Goal: Information Seeking & Learning: Learn about a topic

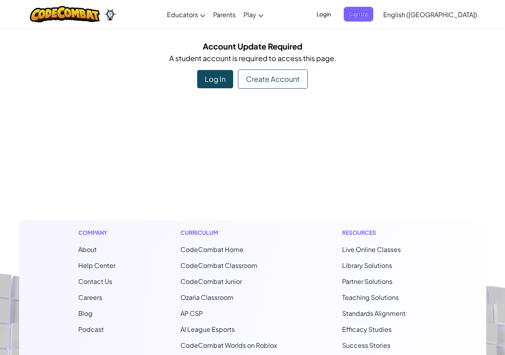
click at [265, 81] on div "Create Account" at bounding box center [273, 78] width 70 height 19
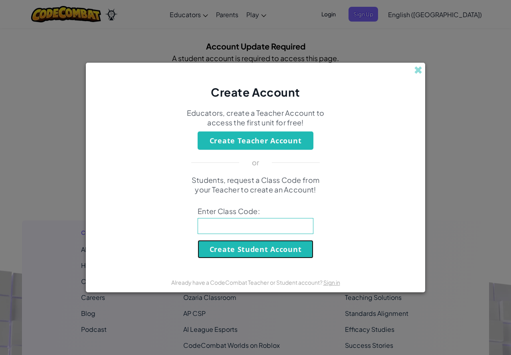
click at [243, 252] on button "Create Student Account" at bounding box center [256, 249] width 116 height 18
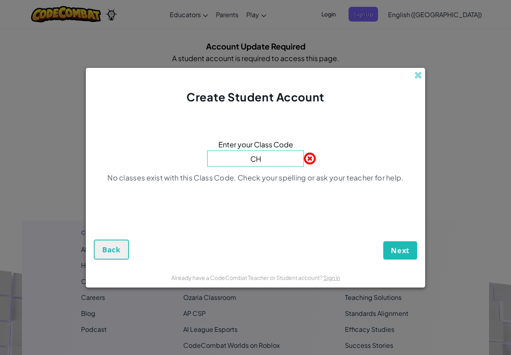
type input "C"
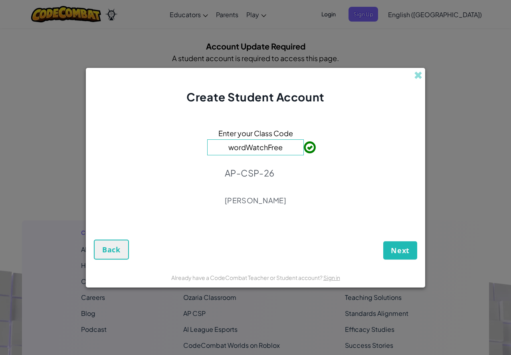
type input "wordWatchFree"
click at [398, 250] on span "Next" at bounding box center [400, 250] width 19 height 10
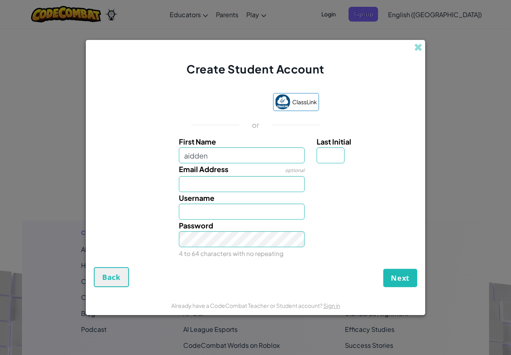
type input "aidden"
type input "Aidden"
click at [329, 160] on input "Last Initial" at bounding box center [330, 155] width 28 height 16
type input "y"
type input "AiddenY"
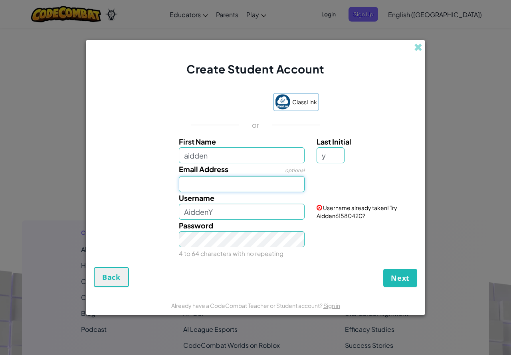
click at [245, 190] on input "Email Address" at bounding box center [242, 184] width 126 height 16
type input "aiddenyork3@gmail.com"
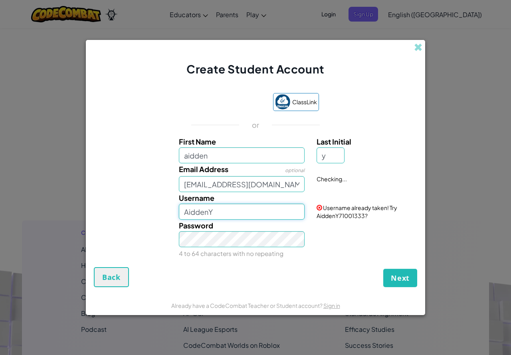
click at [231, 214] on input "AiddenY" at bounding box center [242, 212] width 126 height 16
type input "A"
click at [215, 211] on input "warden" at bounding box center [242, 212] width 126 height 16
type input "wardenthegoat"
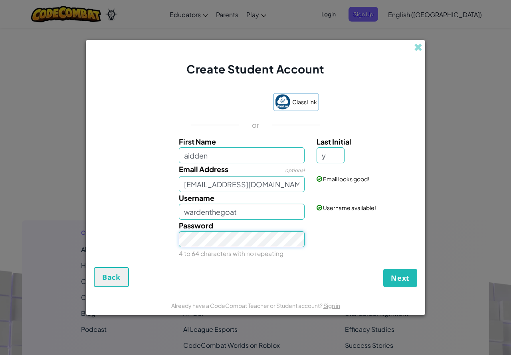
click at [383, 269] on button "Next" at bounding box center [400, 278] width 34 height 18
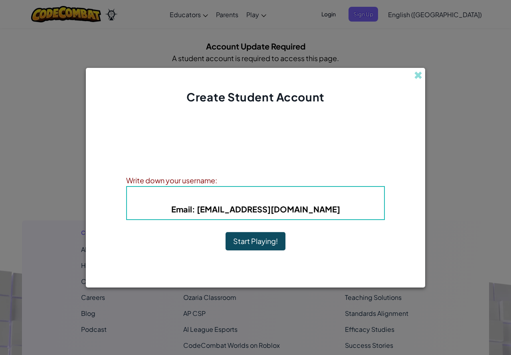
click at [251, 242] on button "Start Playing!" at bounding box center [255, 241] width 60 height 18
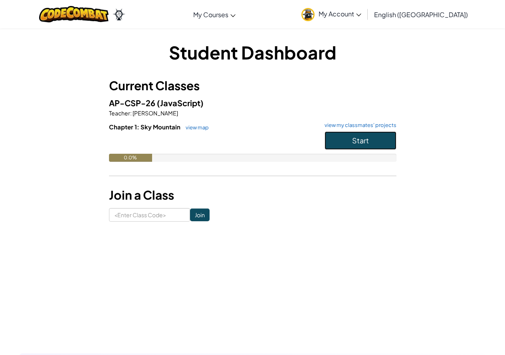
click at [369, 141] on button "Start" at bounding box center [360, 140] width 72 height 18
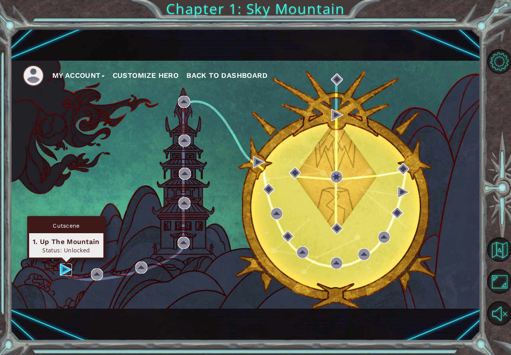
click at [63, 269] on img at bounding box center [66, 269] width 12 height 12
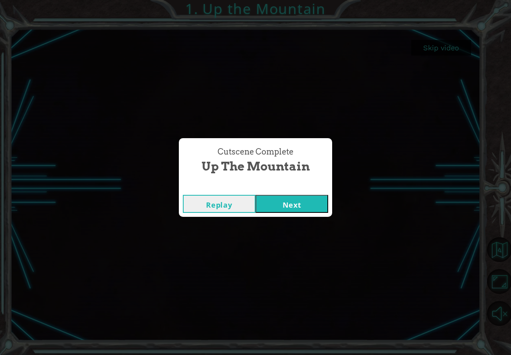
click at [271, 206] on button "Next" at bounding box center [291, 204] width 73 height 18
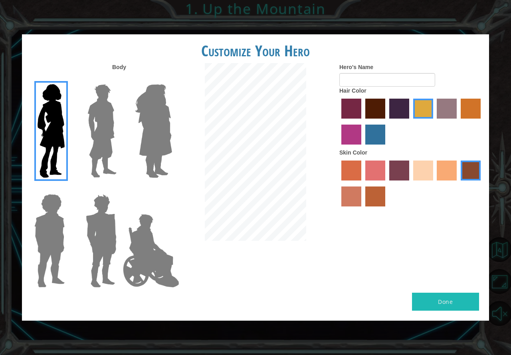
click at [146, 233] on img at bounding box center [151, 251] width 63 height 80
click at [172, 189] on input "Hero Jamie" at bounding box center [172, 189] width 0 height 0
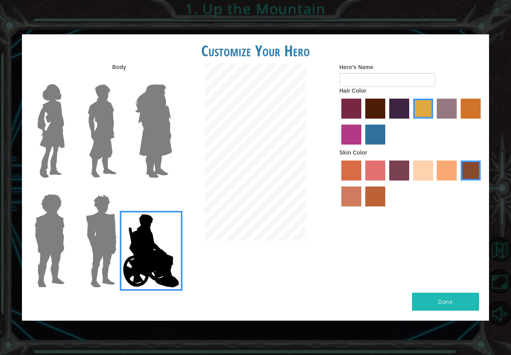
click at [47, 125] on img at bounding box center [51, 131] width 34 height 100
click at [68, 79] on input "Hero Connie" at bounding box center [68, 79] width 0 height 0
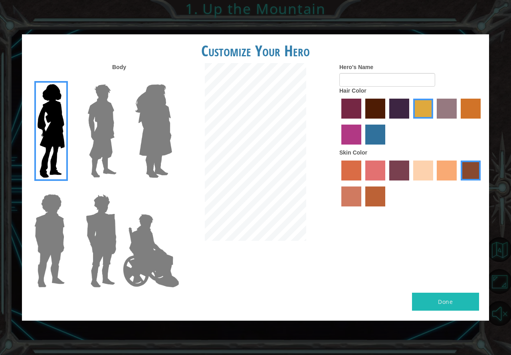
click at [374, 109] on label "maroon hair color" at bounding box center [375, 109] width 20 height 20
click at [362, 121] on input "maroon hair color" at bounding box center [362, 121] width 0 height 0
click at [475, 170] on label "karma skin color" at bounding box center [470, 170] width 20 height 20
click at [458, 183] on input "karma skin color" at bounding box center [458, 183] width 0 height 0
click at [152, 121] on img at bounding box center [153, 131] width 43 height 100
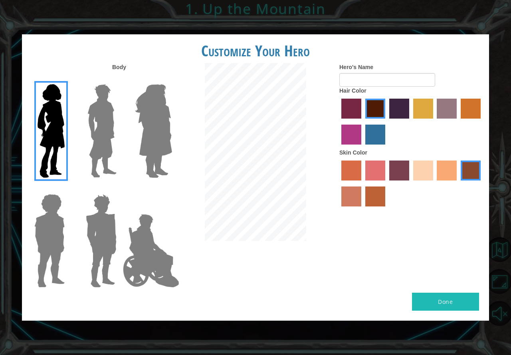
click at [172, 79] on input "Hero Amethyst" at bounding box center [172, 79] width 0 height 0
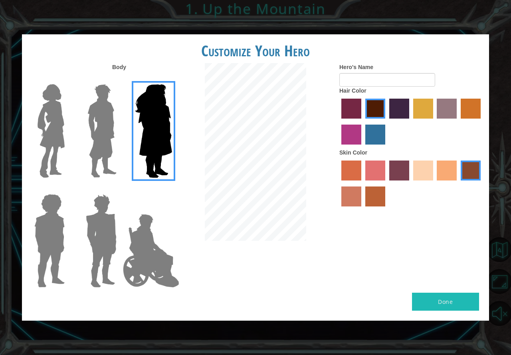
click at [45, 142] on img at bounding box center [51, 131] width 34 height 100
click at [68, 79] on input "Hero Connie" at bounding box center [68, 79] width 0 height 0
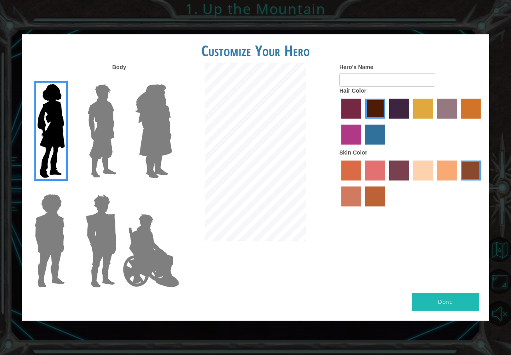
click at [88, 137] on img at bounding box center [102, 131] width 36 height 100
click at [120, 79] on input "Hero Lars" at bounding box center [120, 79] width 0 height 0
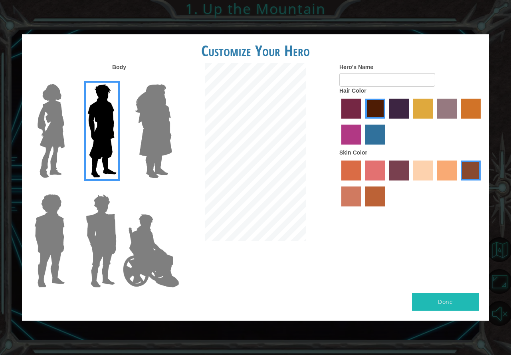
click at [61, 233] on img at bounding box center [49, 241] width 37 height 100
click at [68, 189] on input "Hero Steven" at bounding box center [68, 189] width 0 height 0
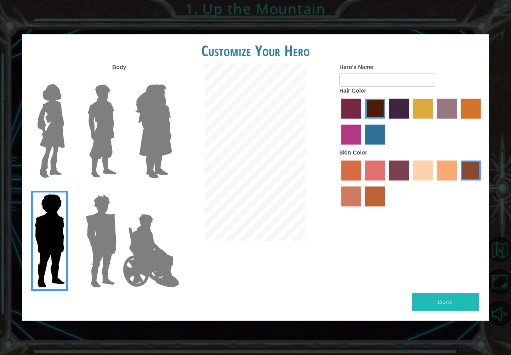
click at [83, 238] on img at bounding box center [101, 241] width 37 height 100
click at [120, 189] on input "Hero Garnet" at bounding box center [120, 189] width 0 height 0
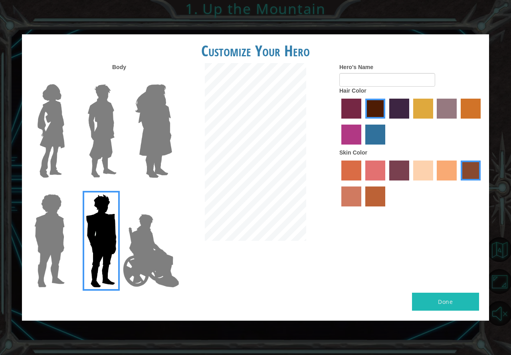
drag, startPoint x: 41, startPoint y: 153, endPoint x: 68, endPoint y: 170, distance: 31.3
click at [41, 153] on img at bounding box center [51, 131] width 34 height 100
click at [68, 79] on input "Hero Connie" at bounding box center [68, 79] width 0 height 0
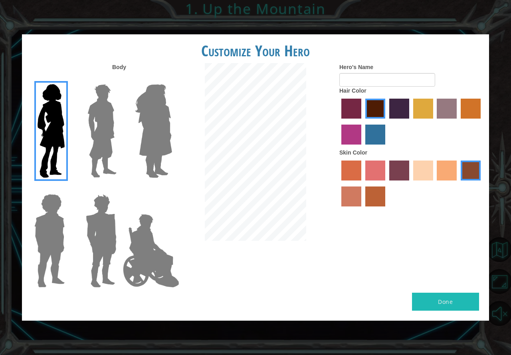
click at [358, 133] on label "medium red violet hair color" at bounding box center [351, 134] width 20 height 20
click at [482, 121] on input "medium red violet hair color" at bounding box center [482, 121] width 0 height 0
click at [349, 99] on label "paprika hair color" at bounding box center [351, 109] width 20 height 20
click at [338, 121] on input "paprika hair color" at bounding box center [338, 121] width 0 height 0
click at [376, 106] on label "maroon hair color" at bounding box center [375, 109] width 20 height 20
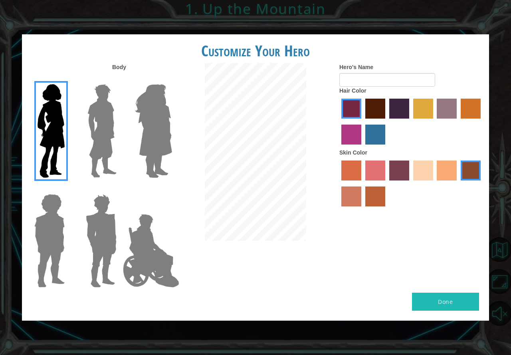
click at [362, 121] on input "maroon hair color" at bounding box center [362, 121] width 0 height 0
click at [356, 109] on label "paprika hair color" at bounding box center [351, 109] width 20 height 20
click at [338, 121] on input "paprika hair color" at bounding box center [338, 121] width 0 height 0
click at [374, 132] on label "lachmara hair color" at bounding box center [375, 134] width 20 height 20
click at [362, 147] on input "lachmara hair color" at bounding box center [362, 147] width 0 height 0
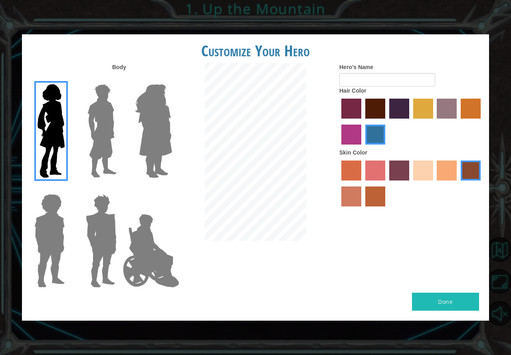
click at [374, 194] on label "smoke tree skin color" at bounding box center [375, 196] width 20 height 20
click at [362, 209] on input "smoke tree skin color" at bounding box center [362, 209] width 0 height 0
click at [349, 168] on label "sorbus skin color" at bounding box center [351, 170] width 20 height 20
click at [338, 183] on input "sorbus skin color" at bounding box center [338, 183] width 0 height 0
click at [369, 169] on label "froly skin color" at bounding box center [375, 170] width 20 height 20
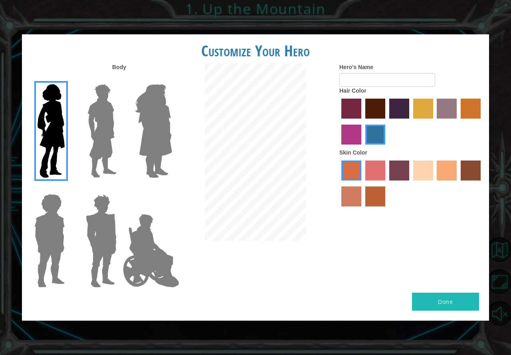
click at [362, 183] on input "froly skin color" at bounding box center [362, 183] width 0 height 0
click at [418, 174] on label "sandy beach skin color" at bounding box center [423, 170] width 20 height 20
click at [410, 183] on input "sandy beach skin color" at bounding box center [410, 183] width 0 height 0
click at [462, 176] on label "karma skin color" at bounding box center [470, 170] width 20 height 20
click at [458, 183] on input "karma skin color" at bounding box center [458, 183] width 0 height 0
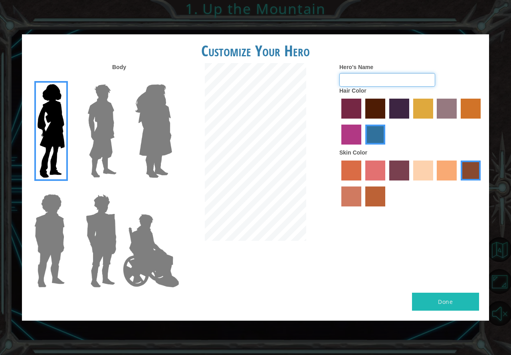
click at [385, 83] on input "Hero's Name" at bounding box center [387, 80] width 96 height 14
type input "ger"
click at [429, 306] on button "Done" at bounding box center [445, 301] width 67 height 18
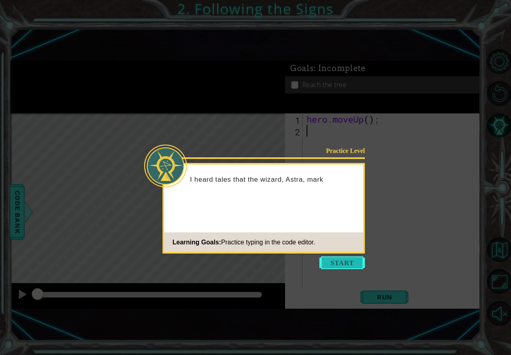
click at [340, 267] on button "Start" at bounding box center [341, 262] width 45 height 13
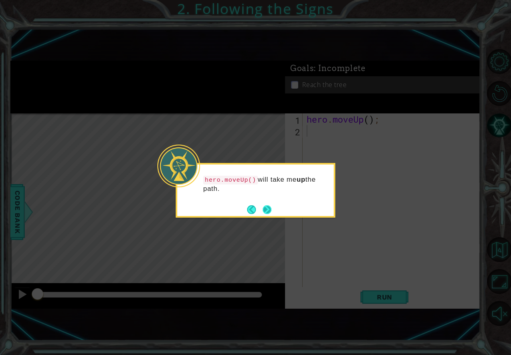
click at [268, 210] on button "Next" at bounding box center [267, 209] width 9 height 9
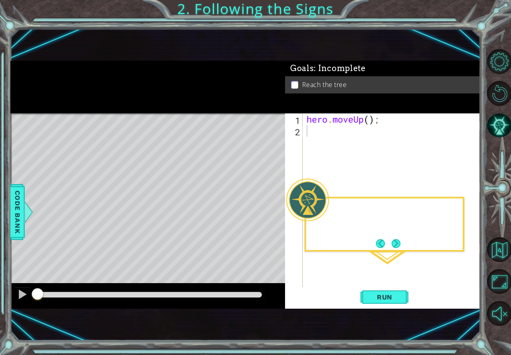
click at [268, 210] on div "Level Map" at bounding box center [194, 230] width 369 height 235
click at [367, 121] on div "hero . moveUp ( ) ;" at bounding box center [393, 211] width 177 height 197
click at [371, 122] on div "hero . moveUp ( ) ;" at bounding box center [393, 211] width 177 height 197
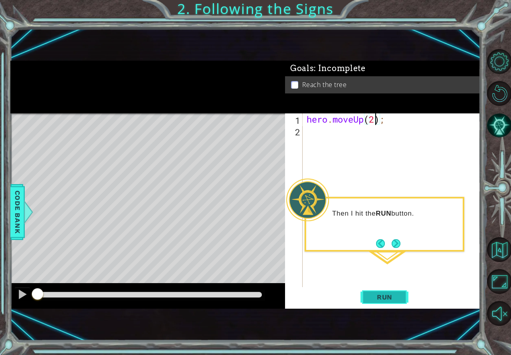
type textarea "hero.moveUp(2);"
click at [396, 293] on span "Run" at bounding box center [385, 297] width 32 height 8
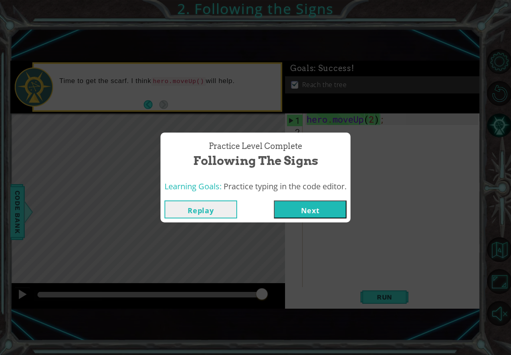
click at [312, 207] on button "Next" at bounding box center [310, 209] width 73 height 18
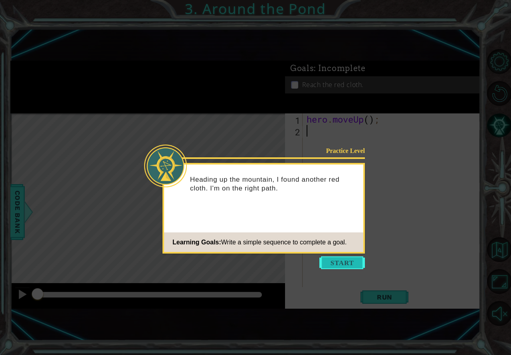
click at [338, 261] on button "Start" at bounding box center [341, 262] width 45 height 13
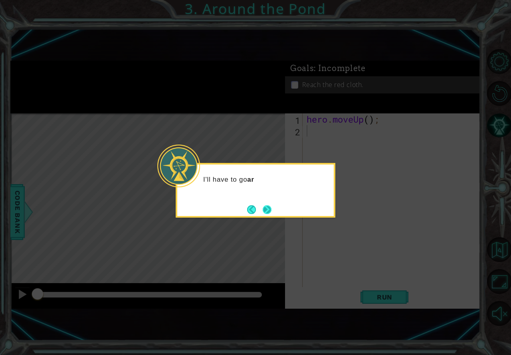
click at [266, 205] on button "Next" at bounding box center [267, 209] width 9 height 9
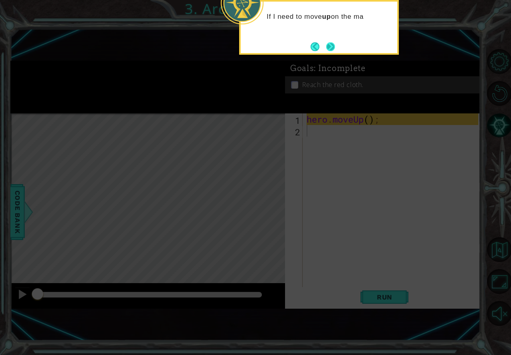
click at [334, 49] on button "Next" at bounding box center [330, 46] width 9 height 9
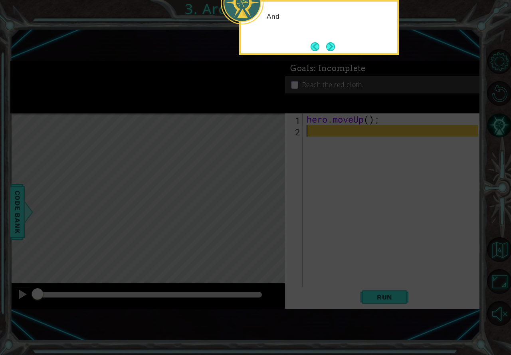
click at [334, 49] on button "Next" at bounding box center [330, 46] width 9 height 9
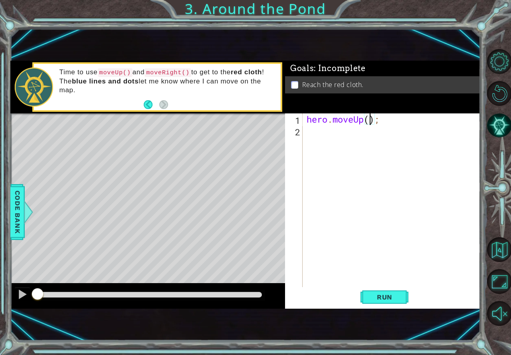
click at [370, 122] on div "hero . moveUp ( ) ;" at bounding box center [393, 211] width 177 height 197
type textarea "hero.moveUp(2);"
click at [327, 134] on div "hero . moveUp ( 2 ) ;" at bounding box center [393, 211] width 177 height 197
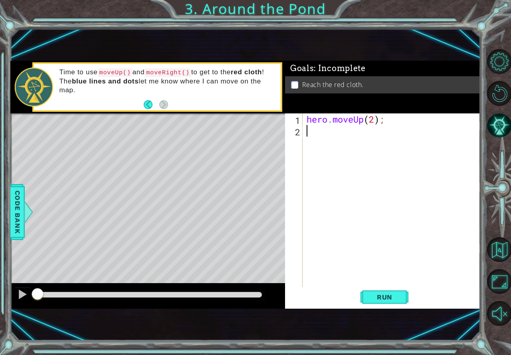
type textarea "h"
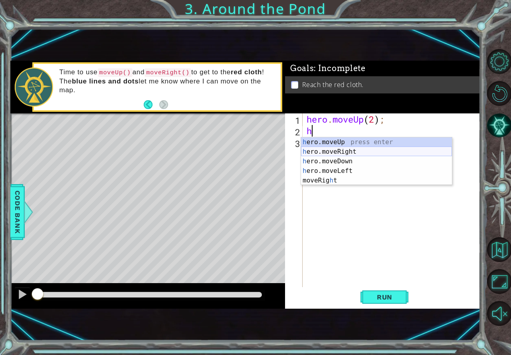
click at [328, 153] on div "h ero.moveUp press enter h ero.moveRight press enter h ero.moveDown press enter…" at bounding box center [376, 170] width 151 height 67
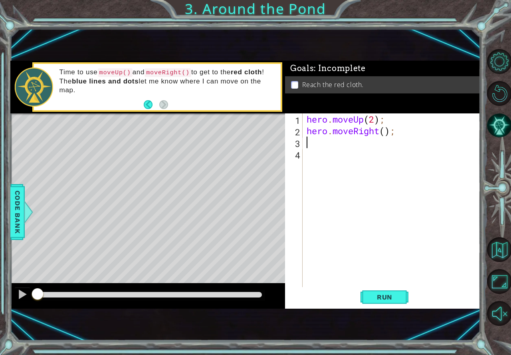
type textarea "h"
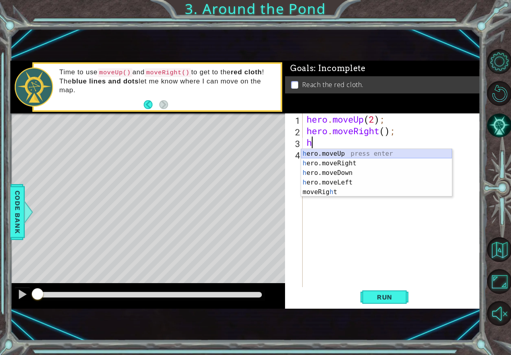
click at [341, 153] on div "h ero.moveUp press enter h ero.moveRight press enter h ero.moveDown press enter…" at bounding box center [376, 182] width 151 height 67
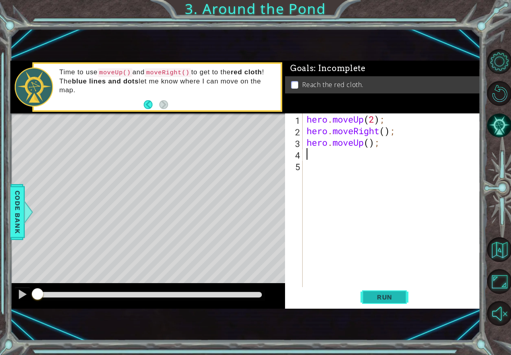
click at [384, 297] on span "Run" at bounding box center [385, 297] width 32 height 8
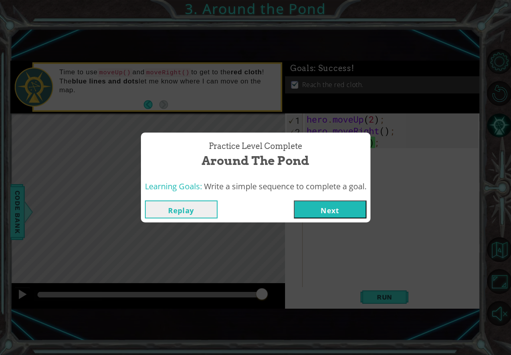
click at [349, 212] on button "Next" at bounding box center [330, 209] width 73 height 18
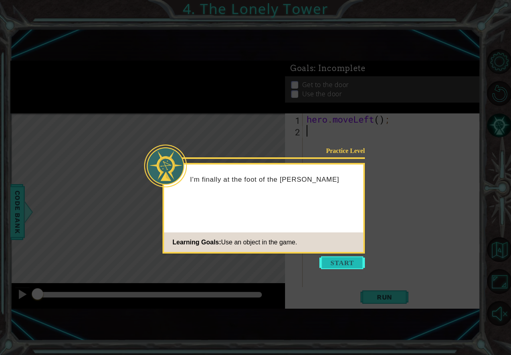
click at [339, 260] on button "Start" at bounding box center [341, 262] width 45 height 13
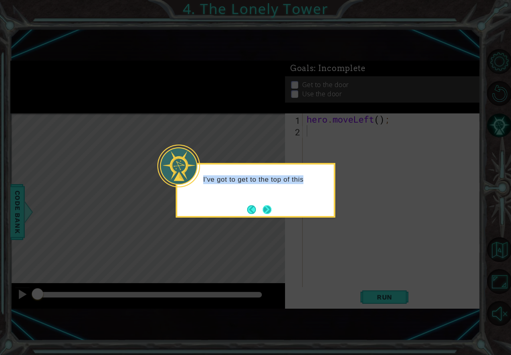
click at [265, 208] on div "I've got to get to the top of this" at bounding box center [256, 190] width 160 height 55
click at [265, 208] on button "Next" at bounding box center [267, 209] width 9 height 9
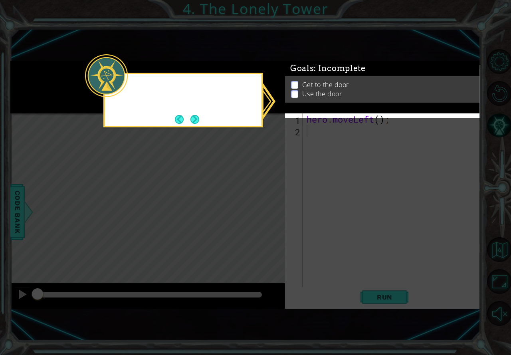
click at [265, 208] on icon at bounding box center [255, 177] width 511 height 355
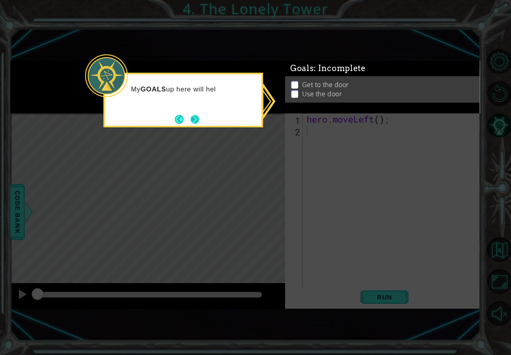
click at [193, 115] on button "Next" at bounding box center [194, 119] width 9 height 9
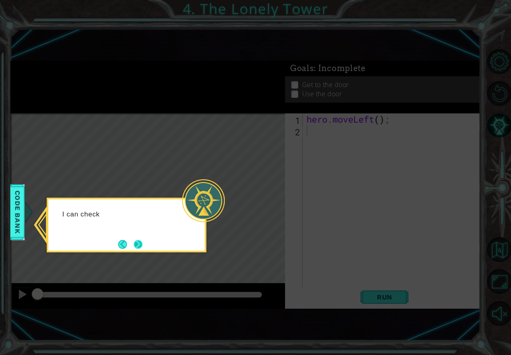
click at [138, 241] on button "Next" at bounding box center [138, 244] width 9 height 9
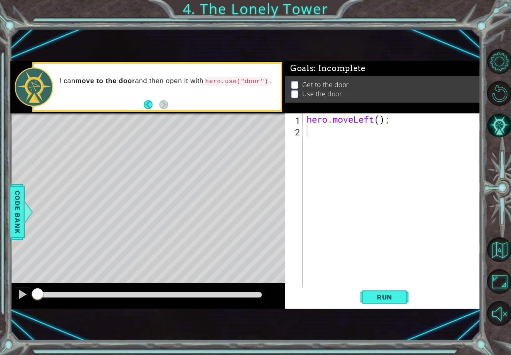
click at [380, 119] on div "hero . moveLeft ( ) ;" at bounding box center [393, 211] width 177 height 197
type textarea "hero.moveLeft(2);"
click at [344, 139] on div "hero . moveLeft ( 2 ) ;" at bounding box center [393, 211] width 177 height 197
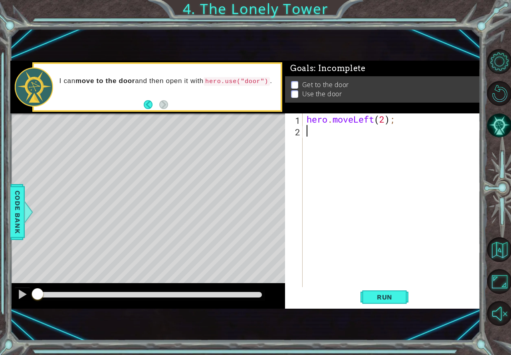
type textarea "h"
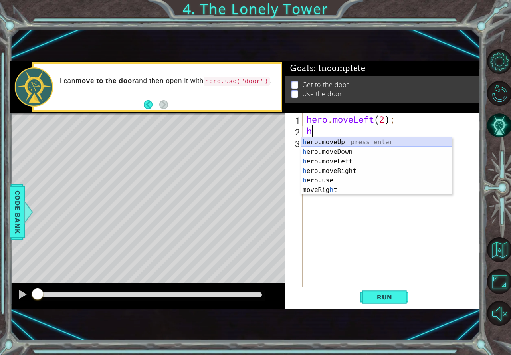
click at [342, 141] on div "h ero.moveUp press enter h ero.moveDown press enter h ero.moveLeft press enter …" at bounding box center [376, 175] width 151 height 77
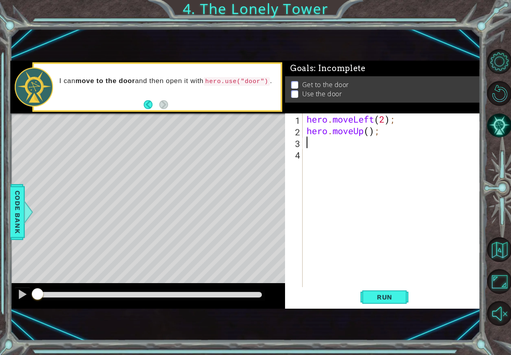
click at [369, 132] on div "hero . moveLeft ( 2 ) ; hero . moveUp ( ) ;" at bounding box center [393, 211] width 177 height 197
type textarea "hero.moveUp(2);"
click at [320, 147] on div "hero . moveLeft ( 2 ) ; hero . moveUp ( 2 ) ;" at bounding box center [393, 211] width 177 height 197
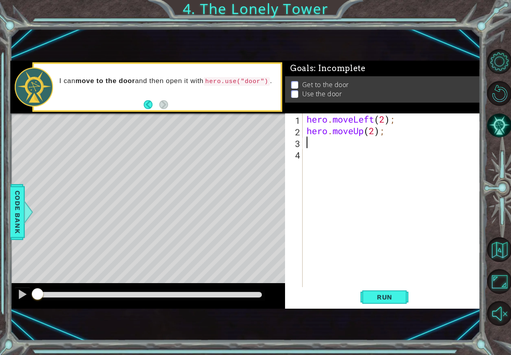
type textarea "h"
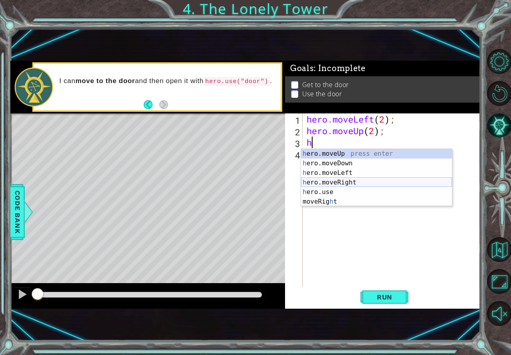
click at [331, 179] on div "h ero.moveUp press enter h ero.moveDown press enter h ero.moveLeft press enter …" at bounding box center [376, 187] width 151 height 77
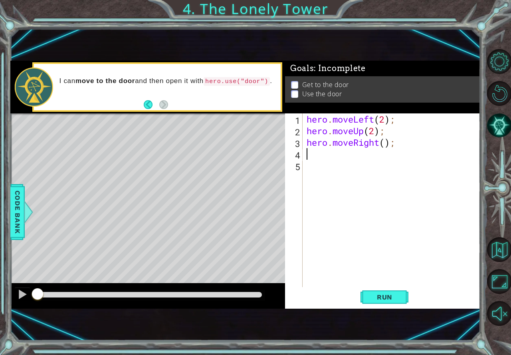
click at [387, 142] on div "hero . moveLeft ( 2 ) ; hero . moveUp ( 2 ) ; hero . moveRight ( ) ;" at bounding box center [393, 211] width 177 height 197
type textarea "hero.moveRight(2);"
click at [332, 158] on div "hero . moveLeft ( 2 ) ; hero . moveUp ( 2 ) ; hero . moveRight ( 2 ) ;" at bounding box center [393, 211] width 177 height 197
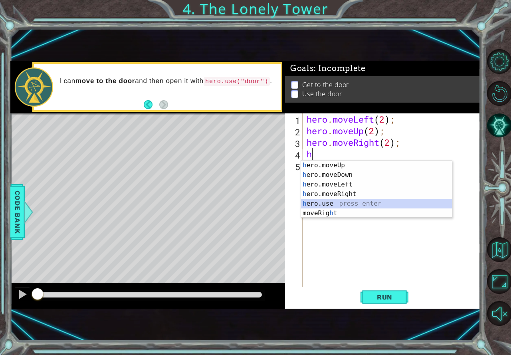
click at [336, 200] on div "h ero.moveUp press enter h ero.moveDown press enter h ero.moveLeft press enter …" at bounding box center [376, 198] width 151 height 77
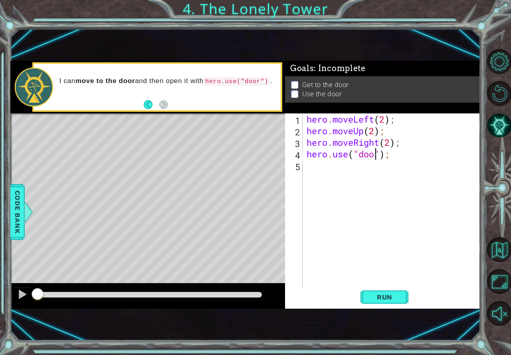
scroll to position [0, 3]
type textarea "hero.use("door");"
click at [394, 297] on span "Run" at bounding box center [385, 297] width 32 height 8
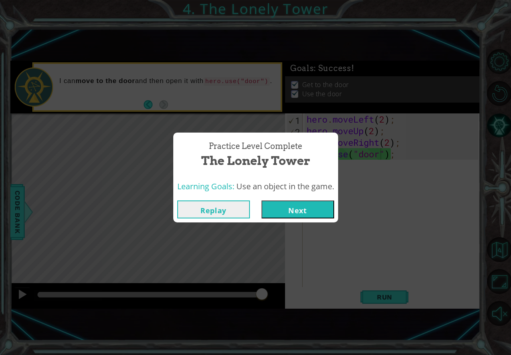
click at [301, 208] on button "Next" at bounding box center [297, 209] width 73 height 18
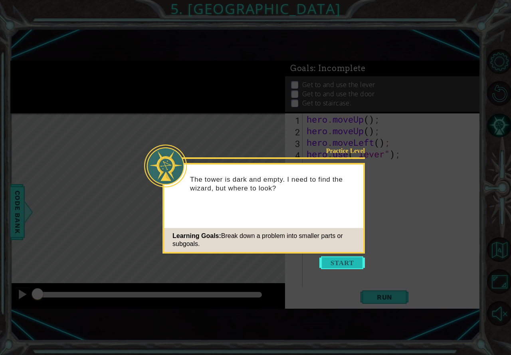
click at [352, 257] on button "Start" at bounding box center [341, 262] width 45 height 13
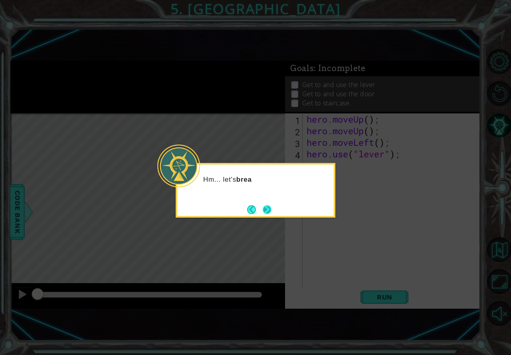
click at [267, 213] on button "Next" at bounding box center [267, 209] width 9 height 9
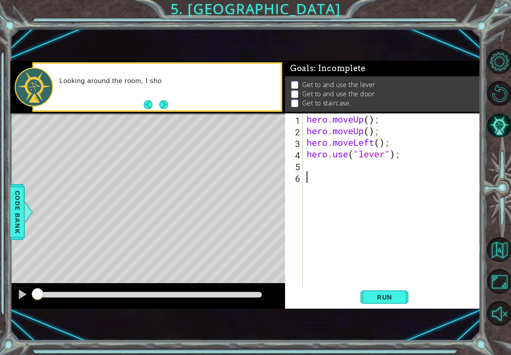
click at [162, 101] on button "Next" at bounding box center [163, 104] width 9 height 9
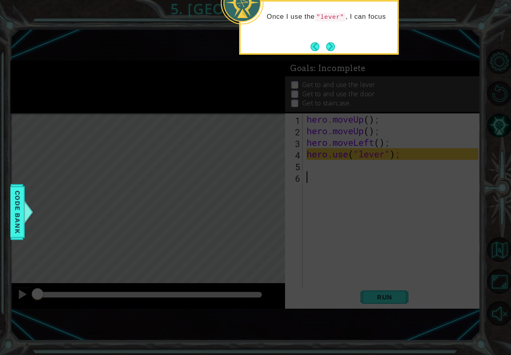
click at [326, 44] on button "Next" at bounding box center [330, 46] width 9 height 9
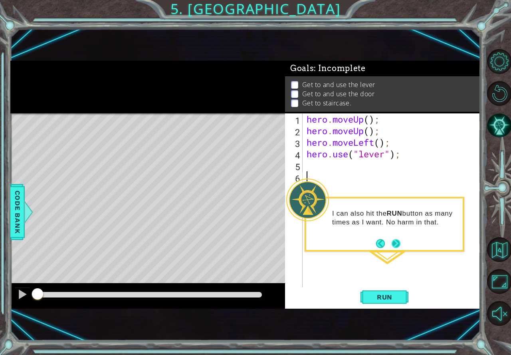
click at [392, 241] on button "Next" at bounding box center [395, 243] width 9 height 9
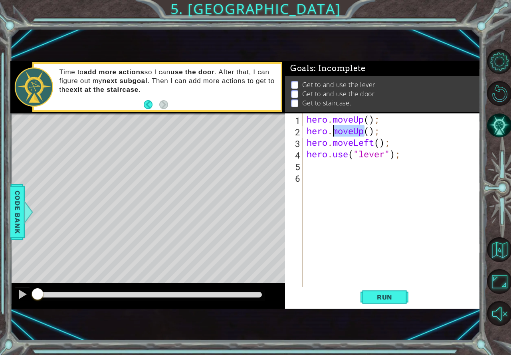
drag, startPoint x: 357, startPoint y: 128, endPoint x: 332, endPoint y: 129, distance: 24.4
click at [332, 129] on div "hero . moveUp ( ) ; hero . moveUp ( ) ; hero . moveLeft ( ) ; hero . use ( "lev…" at bounding box center [393, 211] width 177 height 197
type textarea "hero.moveUp();"
drag, startPoint x: 391, startPoint y: 129, endPoint x: 302, endPoint y: 133, distance: 88.7
click at [302, 133] on div "hero.moveUp(); 1 2 3 4 5 6 hero . moveUp ( ) ; hero . moveUp ( ) ; hero . moveL…" at bounding box center [381, 200] width 193 height 174
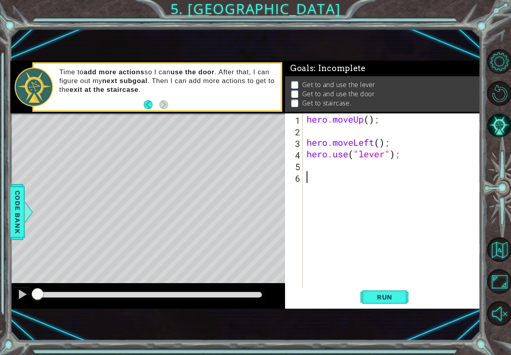
click at [374, 188] on div "hero . moveUp ( ) ; hero . moveLeft ( ) ; hero . use ( "lever" ) ;" at bounding box center [393, 211] width 177 height 197
drag, startPoint x: 318, startPoint y: 146, endPoint x: 317, endPoint y: 140, distance: 6.1
click at [317, 140] on div "hero . moveUp ( ) ; hero . moveLeft ( ) ; hero . use ( "lever" ) ;" at bounding box center [393, 211] width 177 height 197
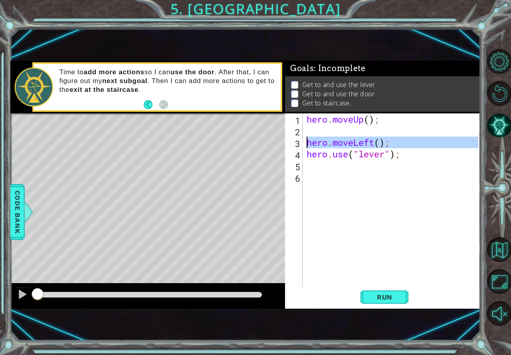
click at [298, 145] on div "3" at bounding box center [295, 144] width 16 height 12
type textarea "hero.moveLeft();"
drag, startPoint x: 392, startPoint y: 145, endPoint x: 308, endPoint y: 144, distance: 84.2
click at [308, 144] on div "hero . moveUp ( ) ; hero . moveLeft ( ) ; hero . use ( "lever" ) ;" at bounding box center [393, 211] width 177 height 197
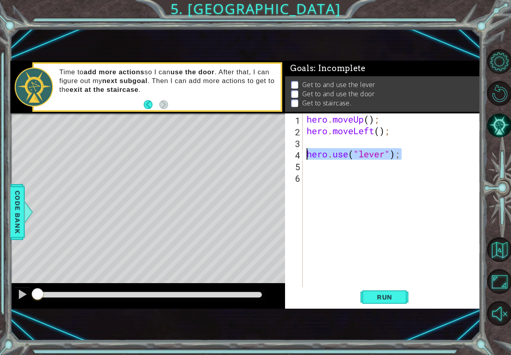
drag, startPoint x: 406, startPoint y: 151, endPoint x: 306, endPoint y: 156, distance: 99.9
click at [306, 156] on div "hero . moveUp ( ) ; hero . moveLeft ( ) ; hero . use ( "lever" ) ;" at bounding box center [393, 211] width 177 height 197
type textarea "hero.use("lever");"
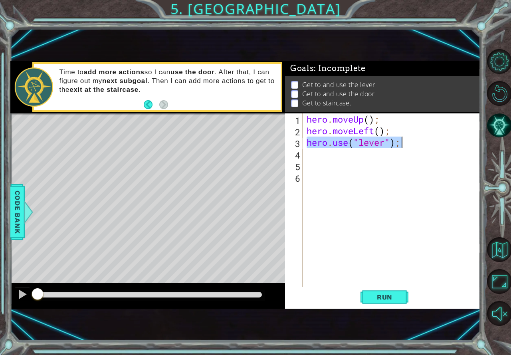
click at [317, 159] on div "hero . moveUp ( ) ; hero . moveLeft ( ) ; hero . use ( "lever" ) ;" at bounding box center [393, 211] width 177 height 197
type textarea "h"
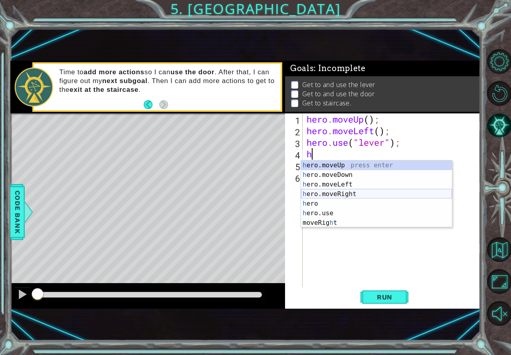
click at [336, 191] on div "h ero.moveUp press enter h ero.moveDown press enter h ero.moveLeft press enter …" at bounding box center [376, 203] width 151 height 86
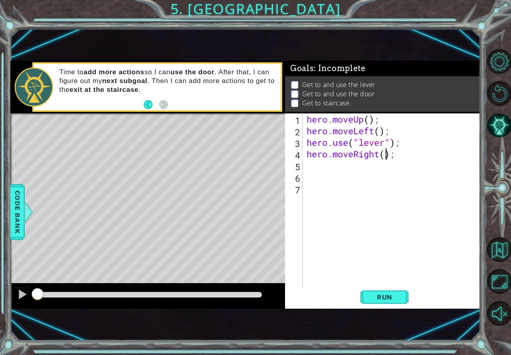
click at [387, 156] on div "hero . moveUp ( ) ; hero . moveLeft ( ) ; hero . use ( "lever" ) ; hero . moveR…" at bounding box center [393, 211] width 177 height 197
type textarea "hero.moveRight(3);"
click at [314, 169] on div "hero . moveUp ( ) ; hero . moveLeft ( ) ; hero . use ( "lever" ) ; hero . moveR…" at bounding box center [393, 211] width 177 height 197
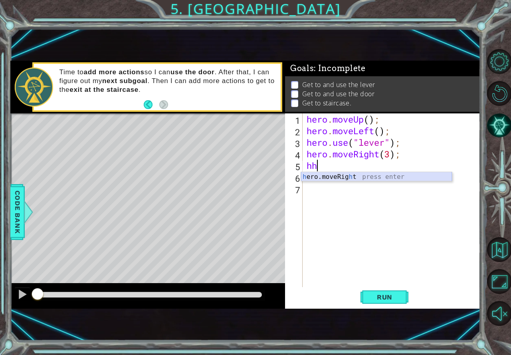
type textarea "h"
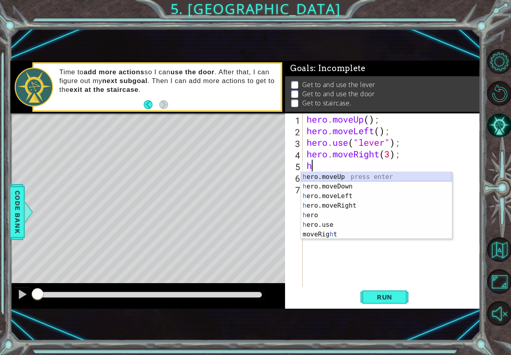
click at [323, 176] on div "h ero.moveUp press enter h ero.moveDown press enter h ero.moveLeft press enter …" at bounding box center [376, 215] width 151 height 86
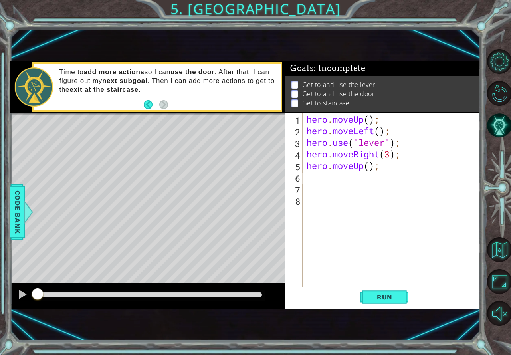
type textarea "h"
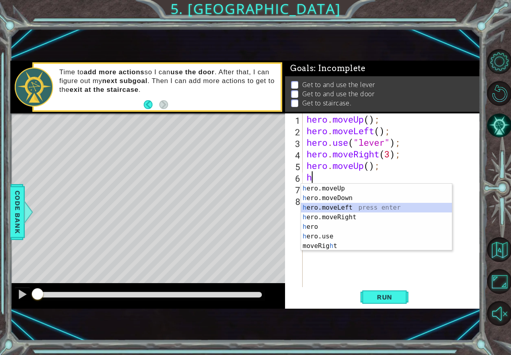
click at [340, 204] on div "h ero.moveUp press enter h ero.moveDown press enter h ero.moveLeft press enter …" at bounding box center [376, 227] width 151 height 86
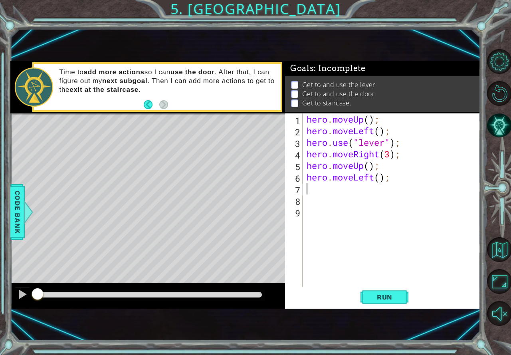
click at [380, 180] on div "hero . moveUp ( ) ; hero . moveLeft ( ) ; hero . use ( "lever" ) ; hero . moveR…" at bounding box center [393, 211] width 177 height 197
click at [387, 295] on span "Run" at bounding box center [385, 297] width 32 height 8
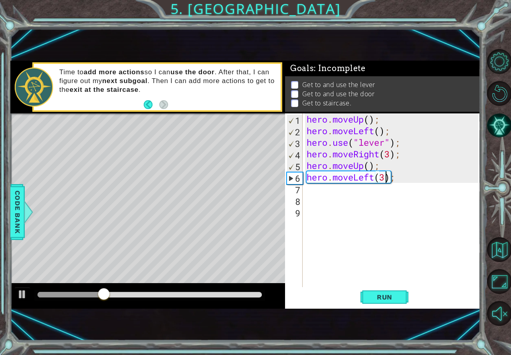
click at [370, 122] on div "hero . moveUp ( ) ; hero . moveLeft ( ) ; hero . use ( "lever" ) ; hero . moveR…" at bounding box center [393, 211] width 177 height 197
type textarea "hero.moveUp(2);"
click at [347, 223] on div "hero . moveUp ( 2 ) ; hero . moveLeft ( ) ; hero . use ( "lever" ) ; hero . mov…" at bounding box center [393, 211] width 177 height 197
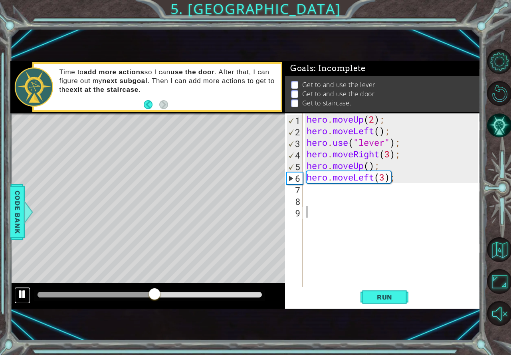
click at [20, 294] on div at bounding box center [22, 294] width 10 height 10
drag, startPoint x: 381, startPoint y: 166, endPoint x: 309, endPoint y: 173, distance: 72.9
click at [309, 173] on div "hero . moveUp ( 2 ) ; hero . moveLeft ( ) ; hero . use ( "lever" ) ; hero . mov…" at bounding box center [393, 211] width 177 height 197
type textarea "hero.moveUp(); hero.moveLeft(3);"
drag, startPoint x: 324, startPoint y: 196, endPoint x: 309, endPoint y: 186, distance: 18.2
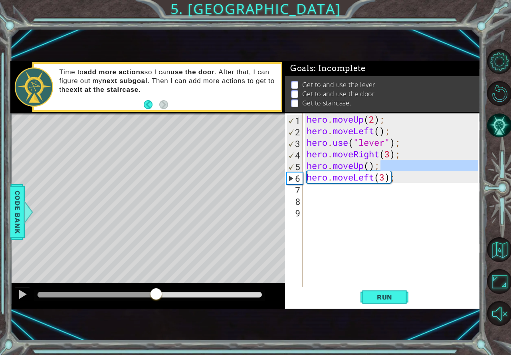
click at [322, 195] on div "hero . moveUp ( 2 ) ; hero . moveLeft ( ) ; hero . use ( "lever" ) ; hero . mov…" at bounding box center [393, 211] width 177 height 197
drag, startPoint x: 305, startPoint y: 164, endPoint x: 392, endPoint y: 181, distance: 88.7
click at [392, 181] on div "hero . moveUp ( 2 ) ; hero . moveLeft ( ) ; hero . use ( "lever" ) ; hero . mov…" at bounding box center [393, 211] width 177 height 197
type textarea "hero.moveLeft(3);"
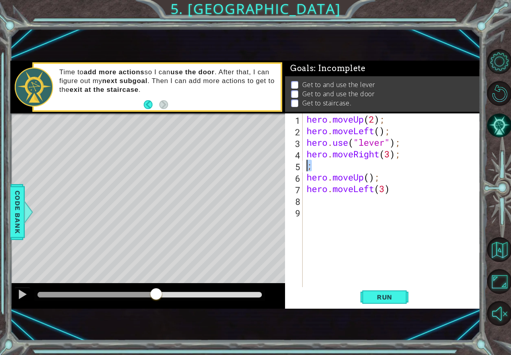
drag, startPoint x: 311, startPoint y: 167, endPoint x: 307, endPoint y: 167, distance: 4.0
click at [308, 167] on div "hero . moveUp ( 2 ) ; hero . moveLeft ( ) ; hero . use ( "lever" ) ; hero . mov…" at bounding box center [393, 211] width 177 height 197
type textarea ";"
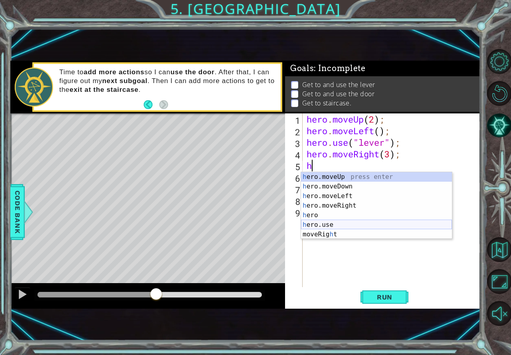
click at [332, 224] on div "h ero.moveUp press enter h ero.moveDown press enter h ero.moveLeft press enter …" at bounding box center [376, 215] width 151 height 86
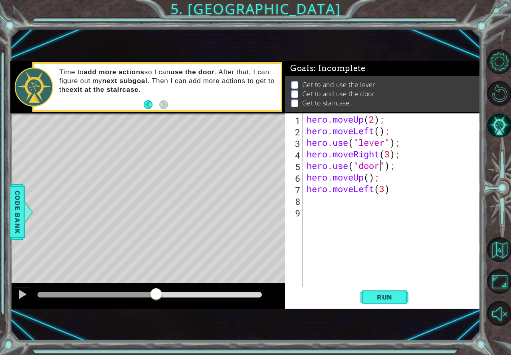
scroll to position [0, 3]
click at [395, 192] on div "hero . moveUp ( 2 ) ; hero . moveLeft ( ) ; hero . use ( "lever" ) ; hero . mov…" at bounding box center [393, 211] width 177 height 197
click at [385, 304] on button "Run" at bounding box center [384, 297] width 48 height 20
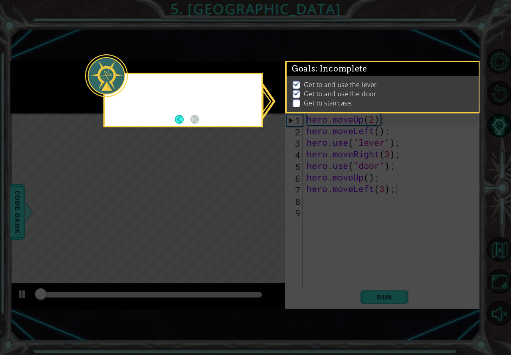
scroll to position [4, 0]
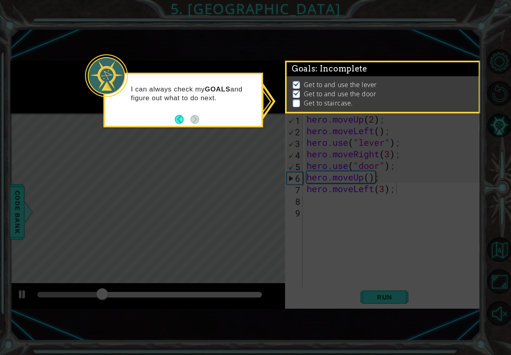
drag, startPoint x: 245, startPoint y: 139, endPoint x: 237, endPoint y: 145, distance: 10.9
click at [238, 145] on icon at bounding box center [255, 177] width 511 height 355
drag, startPoint x: 224, startPoint y: 160, endPoint x: 214, endPoint y: 158, distance: 10.4
click at [217, 160] on icon at bounding box center [255, 177] width 511 height 355
click at [206, 150] on icon at bounding box center [255, 177] width 511 height 355
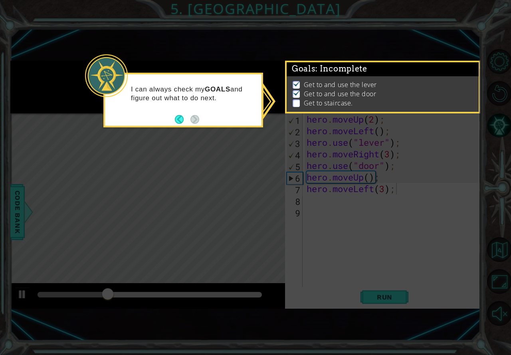
click at [206, 150] on icon at bounding box center [255, 177] width 511 height 355
drag, startPoint x: 209, startPoint y: 155, endPoint x: 217, endPoint y: 152, distance: 8.5
click at [214, 156] on icon at bounding box center [255, 177] width 511 height 355
click at [216, 153] on icon at bounding box center [255, 177] width 511 height 355
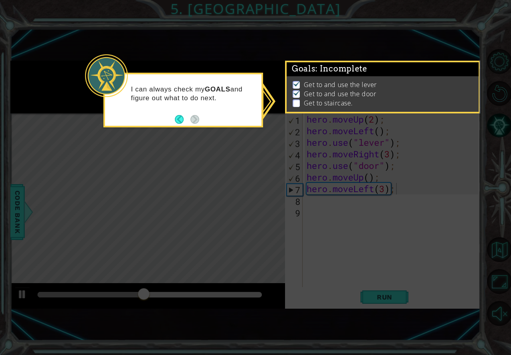
click at [368, 178] on icon at bounding box center [255, 177] width 511 height 355
click at [179, 121] on button "Back" at bounding box center [183, 119] width 16 height 9
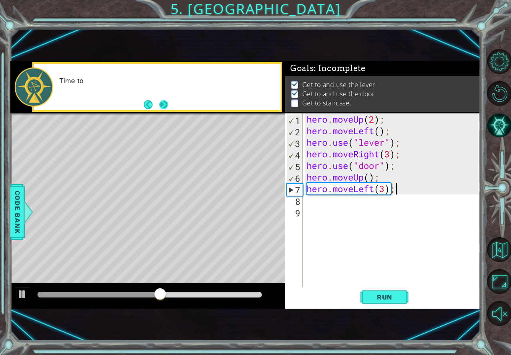
click at [171, 105] on div "Time to" at bounding box center [157, 87] width 247 height 46
click at [168, 105] on button "Next" at bounding box center [163, 104] width 9 height 9
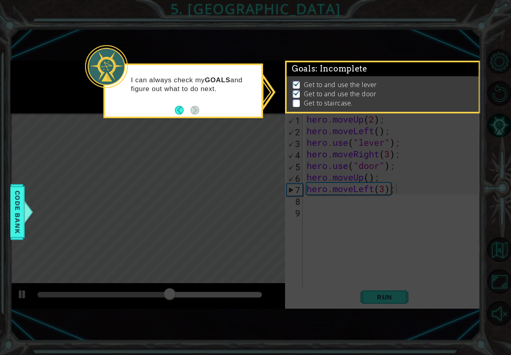
click at [184, 107] on button "Back" at bounding box center [183, 110] width 16 height 9
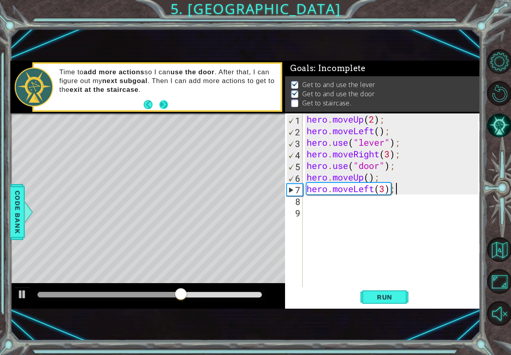
click at [168, 105] on button "Next" at bounding box center [163, 104] width 9 height 9
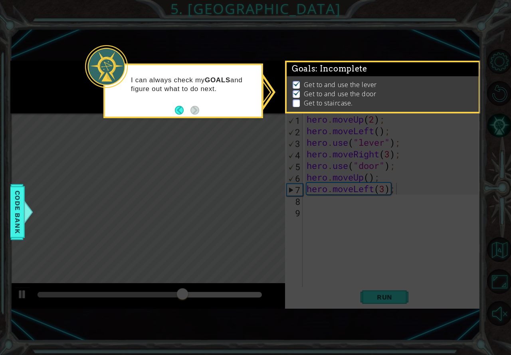
scroll to position [4, 0]
click at [477, 91] on div "Goals : Incomplete Get to and use the lever Get to and use the door Get to stai…" at bounding box center [382, 87] width 195 height 53
click at [296, 100] on p at bounding box center [295, 104] width 7 height 8
drag, startPoint x: 296, startPoint y: 96, endPoint x: 296, endPoint y: 88, distance: 8.4
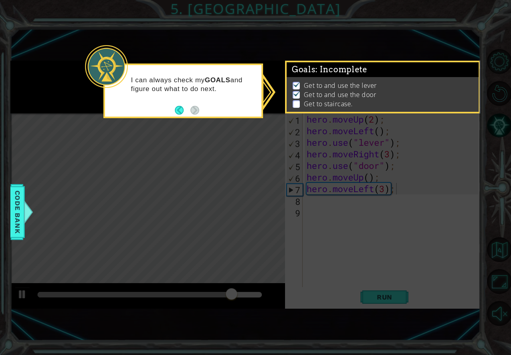
click at [296, 91] on li "Get to and use the door" at bounding box center [383, 94] width 182 height 9
click at [178, 110] on button "Back" at bounding box center [183, 110] width 16 height 9
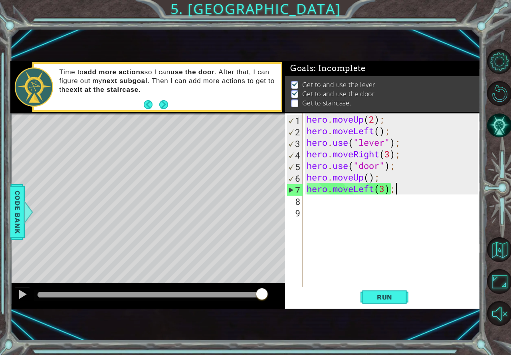
click at [371, 177] on div "hero . moveUp ( 2 ) ; hero . moveLeft ( ) ; hero . use ( "lever" ) ; hero . mov…" at bounding box center [393, 211] width 177 height 197
type textarea "hero.moveUp(2);"
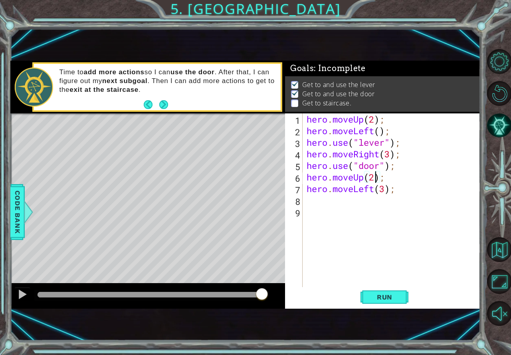
click at [349, 195] on div "hero . moveUp ( 2 ) ; hero . moveLeft ( ) ; hero . use ( "lever" ) ; hero . mov…" at bounding box center [393, 211] width 177 height 197
type textarea "h"
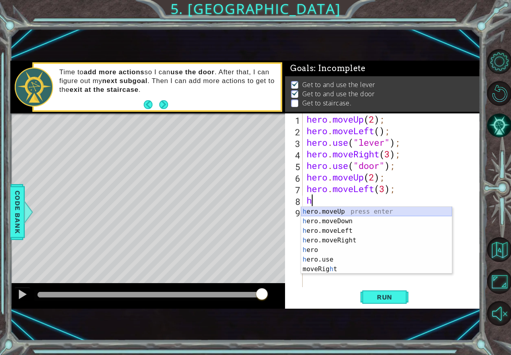
click at [338, 213] on div "h ero.moveUp press enter h ero.moveDown press enter h ero.moveLeft press enter …" at bounding box center [376, 250] width 151 height 86
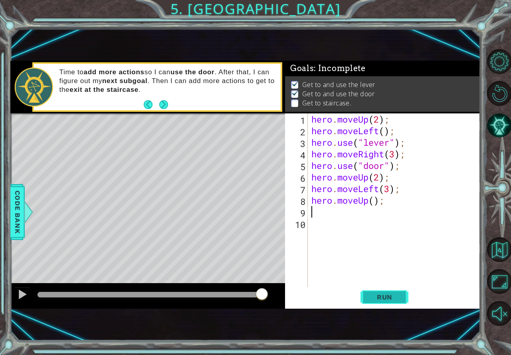
click at [368, 296] on button "Run" at bounding box center [384, 297] width 48 height 20
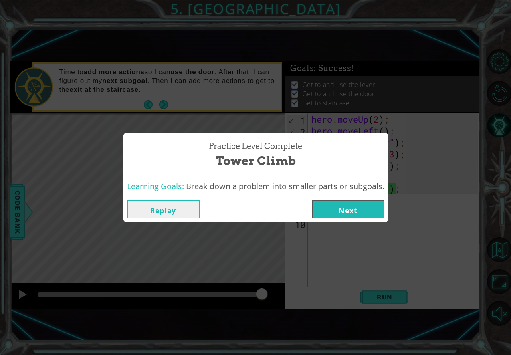
drag, startPoint x: 227, startPoint y: 293, endPoint x: 297, endPoint y: 289, distance: 70.3
click at [297, 290] on body "1 ההההההההההההההההההההההההההההההההההההההההההההההההההההההההההההההההההההההההההההה…" at bounding box center [255, 177] width 511 height 355
click at [341, 207] on button "Next" at bounding box center [348, 209] width 73 height 18
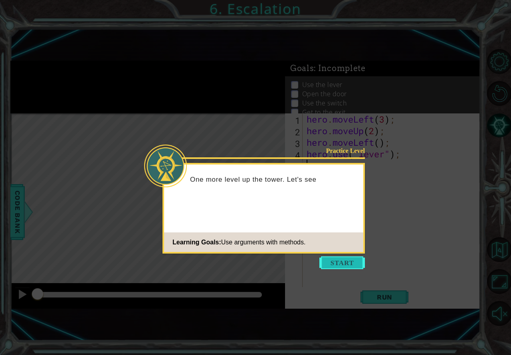
click at [326, 262] on button "Start" at bounding box center [341, 262] width 45 height 13
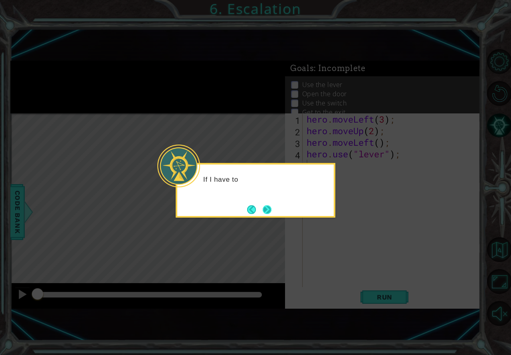
click at [265, 214] on button "Next" at bounding box center [267, 209] width 9 height 9
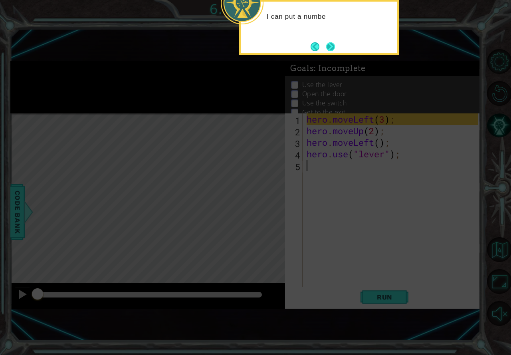
click at [335, 42] on button "Next" at bounding box center [330, 46] width 9 height 9
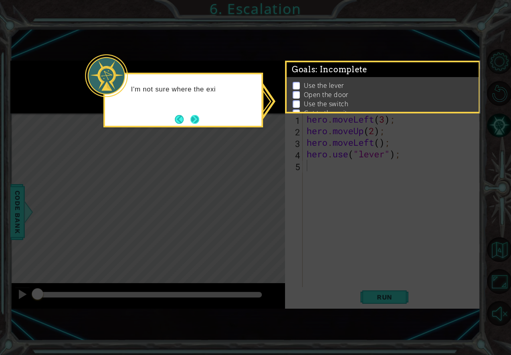
click at [194, 117] on button "Next" at bounding box center [194, 119] width 9 height 9
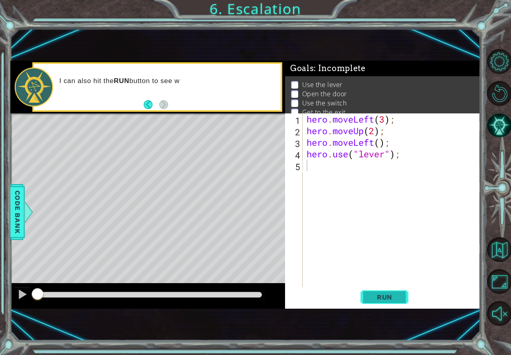
click at [386, 294] on span "Run" at bounding box center [385, 297] width 32 height 8
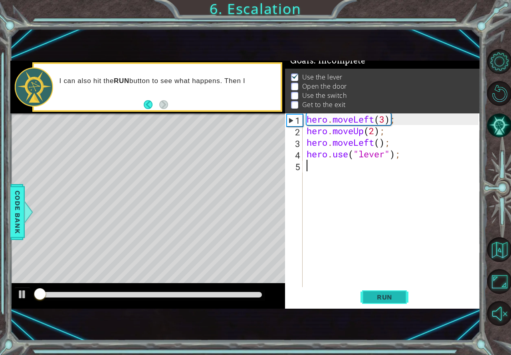
scroll to position [9, 0]
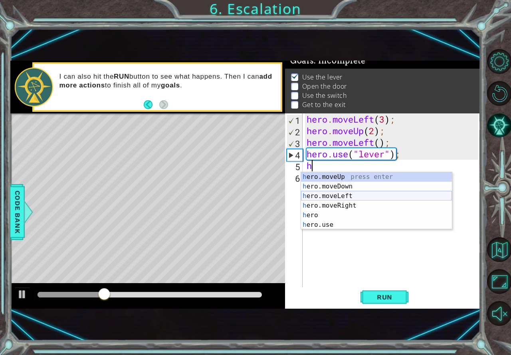
click at [314, 198] on div "h ero.moveUp press enter h ero.moveDown press enter h ero.moveLeft press enter …" at bounding box center [376, 210] width 151 height 77
type textarea "hero.moveLeft(1);"
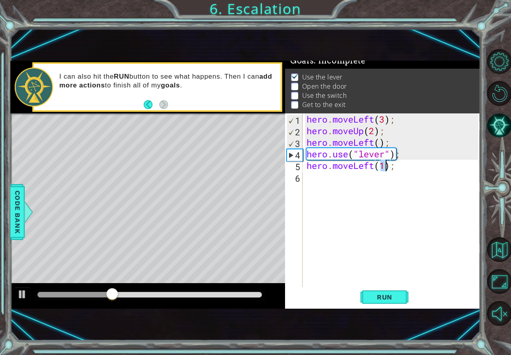
click at [321, 178] on div "hero . moveLeft ( 3 ) ; hero . moveUp ( 2 ) ; hero . moveLeft ( ) ; hero . use …" at bounding box center [393, 211] width 177 height 197
type textarea "j"
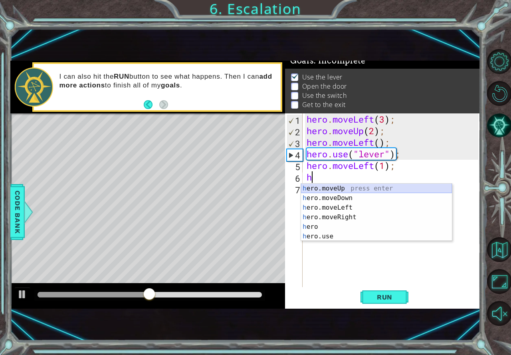
click at [346, 188] on div "h ero.moveUp press enter h ero.moveDown press enter h ero.moveLeft press enter …" at bounding box center [376, 222] width 151 height 77
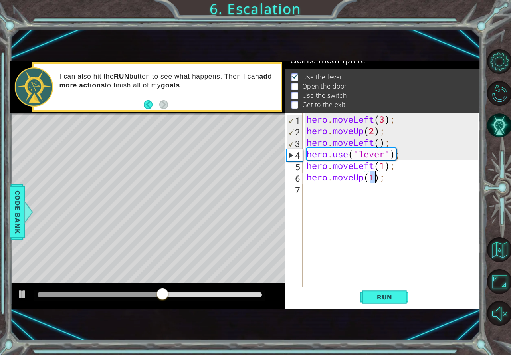
type textarea "hero.moveUp(2);"
click at [327, 191] on div "hero . moveLeft ( 3 ) ; hero . moveUp ( 2 ) ; hero . moveLeft ( ) ; hero . use …" at bounding box center [393, 211] width 177 height 197
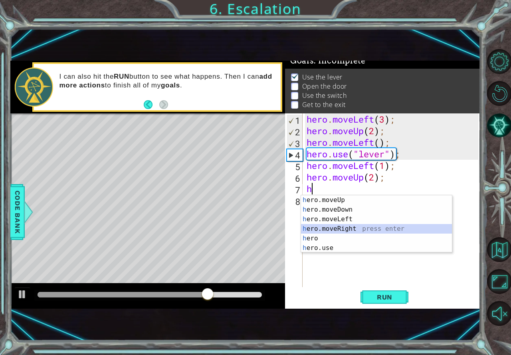
click at [335, 226] on div "h ero.moveUp press enter h ero.moveDown press enter h ero.moveLeft press enter …" at bounding box center [376, 233] width 151 height 77
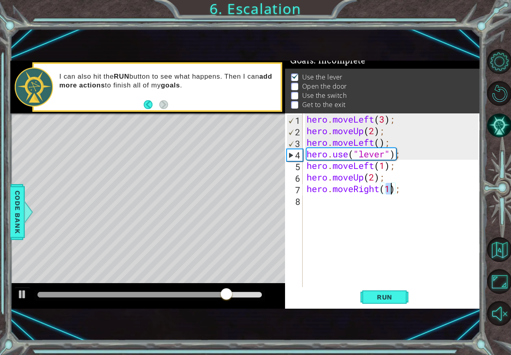
type textarea "hero.moveRight(2);"
click at [353, 201] on div "hero . moveLeft ( 3 ) ; hero . moveUp ( 2 ) ; hero . moveLeft ( ) ; hero . use …" at bounding box center [393, 211] width 177 height 197
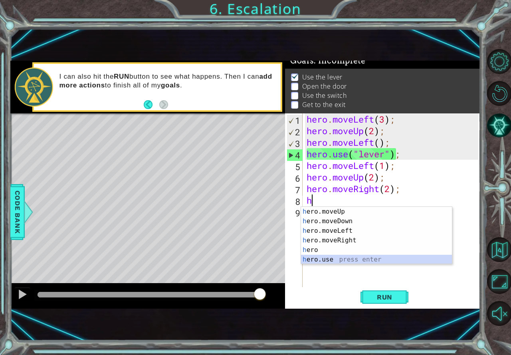
click at [338, 256] on div "h ero.moveUp press enter h ero.moveDown press enter h ero.moveLeft press enter …" at bounding box center [376, 245] width 151 height 77
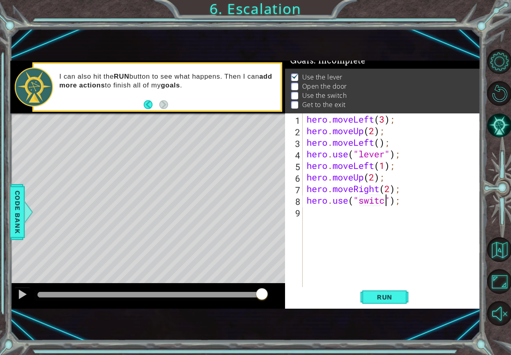
scroll to position [0, 4]
type textarea "hero.use("switch");"
click at [341, 212] on div "hero . moveLeft ( 3 ) ; hero . moveUp ( 2 ) ; hero . moveLeft ( ) ; hero . use …" at bounding box center [393, 211] width 177 height 197
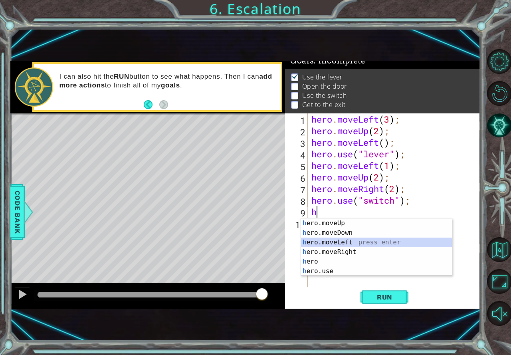
click at [336, 239] on div "h ero.moveUp press enter h ero.moveDown press enter h ero.moveLeft press enter …" at bounding box center [376, 256] width 151 height 77
type textarea "hero.moveLeft(1);"
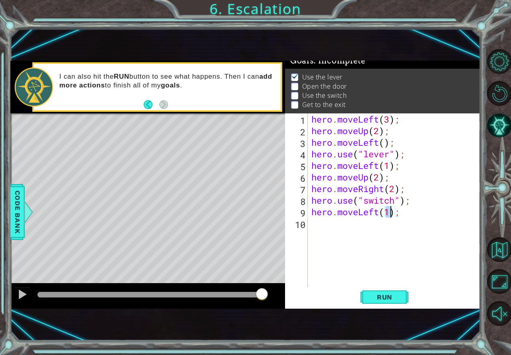
click at [332, 230] on div "hero . moveLeft ( 3 ) ; hero . moveUp ( 2 ) ; hero . moveLeft ( ) ; hero . use …" at bounding box center [396, 211] width 172 height 197
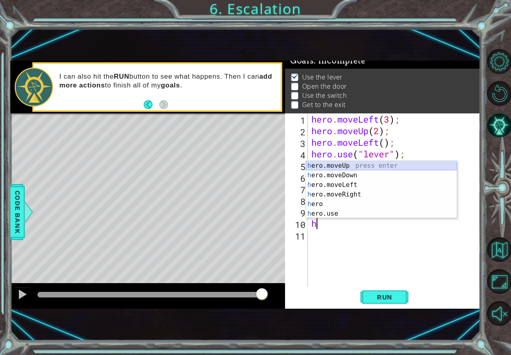
click at [348, 165] on div "h ero.moveUp press enter h ero.moveDown press enter h ero.moveLeft press enter …" at bounding box center [381, 199] width 151 height 77
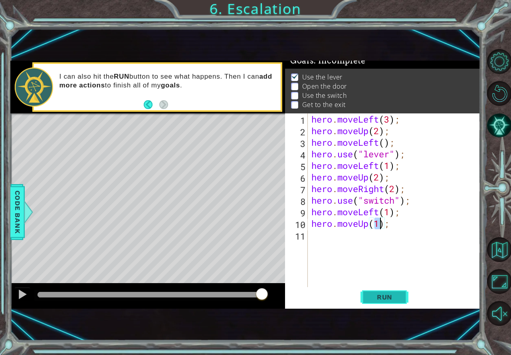
click at [373, 295] on span "Run" at bounding box center [385, 297] width 32 height 8
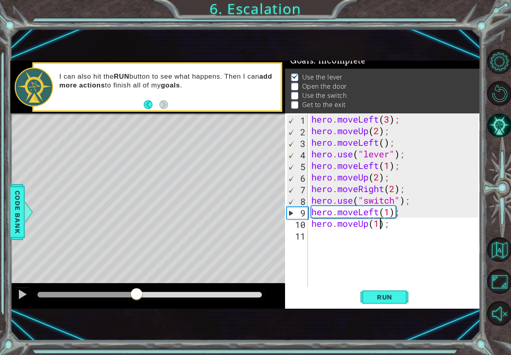
drag, startPoint x: 42, startPoint y: 294, endPoint x: 136, endPoint y: 298, distance: 94.7
click at [136, 298] on div at bounding box center [136, 294] width 14 height 14
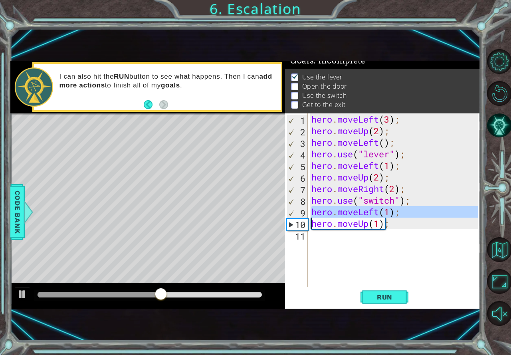
drag, startPoint x: 307, startPoint y: 211, endPoint x: 342, endPoint y: 213, distance: 35.6
click at [342, 213] on div "hero.moveUp(1); 1 2 3 4 5 6 7 8 9 10 11 hero . moveLeft ( 3 ) ; hero . moveUp (…" at bounding box center [381, 200] width 193 height 174
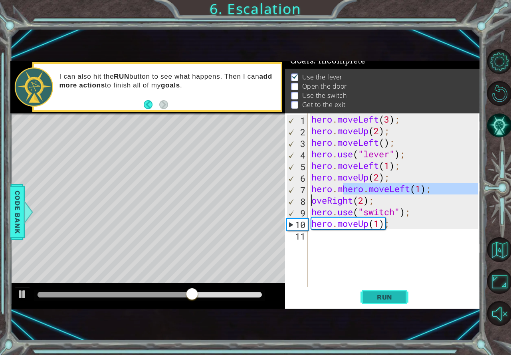
click at [387, 300] on span "Run" at bounding box center [385, 297] width 32 height 8
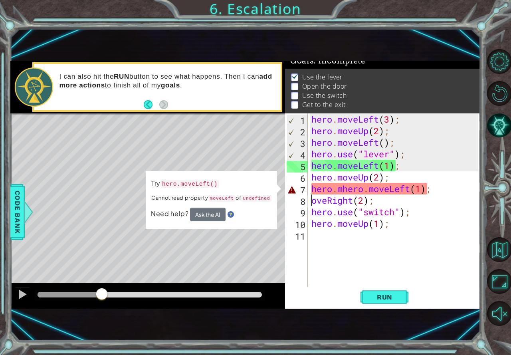
drag, startPoint x: 51, startPoint y: 297, endPoint x: 118, endPoint y: 281, distance: 69.0
click at [109, 287] on div at bounding box center [102, 294] width 14 height 14
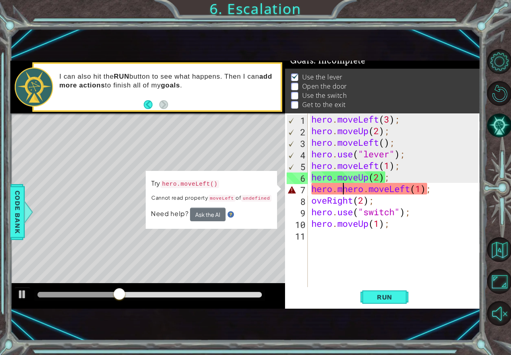
click at [342, 188] on div "hero . moveLeft ( 3 ) ; hero . moveUp ( 2 ) ; hero . moveLeft ( ) ; hero . use …" at bounding box center [396, 211] width 172 height 197
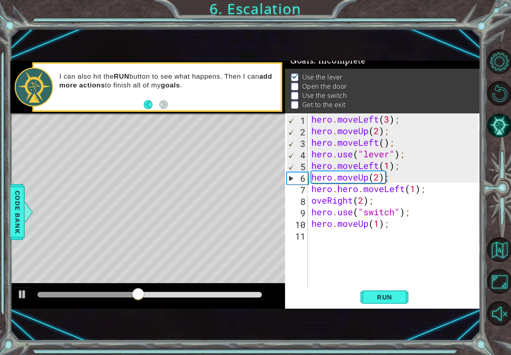
click at [224, 334] on div "1 ההההההההההההההההההההההההההההההההההההההההההההההההההההההההההההההההההההההההההההה…" at bounding box center [245, 184] width 470 height 312
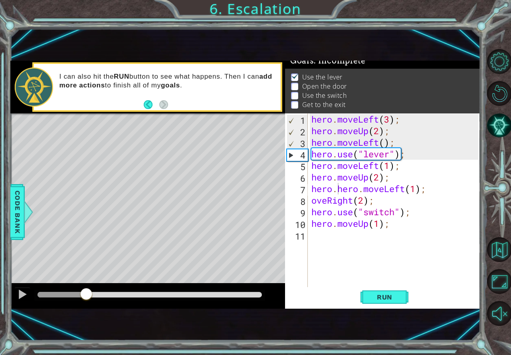
drag, startPoint x: 152, startPoint y: 292, endPoint x: 86, endPoint y: 307, distance: 67.3
click at [86, 307] on div at bounding box center [147, 296] width 275 height 26
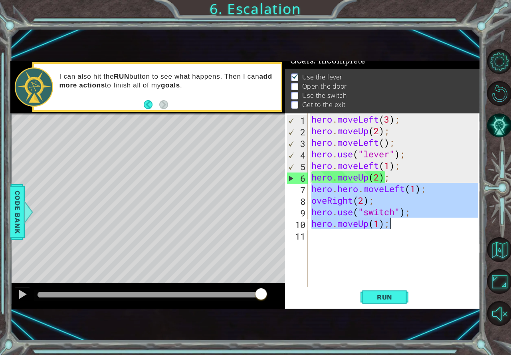
drag, startPoint x: 310, startPoint y: 189, endPoint x: 393, endPoint y: 224, distance: 90.5
click at [393, 224] on div "hero . moveLeft ( 3 ) ; hero . moveUp ( 2 ) ; hero . moveLeft ( ) ; hero . use …" at bounding box center [396, 211] width 172 height 197
type textarea "hero.moveUp(1);"
type textarea "hero.hero.moveLeft(1);"
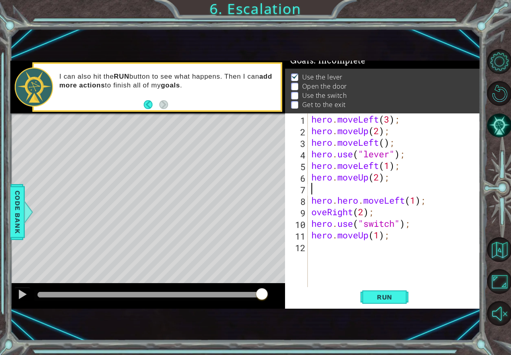
click at [328, 192] on div "hero . moveLeft ( 3 ) ; hero . moveUp ( 2 ) ; hero . moveLeft ( ) ; hero . use …" at bounding box center [396, 211] width 172 height 197
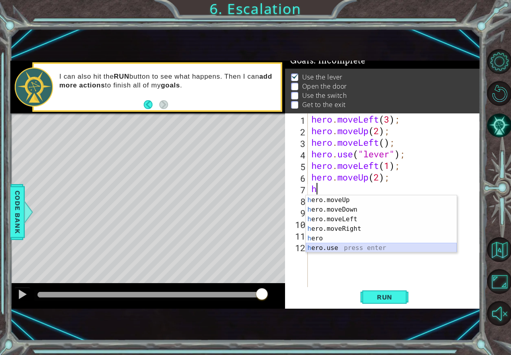
click at [329, 245] on div "h ero.moveUp press enter h ero.moveDown press enter h ero.moveLeft press enter …" at bounding box center [381, 233] width 151 height 77
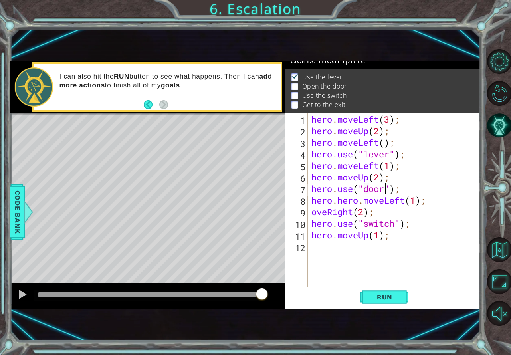
scroll to position [0, 3]
click at [377, 300] on span "Run" at bounding box center [385, 297] width 32 height 8
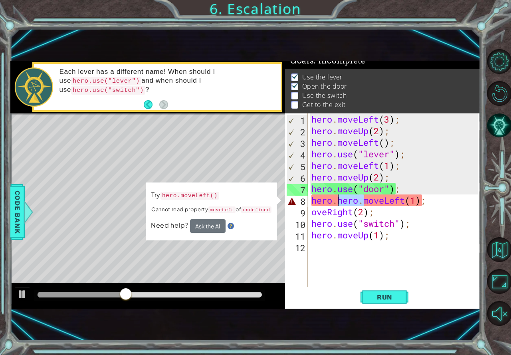
drag, startPoint x: 363, startPoint y: 201, endPoint x: 339, endPoint y: 203, distance: 23.6
click at [339, 203] on div "hero . moveLeft ( 3 ) ; hero . moveUp ( 2 ) ; hero . moveLeft ( ) ; hero . use …" at bounding box center [396, 211] width 172 height 197
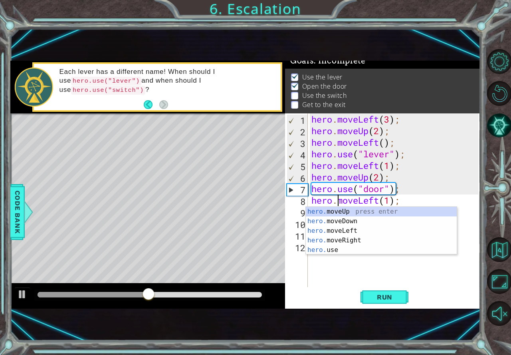
click at [272, 325] on div "1 ההההההההההההההההההההההההההההההההההההההההההההההההההההההההההההההההההההההההההההה…" at bounding box center [245, 184] width 470 height 312
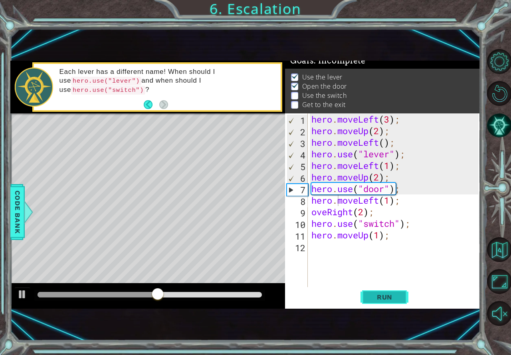
click at [383, 291] on button "Run" at bounding box center [384, 297] width 48 height 20
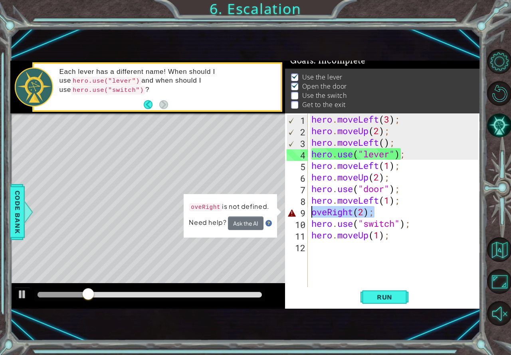
drag, startPoint x: 376, startPoint y: 212, endPoint x: 309, endPoint y: 213, distance: 67.0
click at [310, 214] on div "hero . moveLeft ( 3 ) ; hero . moveUp ( 2 ) ; hero . moveLeft ( ) ; hero . use …" at bounding box center [396, 211] width 172 height 197
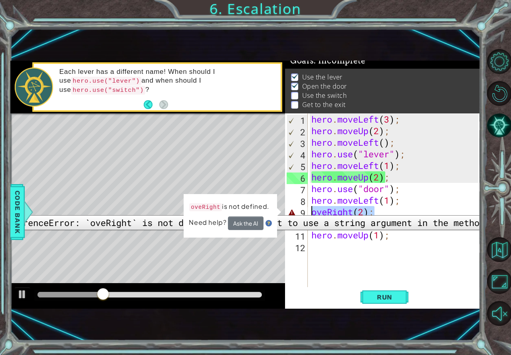
scroll to position [0, 0]
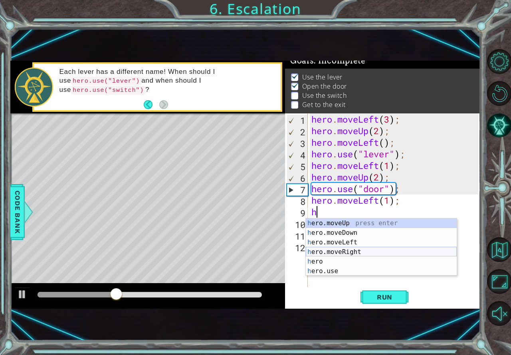
click at [327, 250] on div "h ero.moveUp press enter h ero.moveDown press enter h ero.moveLeft press enter …" at bounding box center [381, 256] width 151 height 77
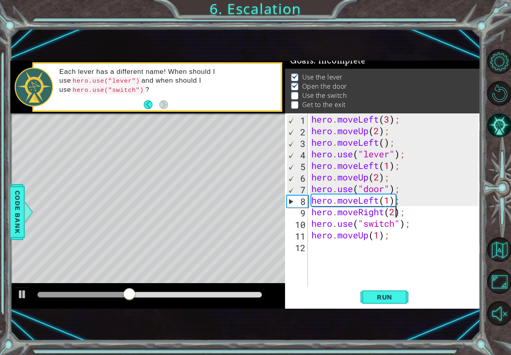
scroll to position [0, 4]
click at [377, 296] on span "Run" at bounding box center [385, 297] width 32 height 8
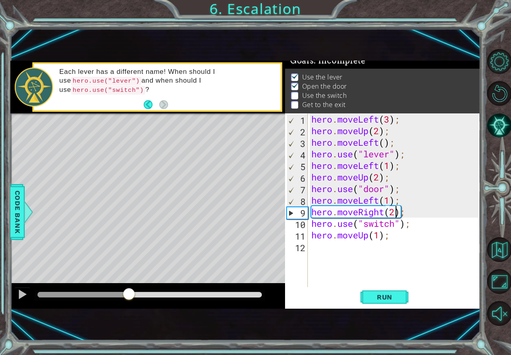
drag, startPoint x: 44, startPoint y: 292, endPoint x: 129, endPoint y: 288, distance: 84.7
click at [129, 288] on div at bounding box center [129, 294] width 14 height 14
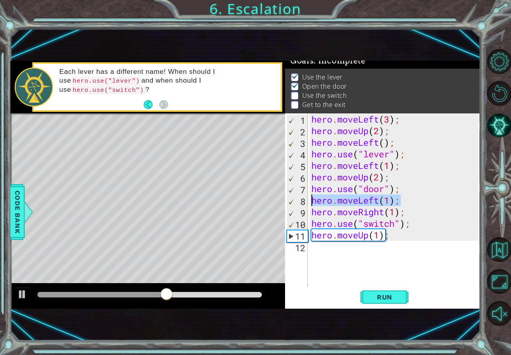
drag, startPoint x: 402, startPoint y: 202, endPoint x: 306, endPoint y: 204, distance: 95.8
click at [306, 204] on div "hero.moveRight(1); 1 2 3 4 5 6 7 8 9 10 11 12 hero . moveLeft ( 3 ) ; hero . mo…" at bounding box center [381, 200] width 193 height 174
type textarea "hero.moveLeft(1);"
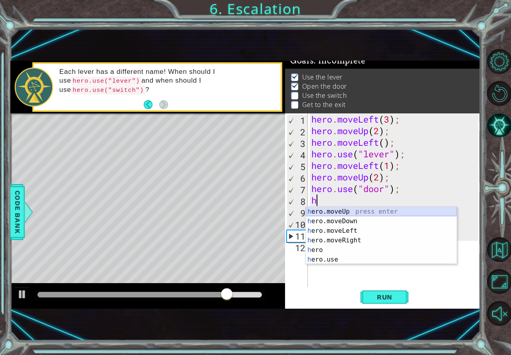
click at [345, 213] on div "h ero.moveUp press enter h ero.moveDown press enter h ero.moveLeft press enter …" at bounding box center [381, 245] width 151 height 77
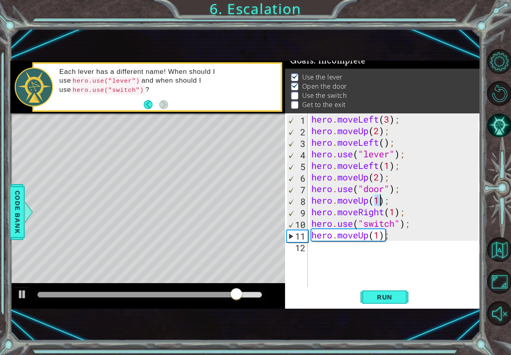
scroll to position [0, 3]
click at [392, 301] on button "Run" at bounding box center [384, 297] width 48 height 20
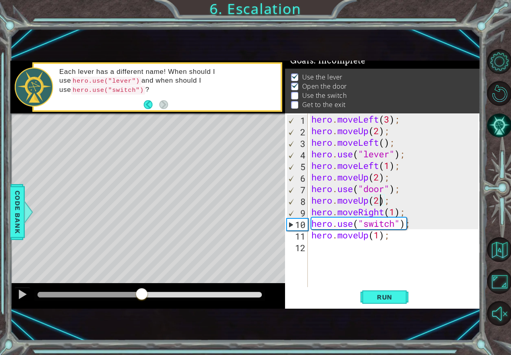
drag, startPoint x: 62, startPoint y: 293, endPoint x: 142, endPoint y: 295, distance: 79.8
click at [142, 295] on div at bounding box center [141, 294] width 14 height 14
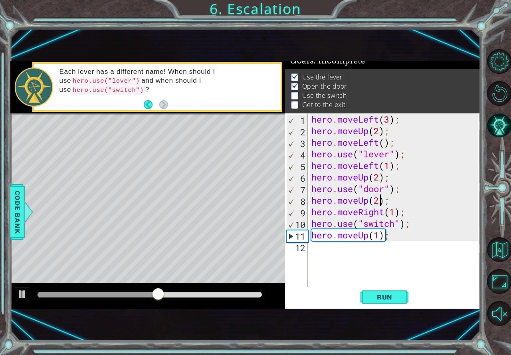
click at [395, 211] on div "hero . moveLeft ( 3 ) ; hero . moveUp ( 2 ) ; hero . moveLeft ( ) ; hero . use …" at bounding box center [396, 211] width 172 height 197
click at [367, 300] on button "Run" at bounding box center [384, 297] width 48 height 20
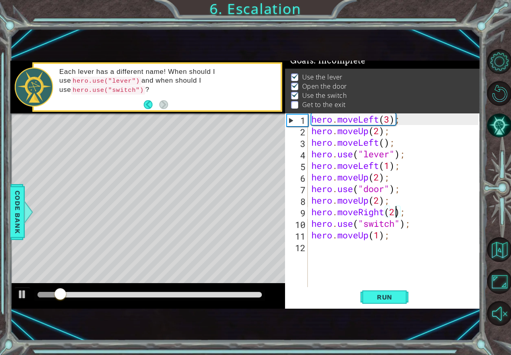
click at [378, 235] on div "hero . moveLeft ( 3 ) ; hero . moveUp ( 2 ) ; hero . moveLeft ( ) ; hero . use …" at bounding box center [396, 211] width 172 height 197
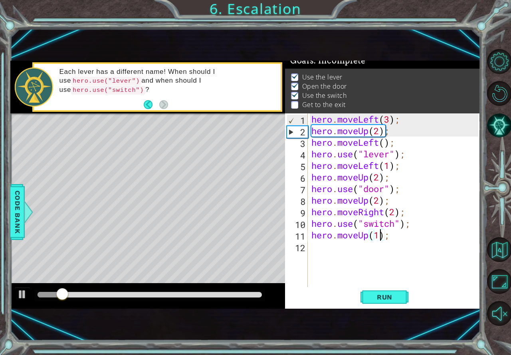
scroll to position [0, 3]
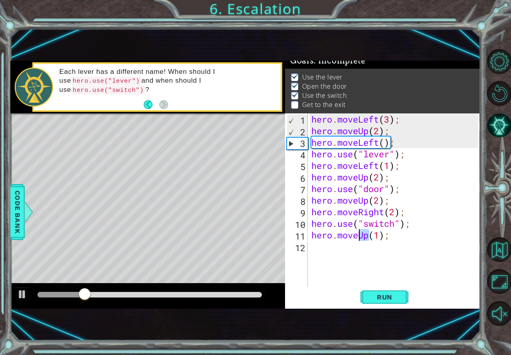
drag, startPoint x: 367, startPoint y: 236, endPoint x: 360, endPoint y: 237, distance: 6.4
click at [360, 237] on div "hero . moveLeft ( 3 ) ; hero . moveUp ( 2 ) ; hero . moveLeft ( ) ; hero . use …" at bounding box center [396, 211] width 172 height 197
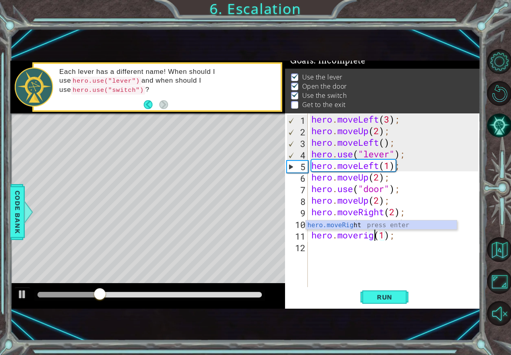
type textarea "hero.moverigth(1);"
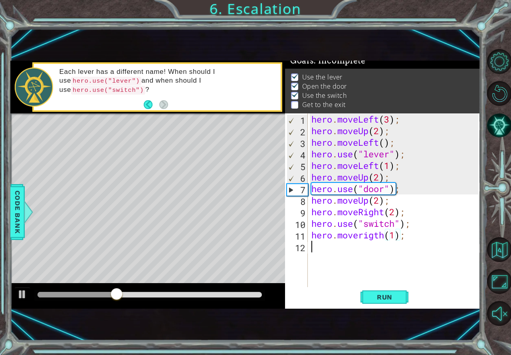
click at [346, 252] on div "hero . moveLeft ( 3 ) ; hero . moveUp ( 2 ) ; hero . moveLeft ( ) ; hero . use …" at bounding box center [396, 211] width 172 height 197
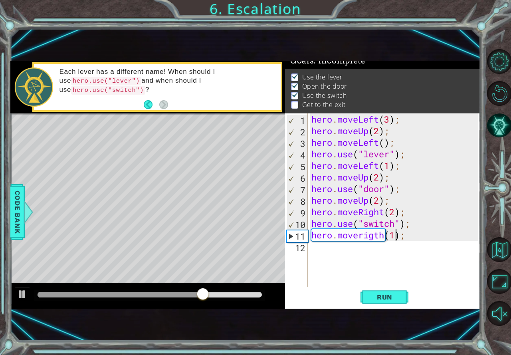
click at [395, 235] on div "hero . moveLeft ( 3 ) ; hero . moveUp ( 2 ) ; hero . moveLeft ( ) ; hero . use …" at bounding box center [396, 211] width 172 height 197
type textarea "hero.moverigth(2);"
click at [349, 250] on div "hero . moveLeft ( 3 ) ; hero . moveUp ( 2 ) ; hero . moveLeft ( ) ; hero . use …" at bounding box center [396, 211] width 172 height 197
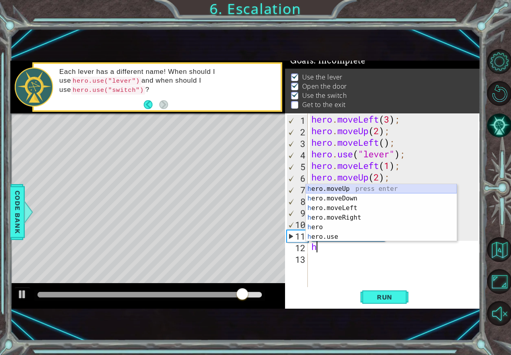
click at [343, 192] on div "h ero.moveUp press enter h ero.moveDown press enter h ero.moveLeft press enter …" at bounding box center [381, 222] width 151 height 77
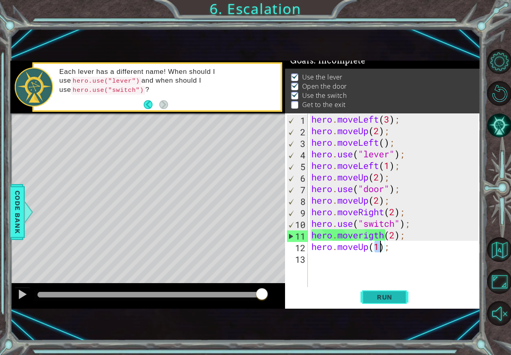
drag, startPoint x: 384, startPoint y: 294, endPoint x: 387, endPoint y: 287, distance: 7.5
click at [386, 289] on button "Run" at bounding box center [384, 297] width 48 height 20
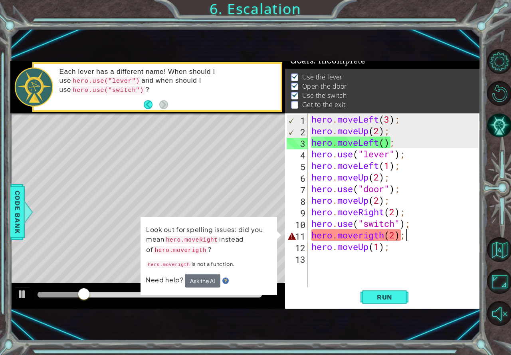
drag, startPoint x: 413, startPoint y: 231, endPoint x: 431, endPoint y: 233, distance: 17.6
click at [431, 233] on div "hero . moveLeft ( 3 ) ; hero . moveUp ( 2 ) ; hero . moveLeft ( ) ; hero . use …" at bounding box center [396, 211] width 172 height 197
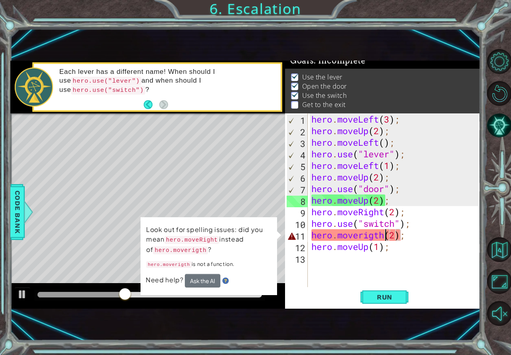
click at [383, 236] on div "hero . moveLeft ( 3 ) ; hero . moveUp ( 2 ) ; hero . moveLeft ( ) ; hero . use …" at bounding box center [396, 211] width 172 height 197
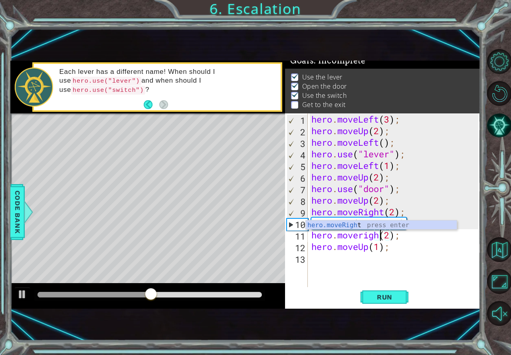
scroll to position [0, 3]
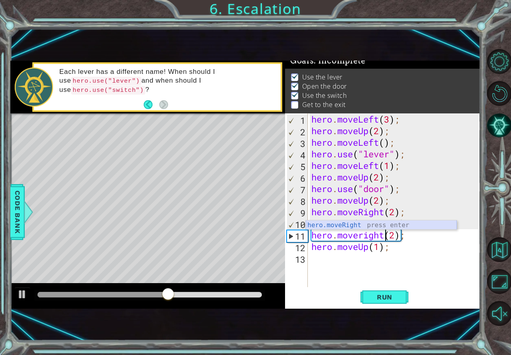
click at [360, 223] on div "hero.moveRight press enter" at bounding box center [381, 234] width 151 height 29
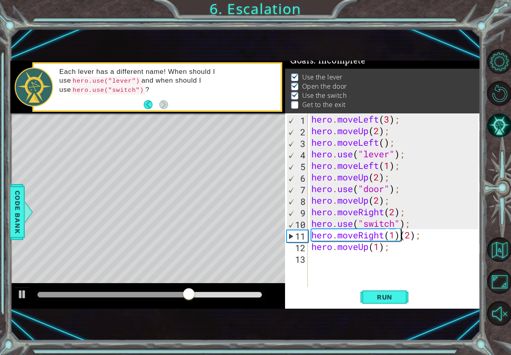
click at [399, 233] on div "hero . moveLeft ( 3 ) ; hero . moveUp ( 2 ) ; hero . moveLeft ( ) ; hero . use …" at bounding box center [396, 211] width 172 height 197
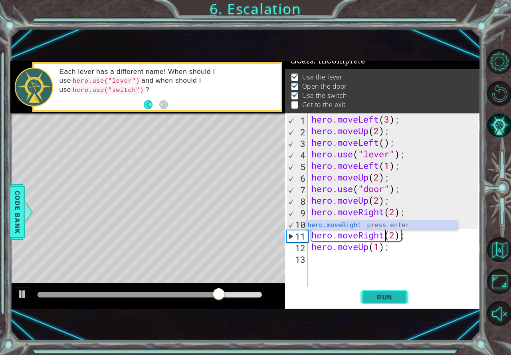
click at [383, 294] on span "Run" at bounding box center [385, 297] width 32 height 8
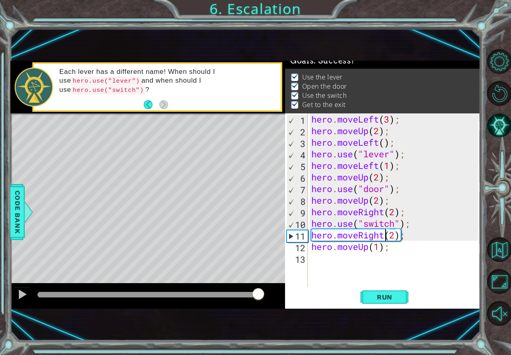
drag, startPoint x: 57, startPoint y: 295, endPoint x: 259, endPoint y: 292, distance: 201.5
click at [259, 292] on div at bounding box center [258, 294] width 14 height 14
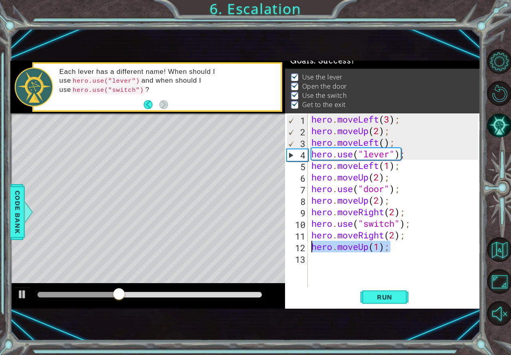
drag, startPoint x: 391, startPoint y: 249, endPoint x: 308, endPoint y: 251, distance: 83.4
click at [308, 251] on div "hero.moveRight(2); 1 2 3 4 5 6 7 8 9 10 11 12 13 hero . moveLeft ( 3 ) ; hero .…" at bounding box center [381, 200] width 193 height 174
type textarea "hero.moveUp(1);"
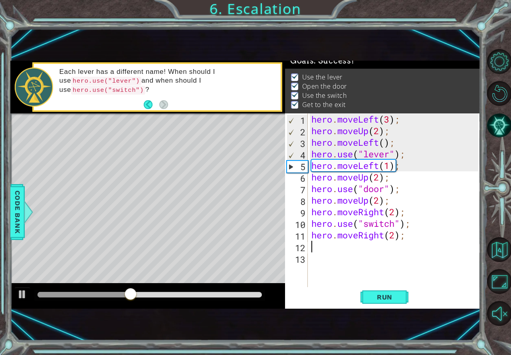
scroll to position [0, 0]
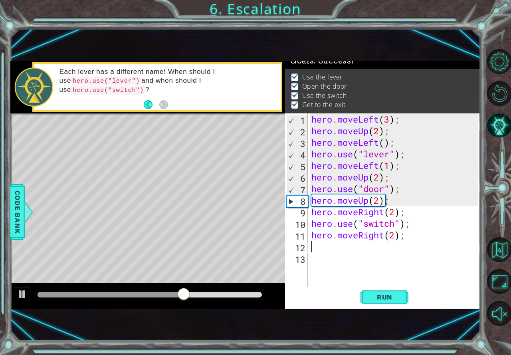
click at [322, 308] on div "1 2 3 4 5 6 7 8 9 10 11 12 13 hero . moveLeft ( 3 ) ; hero . moveUp ( 2 ) ; her…" at bounding box center [382, 210] width 195 height 195
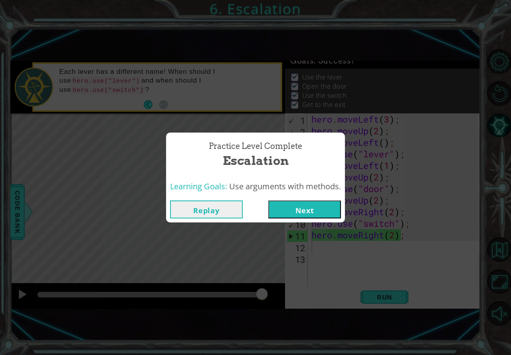
click at [329, 206] on button "Next" at bounding box center [304, 209] width 73 height 18
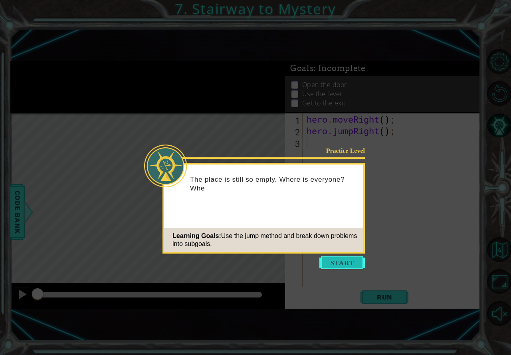
click at [343, 267] on button "Start" at bounding box center [341, 262] width 45 height 13
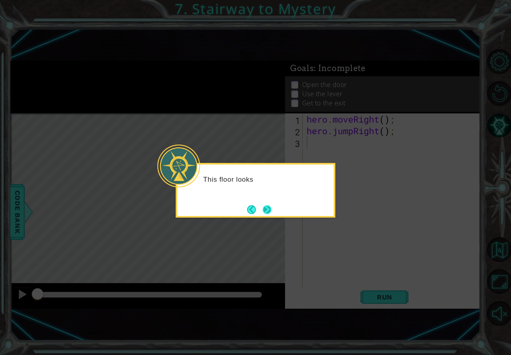
click at [263, 209] on button "Next" at bounding box center [267, 209] width 9 height 9
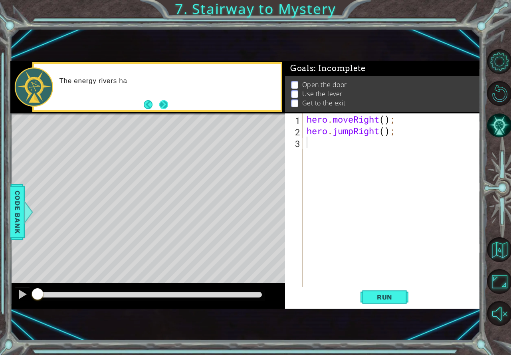
click at [162, 103] on button "Next" at bounding box center [163, 104] width 9 height 9
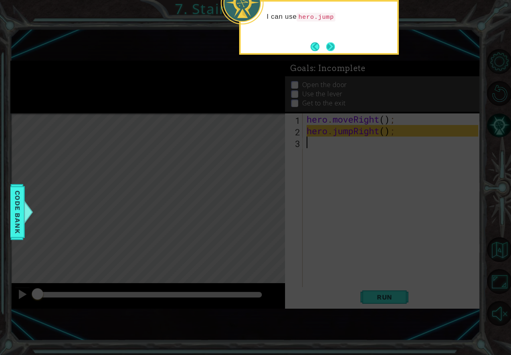
click at [333, 42] on button "Next" at bounding box center [330, 46] width 9 height 9
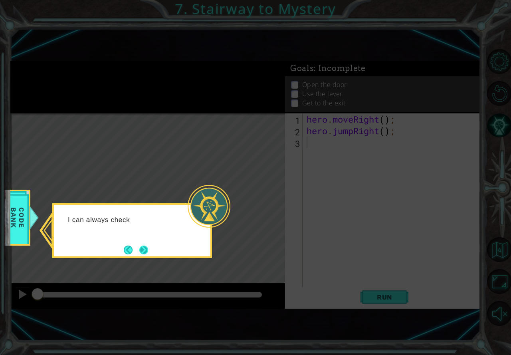
click at [140, 249] on button "Next" at bounding box center [143, 249] width 9 height 9
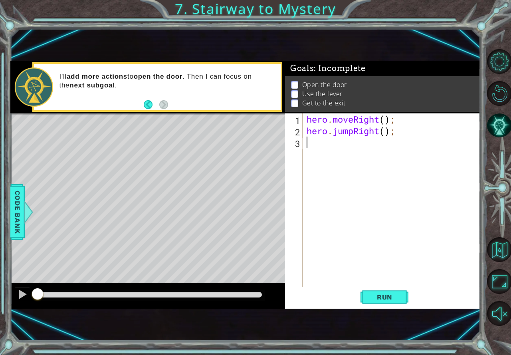
type textarea "h"
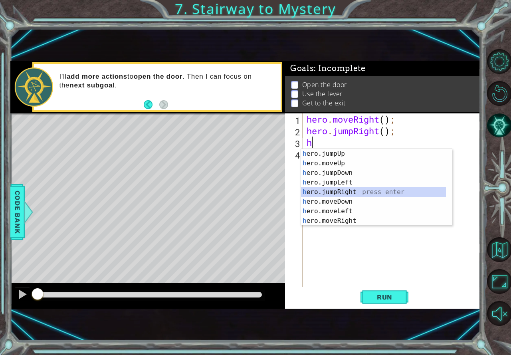
click at [347, 187] on div "h ero.jumpUp press enter h ero.moveUp press enter h ero.jumpDown press enter h …" at bounding box center [373, 197] width 145 height 96
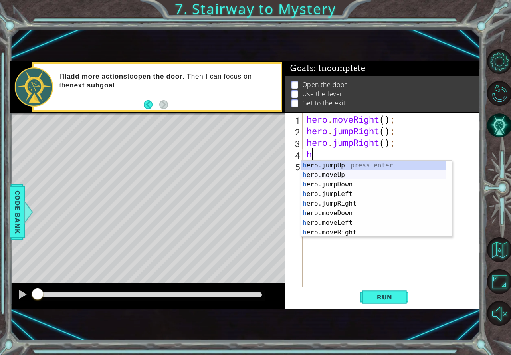
click at [338, 176] on div "h ero.jumpUp press enter h ero.moveUp press enter h ero.jumpDown press enter h …" at bounding box center [373, 208] width 145 height 96
type textarea "hero.moveUp(1);"
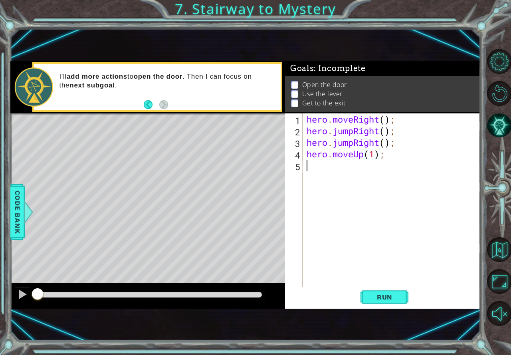
click at [338, 171] on div "hero . moveRight ( ) ; hero . jumpRight ( ) ; hero . jumpRight ( ) ; hero . mov…" at bounding box center [393, 211] width 177 height 197
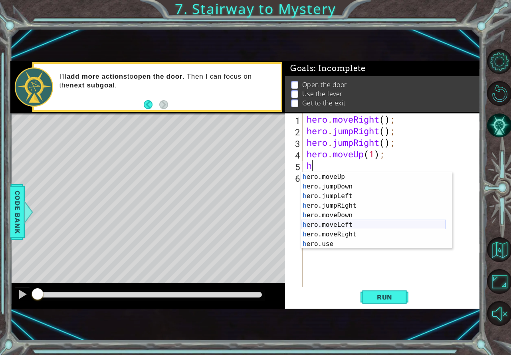
scroll to position [10, 0]
click at [346, 243] on div "h ero.moveUp press enter h ero.jumpDown press enter h ero.jumpLeft press enter …" at bounding box center [373, 220] width 145 height 96
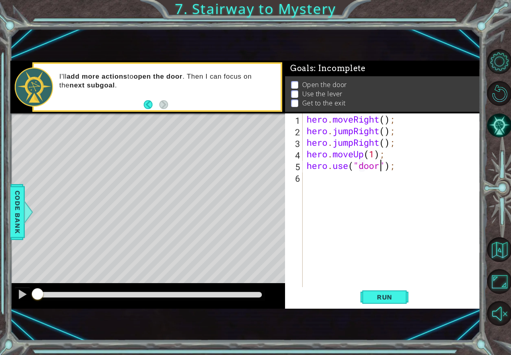
type textarea "hero.use("door");"
click at [347, 186] on div "hero . moveRight ( ) ; hero . jumpRight ( ) ; hero . jumpRight ( ) ; hero . mov…" at bounding box center [393, 211] width 177 height 197
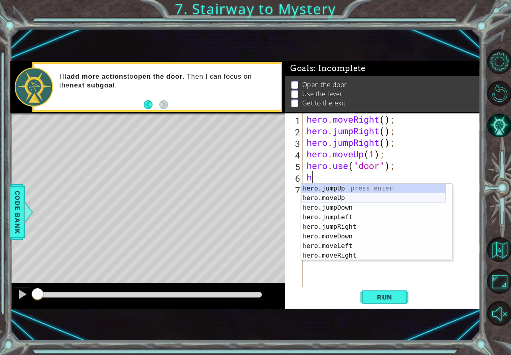
click at [335, 198] on div "h ero.jumpUp press enter h ero.moveUp press enter h ero.jumpDown press enter h …" at bounding box center [373, 232] width 145 height 96
type textarea "hero.moveUp(1);"
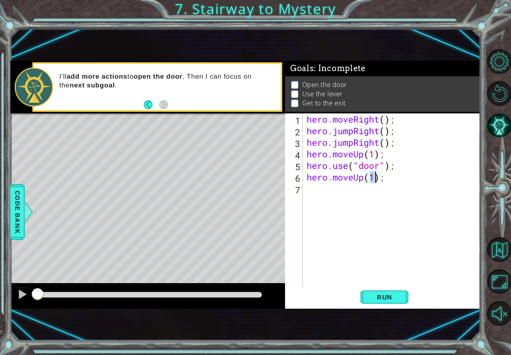
click at [334, 196] on div "hero . moveRight ( ) ; hero . jumpRight ( ) ; hero . jumpRight ( ) ; hero . mov…" at bounding box center [393, 211] width 177 height 197
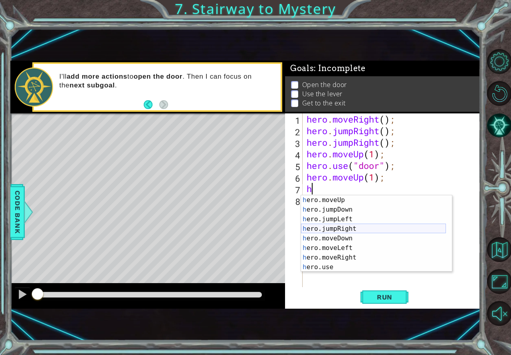
scroll to position [10, 0]
click at [338, 247] on div "h ero.moveUp press enter h ero.jumpDown press enter h ero.jumpLeft press enter …" at bounding box center [373, 243] width 145 height 96
type textarea "hero.moveLeft(1);"
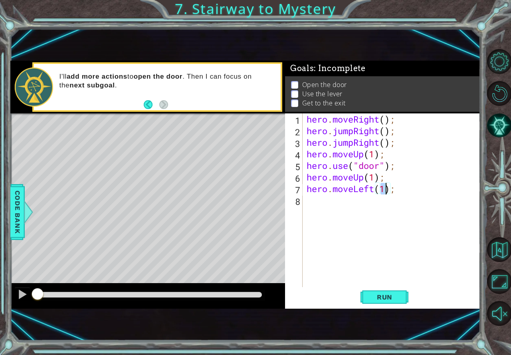
click at [332, 205] on div "hero . moveRight ( ) ; hero . jumpRight ( ) ; hero . jumpRight ( ) ; hero . mov…" at bounding box center [393, 211] width 177 height 197
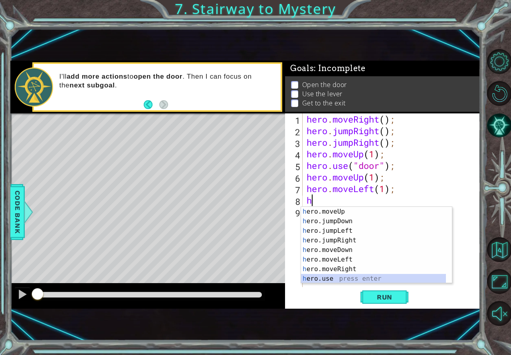
click at [343, 279] on div "h ero.moveUp press enter h ero.jumpDown press enter h ero.jumpLeft press enter …" at bounding box center [373, 255] width 145 height 96
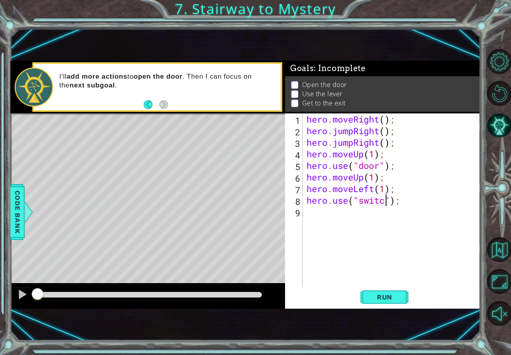
scroll to position [0, 4]
type textarea "hero.use("switch");"
click at [323, 212] on div "hero . moveRight ( ) ; hero . jumpRight ( ) ; hero . jumpRight ( ) ; hero . mov…" at bounding box center [393, 211] width 177 height 197
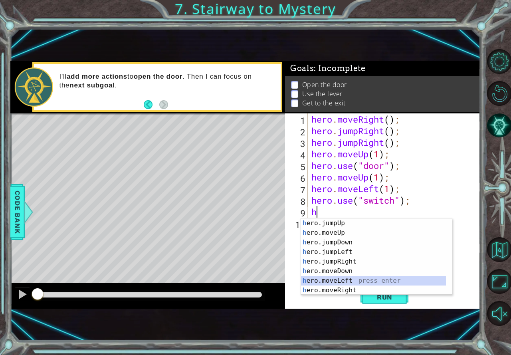
click at [342, 278] on div "h ero.jumpUp press enter h ero.moveUp press enter h ero.jumpDown press enter h …" at bounding box center [373, 266] width 145 height 96
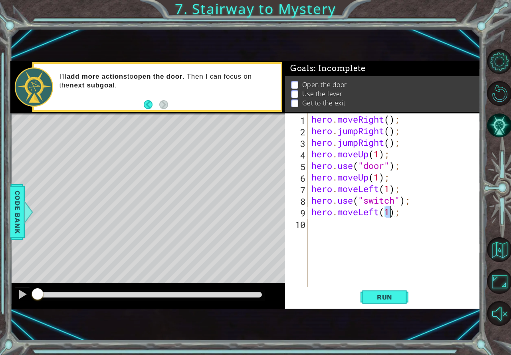
type textarea "hero.moveLeft(2);"
click at [336, 226] on div "hero . moveRight ( ) ; hero . jumpRight ( ) ; hero . jumpRight ( ) ; hero . mov…" at bounding box center [396, 211] width 172 height 197
type textarea "h"
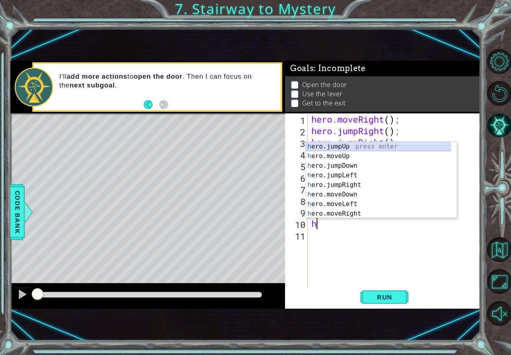
click at [335, 142] on div "h ero.jumpUp press enter h ero.moveUp press enter h ero.jumpDown press enter h …" at bounding box center [378, 190] width 145 height 96
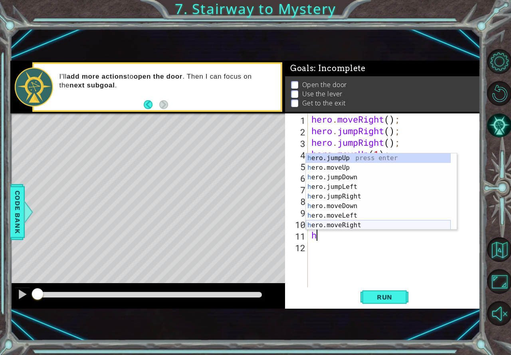
click at [345, 222] on div "h ero.jumpUp press enter h ero.moveUp press enter h ero.jumpDown press enter h …" at bounding box center [378, 201] width 145 height 96
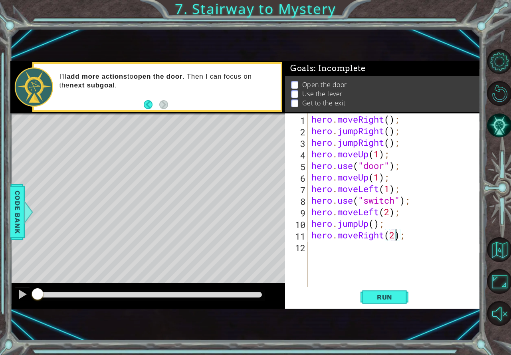
scroll to position [0, 4]
click at [395, 298] on span "Run" at bounding box center [385, 297] width 32 height 8
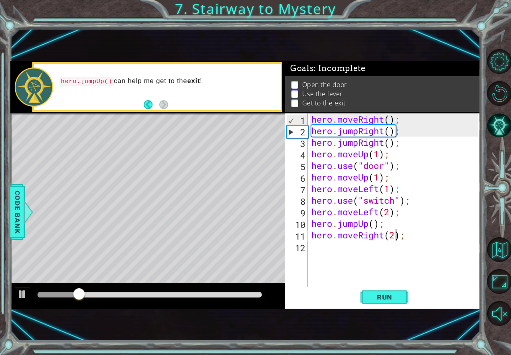
click at [395, 200] on div "hero . moveRight ( ) ; hero . jumpRight ( ) ; hero . jumpRight ( ) ; hero . mov…" at bounding box center [396, 211] width 172 height 197
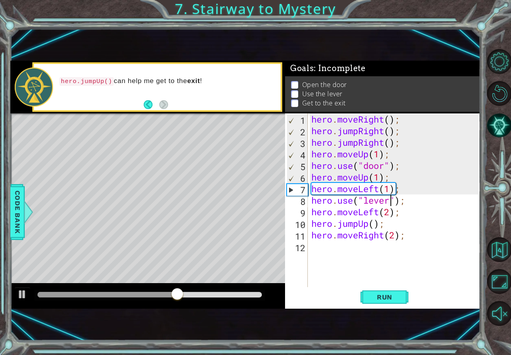
click at [299, 303] on div "Run" at bounding box center [384, 297] width 195 height 20
click at [308, 300] on div "Run" at bounding box center [384, 297] width 195 height 20
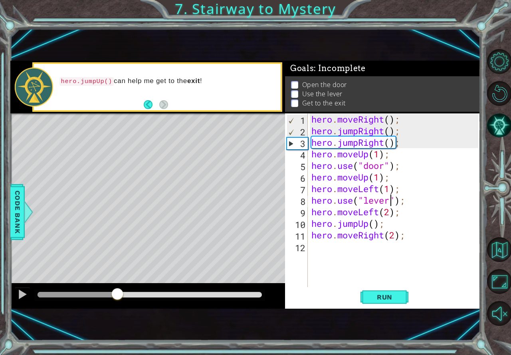
drag, startPoint x: 264, startPoint y: 294, endPoint x: 117, endPoint y: 298, distance: 147.7
click at [117, 298] on div at bounding box center [117, 294] width 14 height 14
drag, startPoint x: 396, startPoint y: 145, endPoint x: 312, endPoint y: 143, distance: 84.2
click at [312, 143] on div "hero . moveRight ( ) ; hero . jumpRight ( ) ; hero . jumpRight ( ) ; hero . mov…" at bounding box center [396, 211] width 172 height 197
type textarea ";"
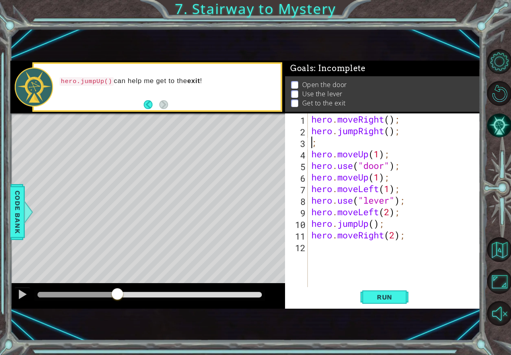
scroll to position [0, 0]
click at [380, 302] on button "Run" at bounding box center [384, 297] width 48 height 20
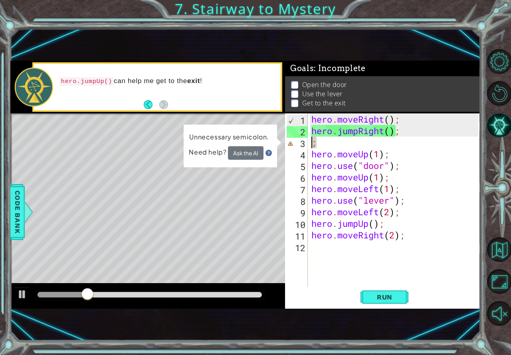
click at [327, 144] on div "hero . moveRight ( ) ; hero . jumpRight ( ) ; ; hero . moveUp ( 1 ) ; hero . us…" at bounding box center [396, 211] width 172 height 197
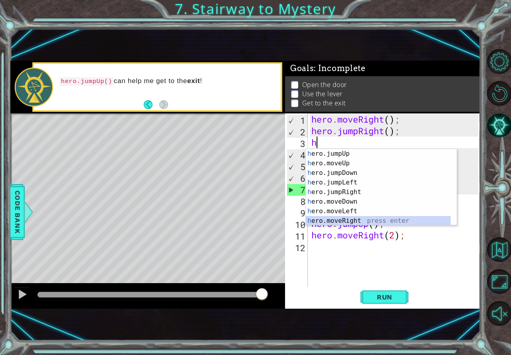
click at [352, 218] on div "h ero.jumpUp press enter h ero.moveUp press enter h ero.jumpDown press enter h …" at bounding box center [378, 197] width 145 height 96
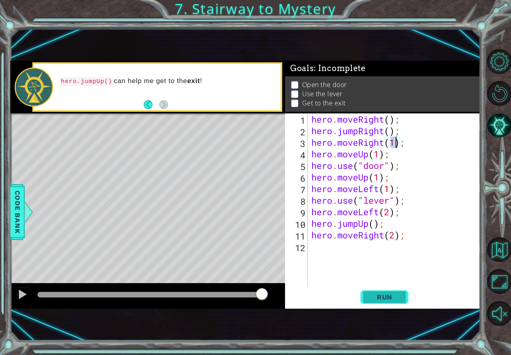
click at [377, 297] on span "Run" at bounding box center [385, 297] width 32 height 8
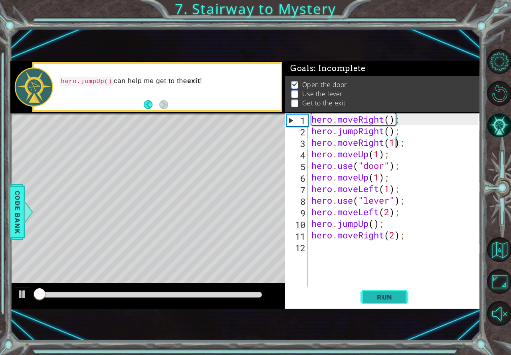
scroll to position [4, 0]
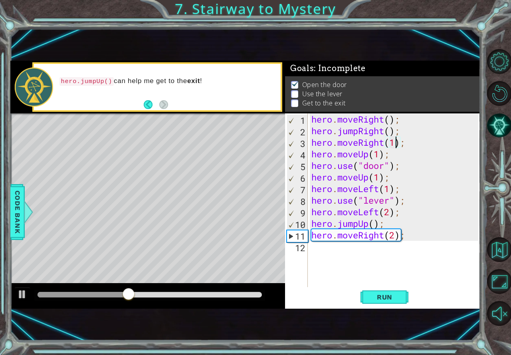
click at [377, 177] on div "hero . moveRight ( ) ; hero . jumpRight ( ) ; hero . moveRight ( 1 ) ; hero . m…" at bounding box center [396, 211] width 172 height 197
click at [379, 178] on div "hero . moveRight ( ) ; hero . jumpRight ( ) ; hero . moveRight ( 1 ) ; hero . m…" at bounding box center [396, 211] width 172 height 197
type textarea "hero.moveUp(2);"
click at [390, 293] on span "Run" at bounding box center [385, 297] width 32 height 8
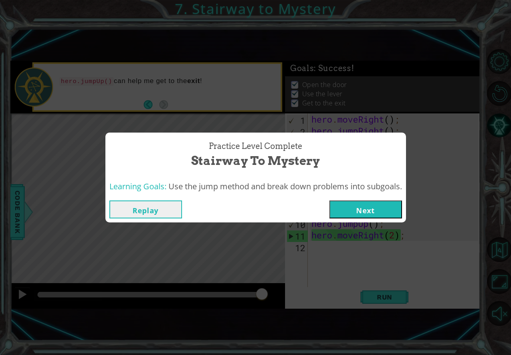
click at [362, 210] on button "Next" at bounding box center [365, 209] width 73 height 18
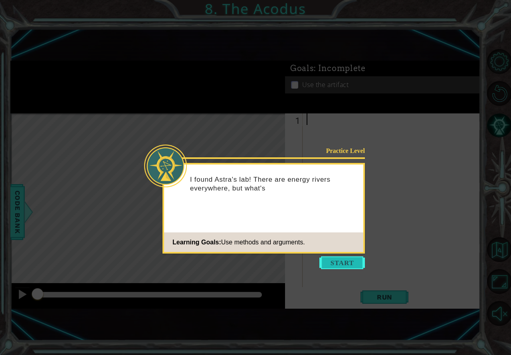
click at [338, 262] on button "Start" at bounding box center [341, 262] width 45 height 13
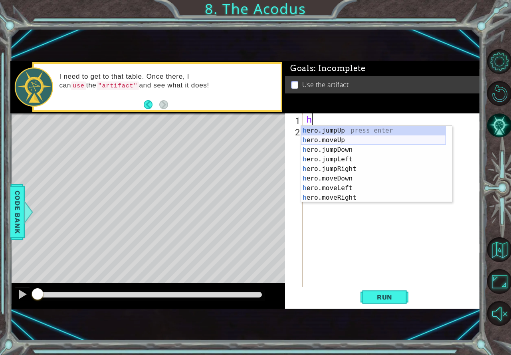
drag, startPoint x: 344, startPoint y: 137, endPoint x: 345, endPoint y: 143, distance: 6.1
click at [344, 143] on div "h ero.jumpUp press enter h ero.moveUp press enter h ero.jumpDown press enter h …" at bounding box center [373, 174] width 145 height 96
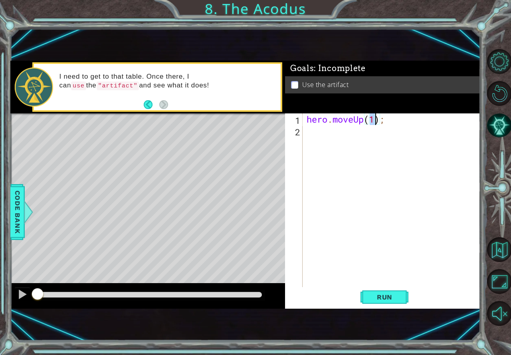
type textarea "hero.moveUp(2);"
click at [329, 130] on div "hero . moveUp ( 2 ) ;" at bounding box center [393, 211] width 177 height 197
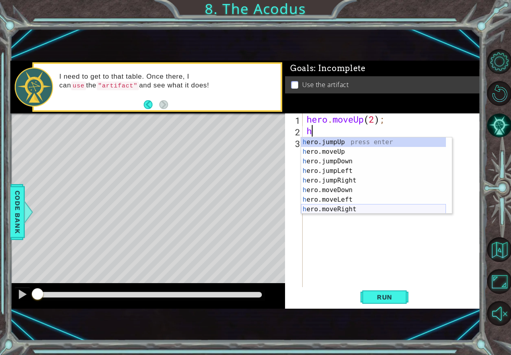
click at [345, 207] on div "h ero.jumpUp press enter h ero.moveUp press enter h ero.jumpDown press enter h …" at bounding box center [373, 185] width 145 height 96
type textarea "hero.moveRight(1);"
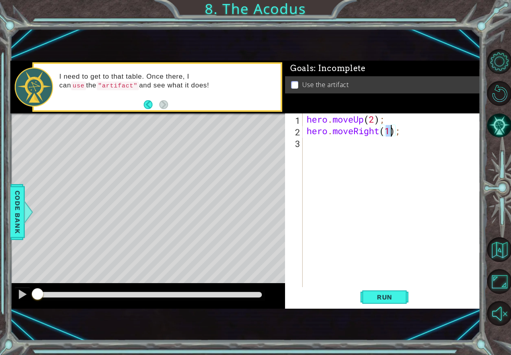
click at [342, 146] on div "hero . moveUp ( 2 ) ; hero . moveRight ( 1 ) ;" at bounding box center [393, 211] width 177 height 197
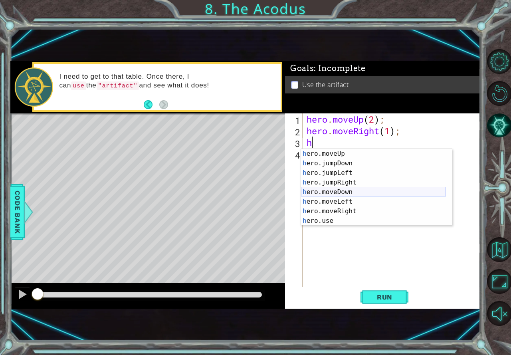
scroll to position [10, 0]
click at [342, 190] on div "h ero.moveUp press enter h ero.jumpDown press enter h ero.jumpLeft press enter …" at bounding box center [373, 197] width 145 height 96
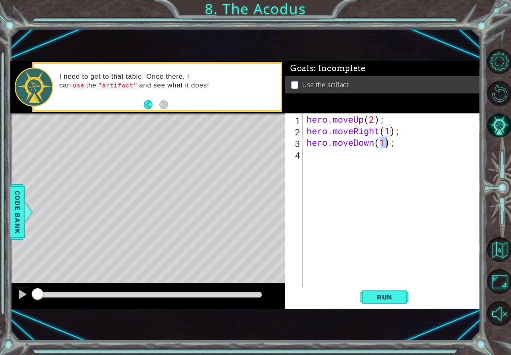
type textarea "hero.moveDown(2);"
click at [322, 154] on div "hero . moveUp ( 2 ) ; hero . moveRight ( 1 ) ; hero . moveDown ( 2 ) ;" at bounding box center [393, 211] width 177 height 197
type textarea "h"
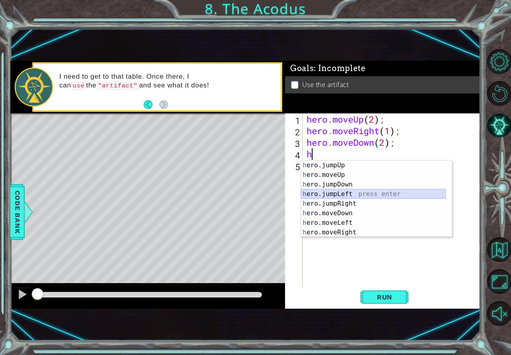
click at [327, 191] on div "h ero.jumpUp press enter h ero.moveUp press enter h ero.jumpDown press enter h …" at bounding box center [373, 208] width 145 height 96
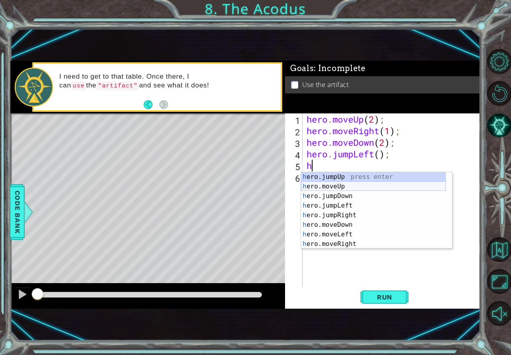
click at [335, 185] on div "h ero.jumpUp press enter h ero.moveUp press enter h ero.jumpDown press enter h …" at bounding box center [373, 220] width 145 height 96
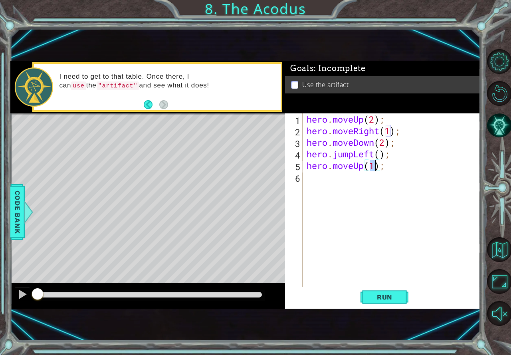
type textarea "hero.moveUp(2);"
click at [352, 183] on div "hero . moveUp ( 2 ) ; hero . moveRight ( 1 ) ; hero . moveDown ( 2 ) ; hero . j…" at bounding box center [393, 211] width 177 height 197
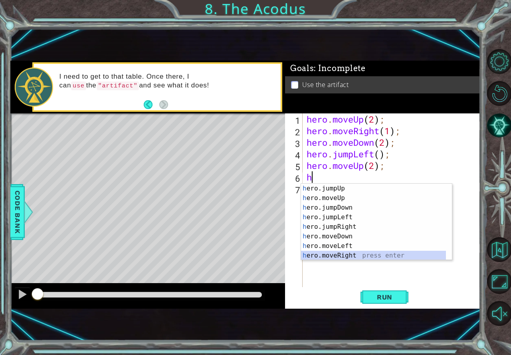
click at [356, 252] on div "h ero.jumpUp press enter h ero.moveUp press enter h ero.jumpDown press enter h …" at bounding box center [373, 232] width 145 height 96
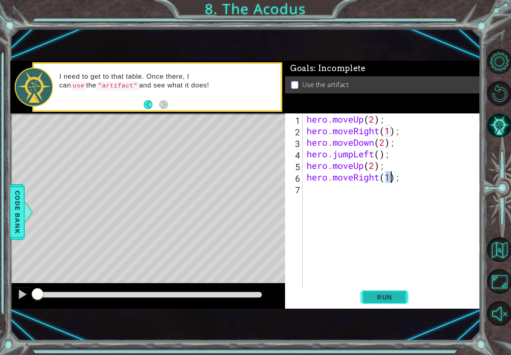
type textarea "hero.moveRight(1);"
click at [391, 298] on span "Run" at bounding box center [385, 297] width 32 height 8
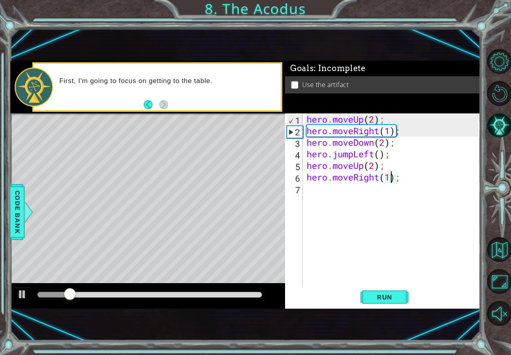
click at [340, 197] on div "hero . moveUp ( 2 ) ; hero . moveRight ( 1 ) ; hero . moveDown ( 2 ) ; hero . j…" at bounding box center [393, 211] width 177 height 197
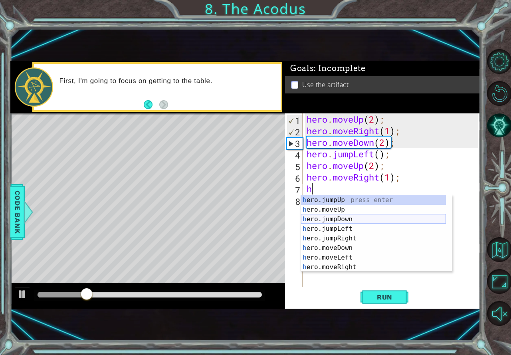
scroll to position [10, 0]
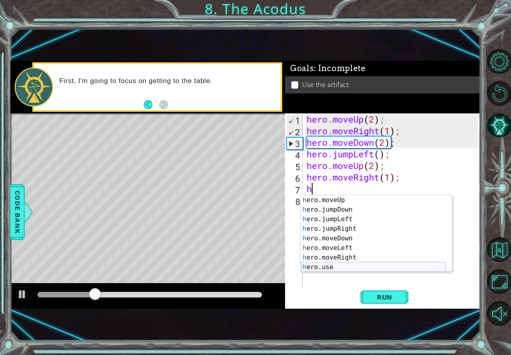
click at [341, 269] on div "h ero.moveUp press enter h ero.jumpDown press enter h ero.jumpLeft press enter …" at bounding box center [373, 243] width 145 height 96
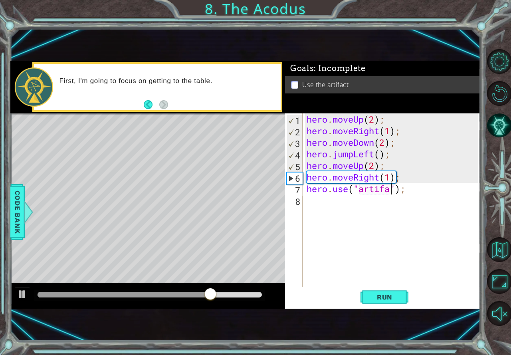
scroll to position [0, 4]
click at [379, 132] on div "hero . moveUp ( 2 ) ; hero . moveRight ( 1 ) ; hero . moveDown ( 2 ) ; hero . j…" at bounding box center [393, 211] width 177 height 197
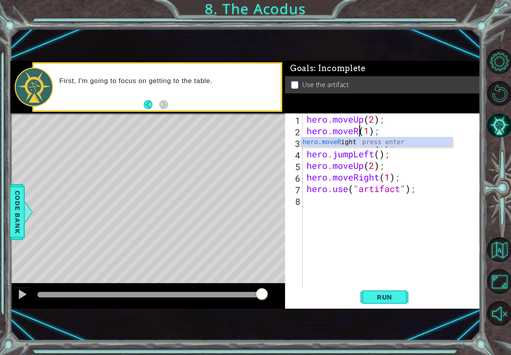
scroll to position [0, 3]
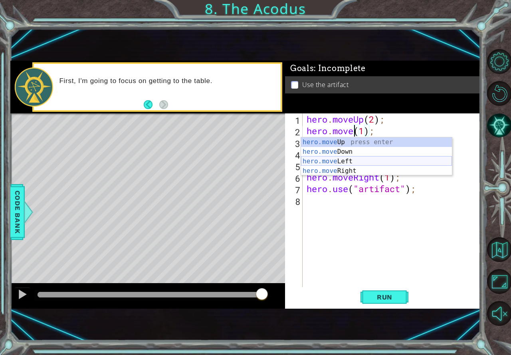
click at [336, 162] on div "hero.move Up press enter hero.move Down press enter hero.move Left press enter …" at bounding box center [376, 165] width 151 height 57
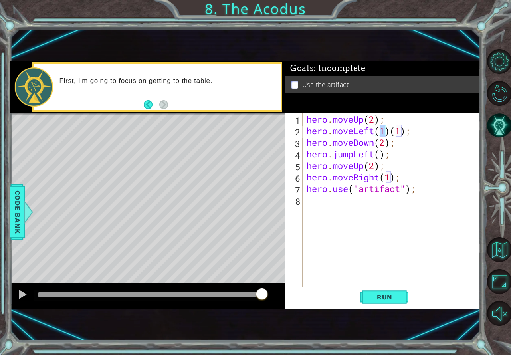
click at [416, 133] on div "hero . moveUp ( 2 ) ; hero . moveLeft ( 1 ) ( 1 ) ; hero . moveDown ( 2 ) ; her…" at bounding box center [393, 211] width 177 height 197
type textarea "hero.moveLeft(1);"
click at [386, 300] on span "Run" at bounding box center [385, 297] width 32 height 8
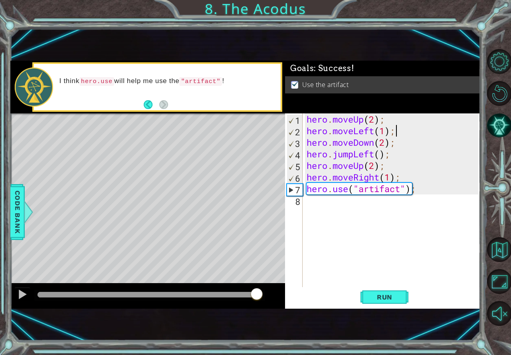
drag, startPoint x: 111, startPoint y: 295, endPoint x: 263, endPoint y: 278, distance: 153.0
click at [263, 278] on div "methods hero moveDown(steps) moveUp(steps) moveLeft(steps) moveRight(steps) use…" at bounding box center [245, 185] width 470 height 248
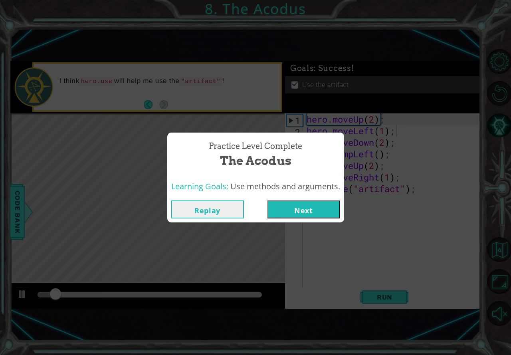
click at [304, 199] on div "Replay Next" at bounding box center [255, 209] width 177 height 26
click at [300, 208] on button "Next" at bounding box center [303, 209] width 73 height 18
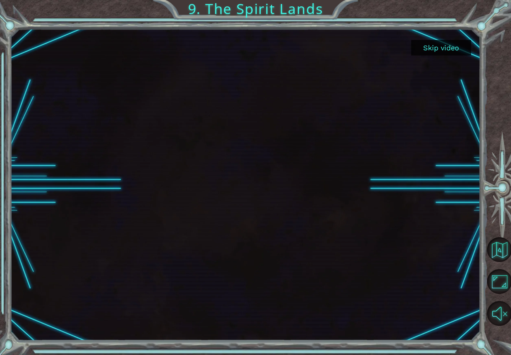
click at [427, 51] on button "Skip video" at bounding box center [441, 48] width 60 height 16
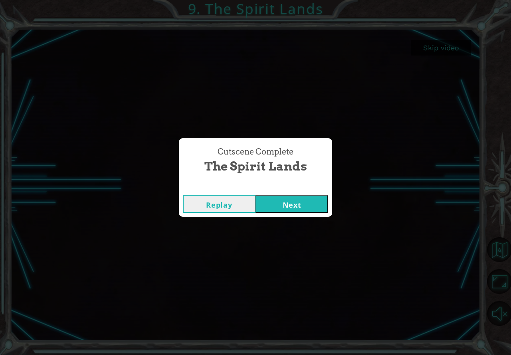
click at [279, 209] on button "Next" at bounding box center [291, 204] width 73 height 18
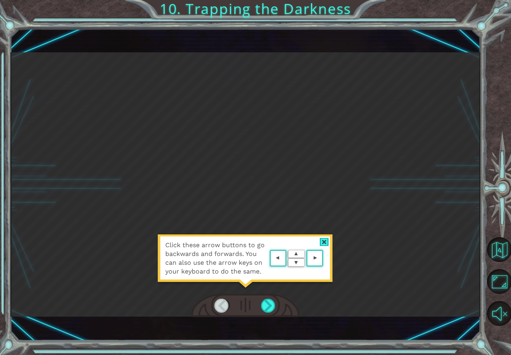
click at [325, 258] on area at bounding box center [325, 258] width 0 height 0
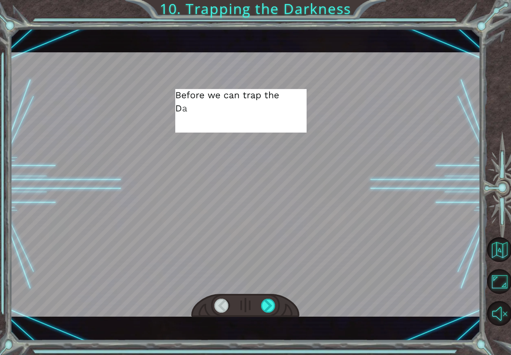
drag, startPoint x: 265, startPoint y: 232, endPoint x: 260, endPoint y: 233, distance: 5.2
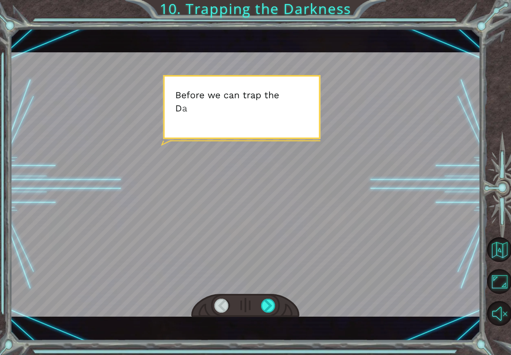
click at [265, 231] on div at bounding box center [245, 184] width 470 height 264
click at [255, 231] on div at bounding box center [245, 184] width 470 height 264
click at [254, 231] on div at bounding box center [245, 184] width 470 height 264
click at [266, 298] on div at bounding box center [245, 306] width 108 height 24
click at [267, 305] on div at bounding box center [268, 305] width 15 height 14
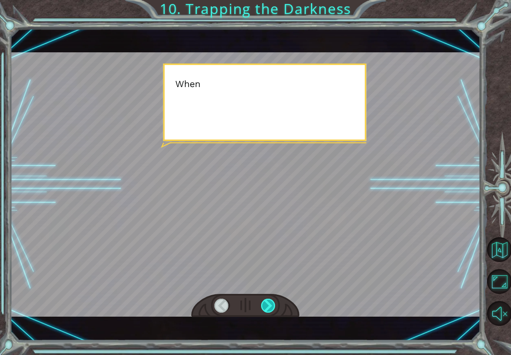
click at [267, 305] on div at bounding box center [268, 305] width 15 height 14
click at [269, 305] on div at bounding box center [268, 305] width 15 height 14
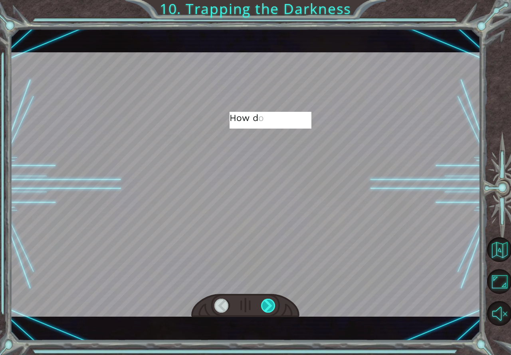
click at [269, 305] on div at bounding box center [268, 305] width 15 height 14
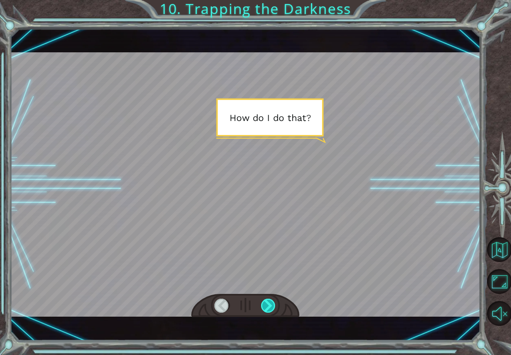
click at [269, 305] on div at bounding box center [268, 305] width 15 height 14
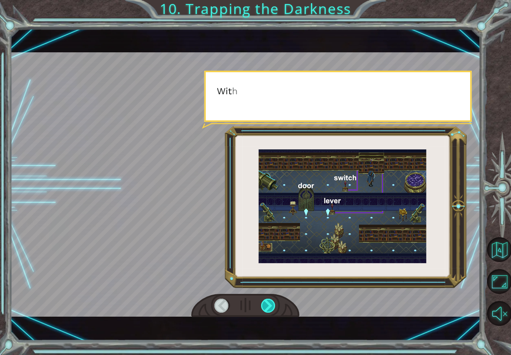
click at [269, 305] on div at bounding box center [268, 305] width 15 height 14
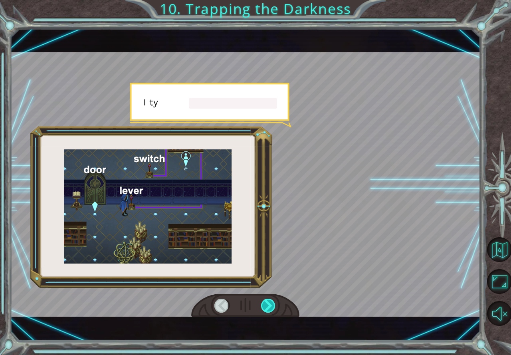
click at [269, 305] on div at bounding box center [268, 305] width 15 height 14
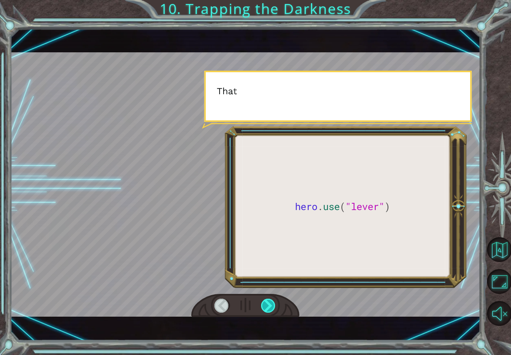
click at [269, 305] on div at bounding box center [268, 305] width 15 height 14
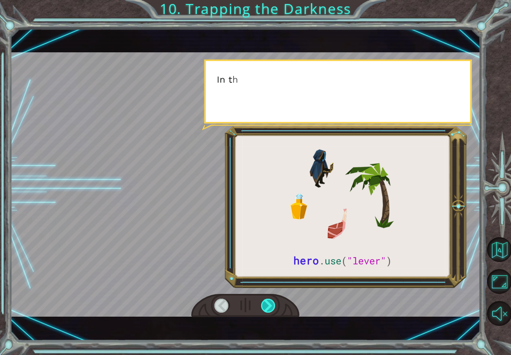
click at [269, 305] on div at bounding box center [268, 305] width 15 height 14
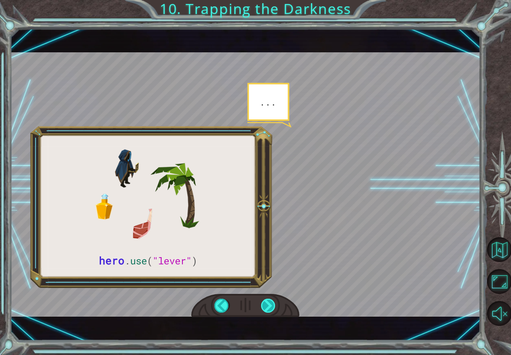
click at [269, 305] on div at bounding box center [268, 305] width 15 height 14
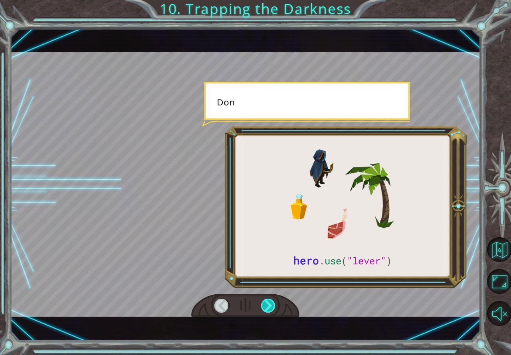
click at [269, 305] on div at bounding box center [268, 305] width 15 height 14
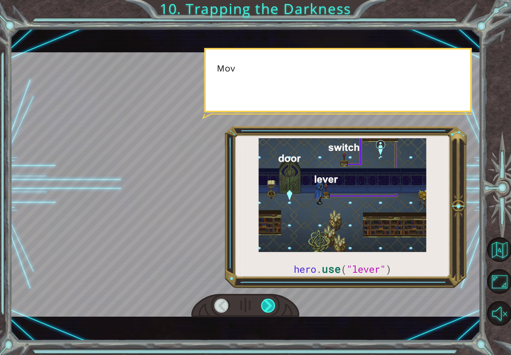
click at [269, 305] on div at bounding box center [268, 305] width 15 height 14
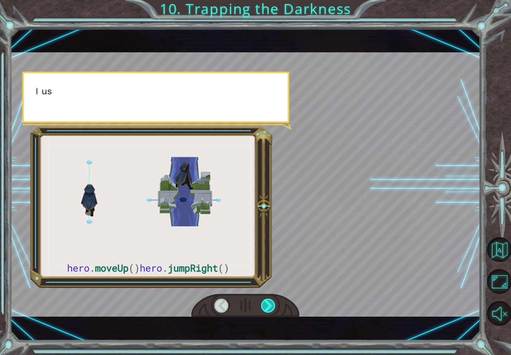
click at [269, 305] on div at bounding box center [268, 305] width 15 height 14
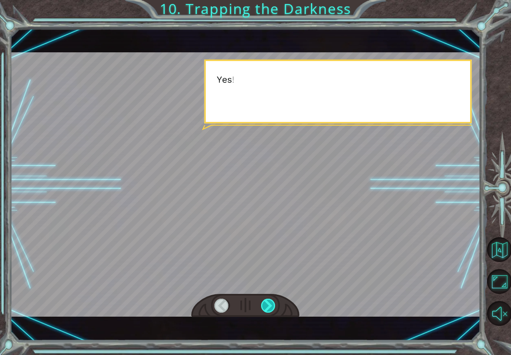
click at [269, 305] on div at bounding box center [268, 305] width 15 height 14
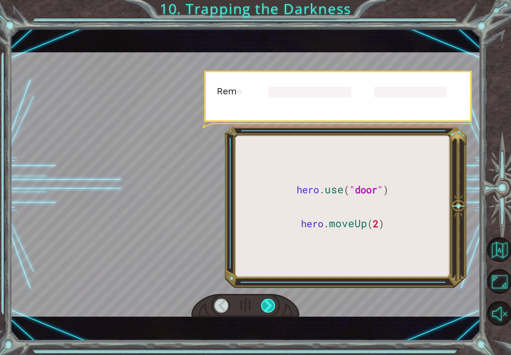
click at [269, 305] on div at bounding box center [268, 305] width 15 height 14
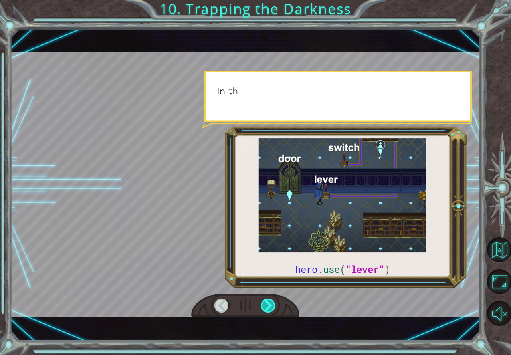
click at [269, 308] on div at bounding box center [268, 305] width 15 height 14
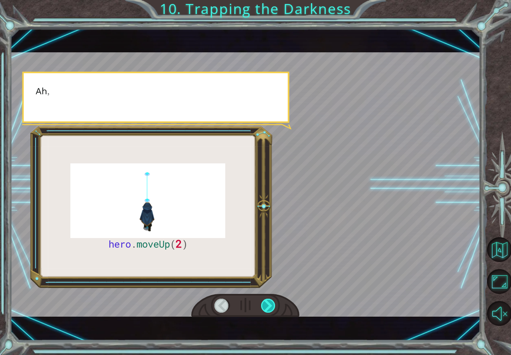
click at [269, 308] on div at bounding box center [268, 305] width 15 height 14
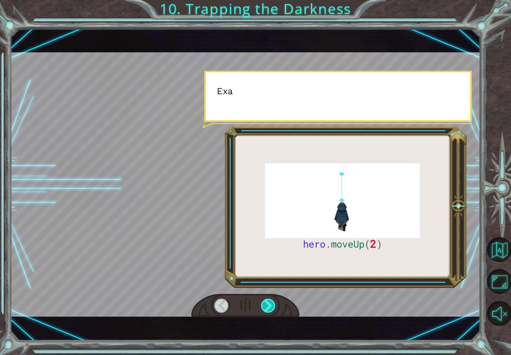
click at [269, 308] on div at bounding box center [268, 305] width 15 height 14
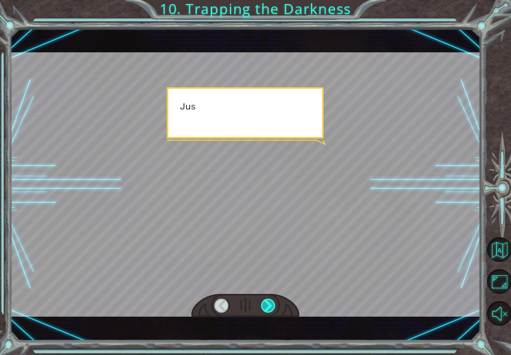
click at [269, 308] on div at bounding box center [268, 305] width 15 height 14
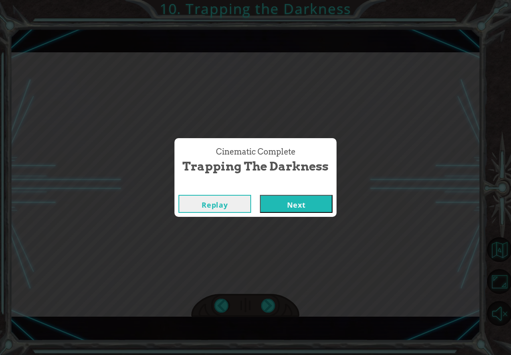
click at [290, 196] on button "Next" at bounding box center [296, 204] width 73 height 18
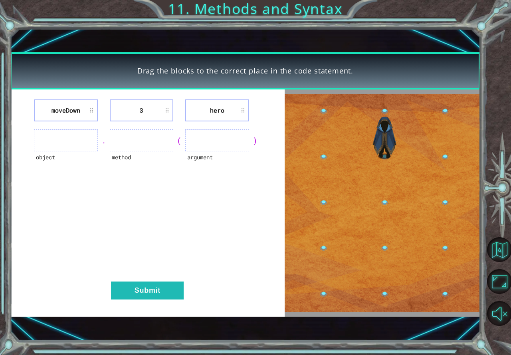
click at [48, 140] on ul at bounding box center [65, 140] width 63 height 22
drag, startPoint x: 62, startPoint y: 142, endPoint x: 115, endPoint y: 195, distance: 74.8
click at [62, 142] on ul at bounding box center [65, 140] width 63 height 22
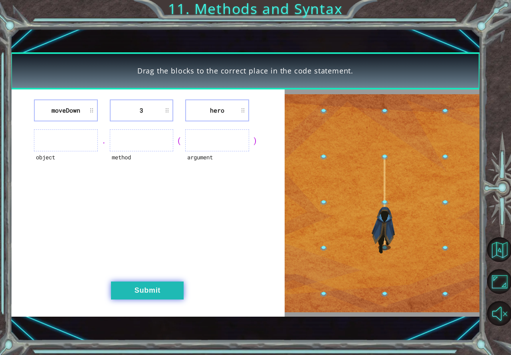
click at [155, 293] on button "Submit" at bounding box center [147, 290] width 73 height 18
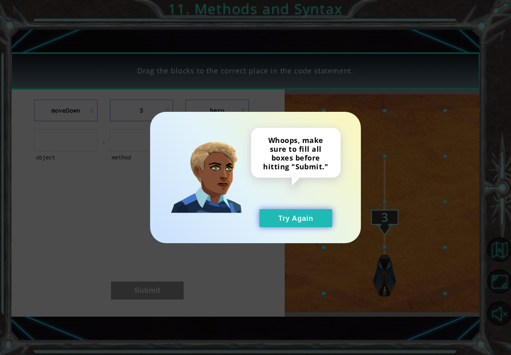
click at [294, 215] on button "Try Again" at bounding box center [295, 218] width 73 height 18
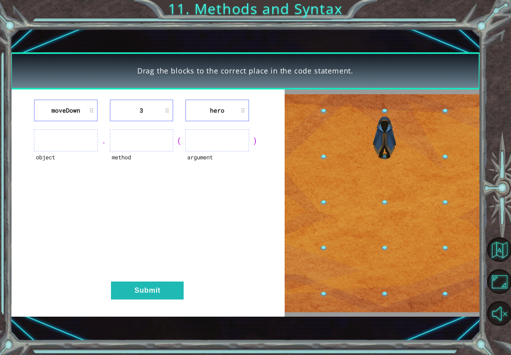
click at [220, 136] on ul at bounding box center [216, 140] width 63 height 22
drag, startPoint x: 158, startPoint y: 148, endPoint x: 140, endPoint y: 109, distance: 43.0
click at [152, 139] on ul at bounding box center [141, 140] width 63 height 22
click at [140, 108] on li "3" at bounding box center [141, 110] width 63 height 22
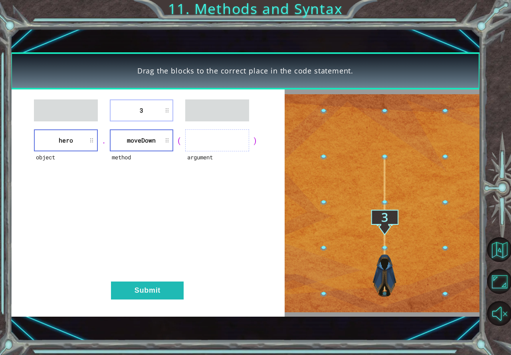
drag, startPoint x: 137, startPoint y: 104, endPoint x: 182, endPoint y: 123, distance: 48.4
click at [192, 132] on div "3 object hero . method [GEOGRAPHIC_DATA] ( argument ) Submit" at bounding box center [147, 202] width 275 height 227
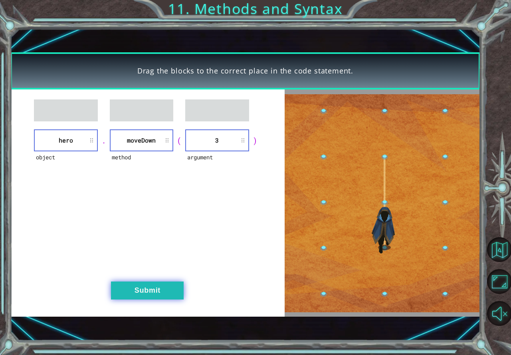
click at [150, 290] on button "Submit" at bounding box center [147, 290] width 73 height 18
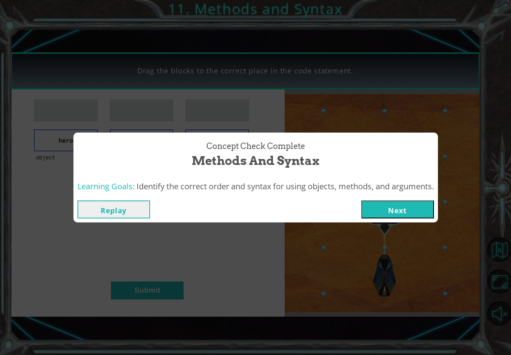
click at [384, 208] on button "Next" at bounding box center [397, 209] width 73 height 18
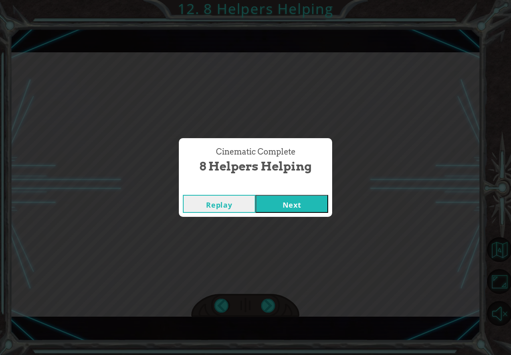
click at [265, 203] on button "Next" at bounding box center [291, 204] width 73 height 18
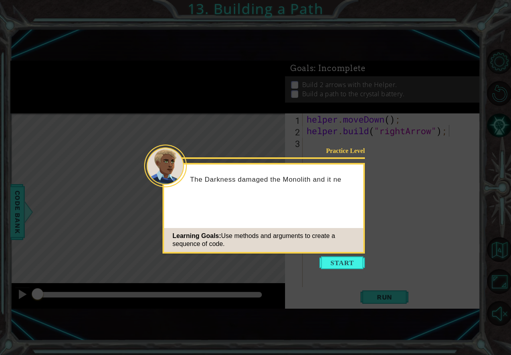
click at [336, 262] on button "Start" at bounding box center [341, 262] width 45 height 13
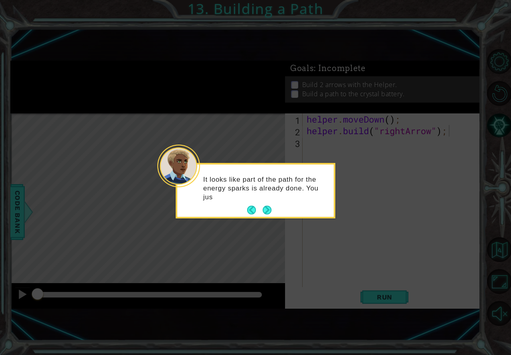
click at [264, 202] on div "It looks like part of the path for the energy sparks is already done. You jus" at bounding box center [255, 192] width 156 height 49
click at [265, 206] on button "Next" at bounding box center [267, 210] width 9 height 9
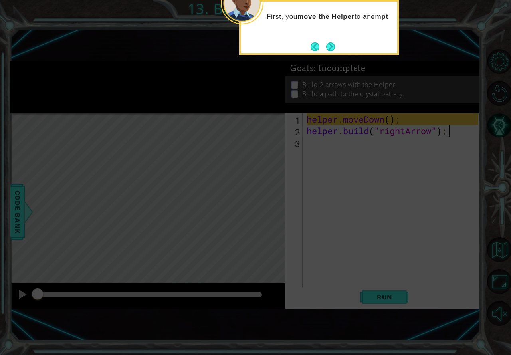
click at [332, 48] on button "Next" at bounding box center [330, 46] width 9 height 9
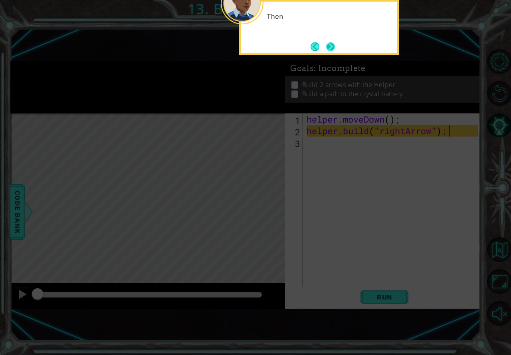
drag, startPoint x: 336, startPoint y: 37, endPoint x: 335, endPoint y: 41, distance: 4.2
click at [336, 39] on div "Then" at bounding box center [319, 27] width 160 height 55
click at [332, 46] on button "Next" at bounding box center [330, 46] width 9 height 9
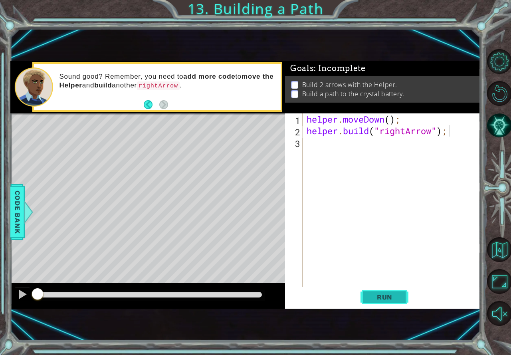
click at [364, 296] on button "Run" at bounding box center [384, 297] width 48 height 20
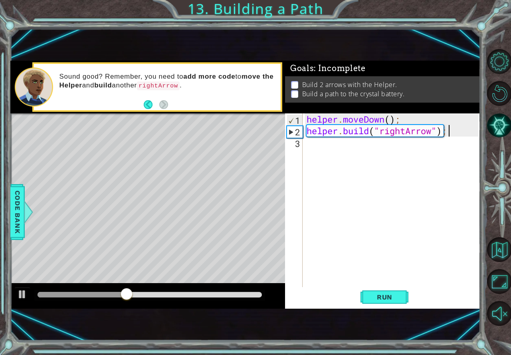
click at [335, 143] on div "helper . moveDown ( ) ; helper . build ( "rightArrow" ) ;" at bounding box center [393, 211] width 177 height 197
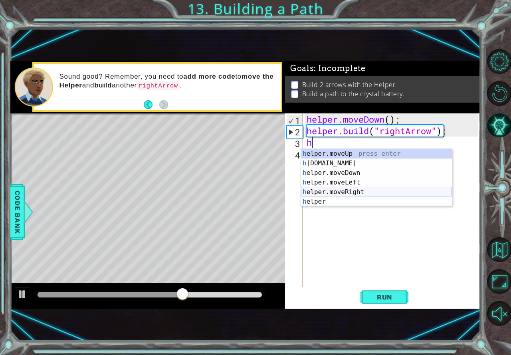
click at [340, 189] on div "h elper.moveUp press enter h [DOMAIN_NAME] press enter h elper.moveDown press e…" at bounding box center [376, 187] width 151 height 77
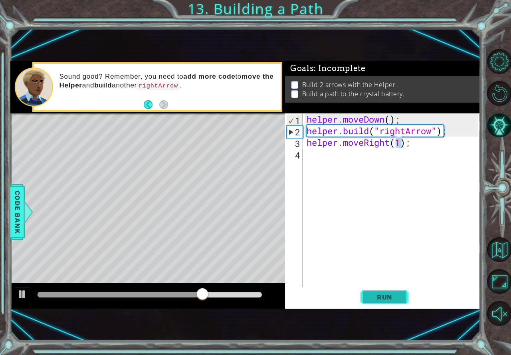
click at [373, 296] on span "Run" at bounding box center [385, 297] width 32 height 8
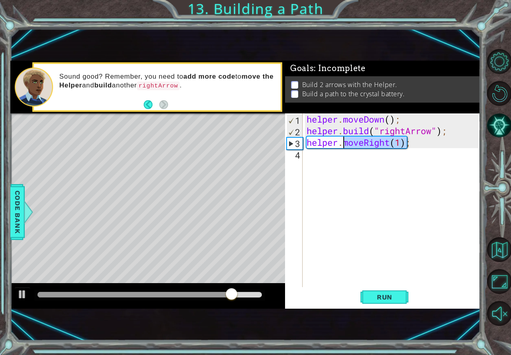
drag, startPoint x: 409, startPoint y: 147, endPoint x: 344, endPoint y: 144, distance: 65.5
click at [344, 144] on div "helper . moveDown ( ) ; helper . build ( "rightArrow" ) ; helper . moveRight ( …" at bounding box center [393, 211] width 177 height 197
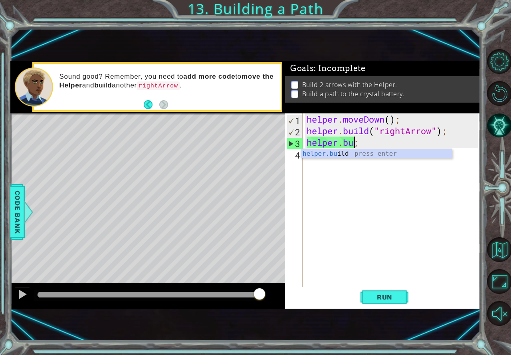
scroll to position [0, 2]
click at [357, 154] on div "helper.bu ild press enter" at bounding box center [376, 163] width 151 height 29
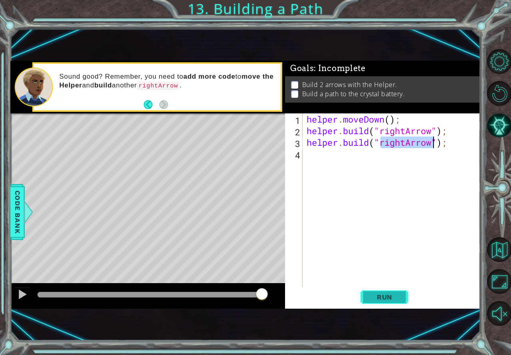
type textarea "[DOMAIN_NAME]("rightArrow");"
click at [393, 294] on span "Run" at bounding box center [385, 297] width 32 height 8
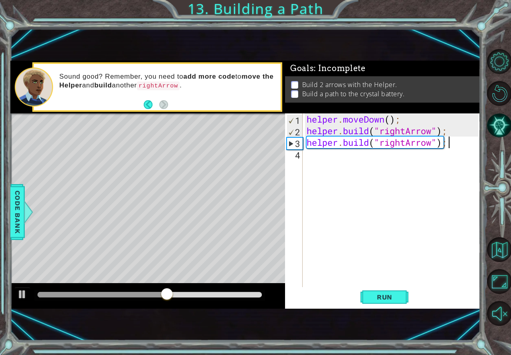
click at [456, 144] on div "helper . moveDown ( ) ; helper . build ( "rightArrow" ) ; helper . build ( "rig…" at bounding box center [393, 211] width 177 height 197
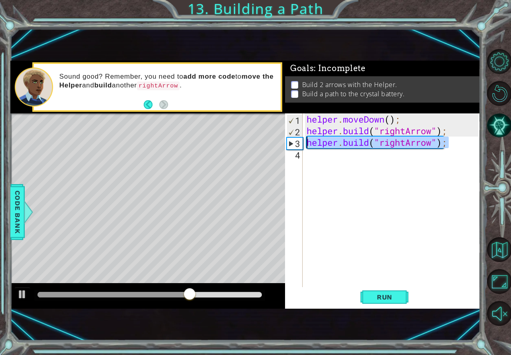
drag, startPoint x: 456, startPoint y: 144, endPoint x: 306, endPoint y: 147, distance: 150.1
click at [306, 147] on div "helper . moveDown ( ) ; helper . build ( "rightArrow" ) ; helper . build ( "rig…" at bounding box center [393, 211] width 177 height 197
type textarea "[DOMAIN_NAME]("rightArrow");"
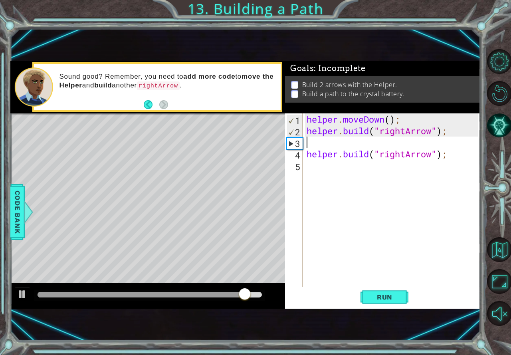
click at [334, 146] on div "helper . moveDown ( ) ; helper . build ( "rightArrow" ) ; helper . build ( "rig…" at bounding box center [393, 211] width 177 height 197
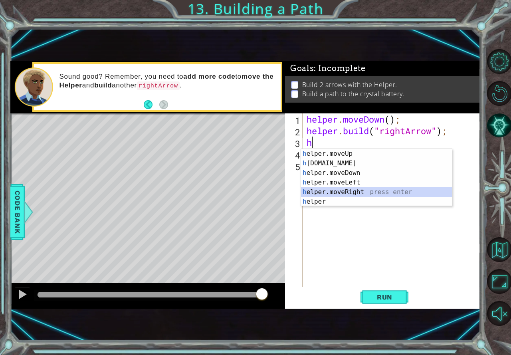
click at [364, 192] on div "h elper.moveUp press enter h [DOMAIN_NAME] press enter h elper.moveDown press e…" at bounding box center [376, 187] width 151 height 77
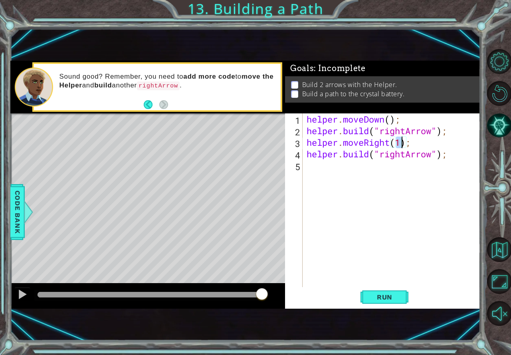
scroll to position [0, 4]
type textarea "helper.moveRight(3);"
click at [386, 293] on span "Run" at bounding box center [385, 297] width 32 height 8
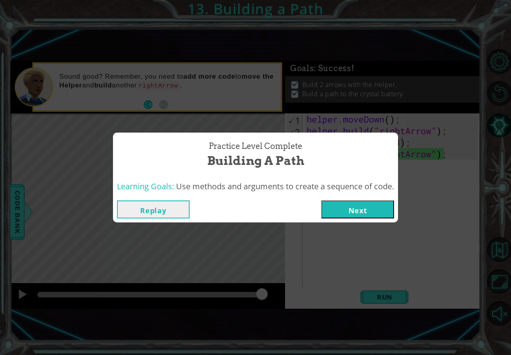
drag, startPoint x: 308, startPoint y: 134, endPoint x: 331, endPoint y: 148, distance: 27.2
click at [331, 148] on div "Practice Level Complete Building a Path" at bounding box center [255, 154] width 285 height 44
click at [349, 215] on button "Next" at bounding box center [357, 209] width 73 height 18
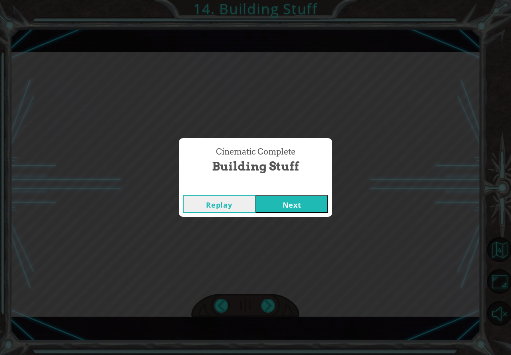
click at [321, 207] on button "Next" at bounding box center [291, 204] width 73 height 18
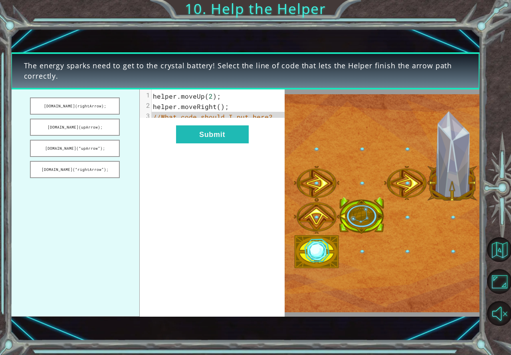
drag, startPoint x: 56, startPoint y: 103, endPoint x: 178, endPoint y: 122, distance: 122.7
click at [178, 122] on div "[DOMAIN_NAME](rightArrow); [DOMAIN_NAME](upArrow); [DOMAIN_NAME](“upArrow”); [D…" at bounding box center [147, 202] width 275 height 227
click at [93, 105] on button "[DOMAIN_NAME](rightArrow);" at bounding box center [75, 105] width 90 height 17
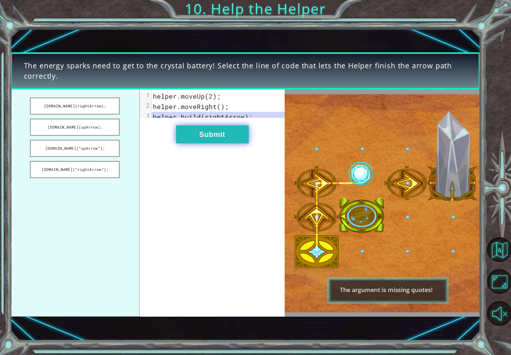
click at [208, 143] on button "Submit" at bounding box center [212, 134] width 73 height 18
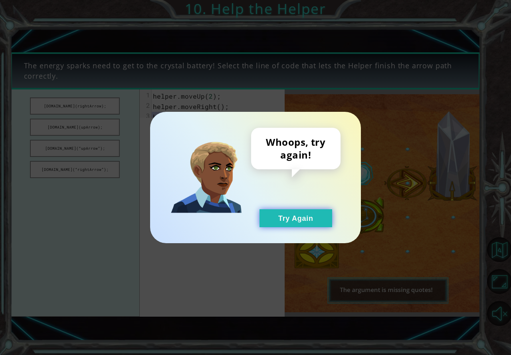
click at [283, 221] on button "Try Again" at bounding box center [295, 218] width 73 height 18
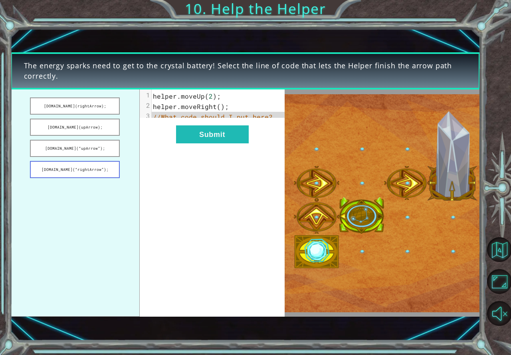
click at [65, 174] on button "[DOMAIN_NAME](“rightArrow”);" at bounding box center [75, 169] width 90 height 17
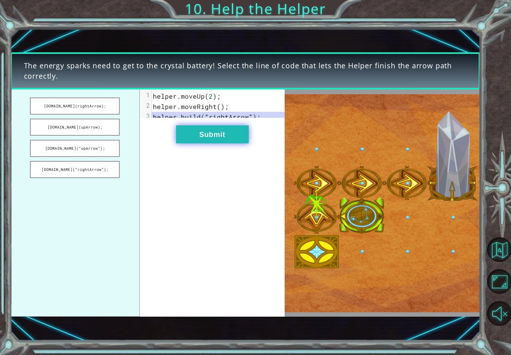
click at [223, 143] on button "Submit" at bounding box center [212, 134] width 73 height 18
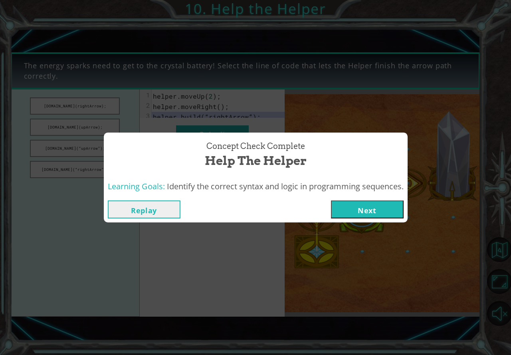
click at [348, 215] on button "Next" at bounding box center [367, 209] width 73 height 18
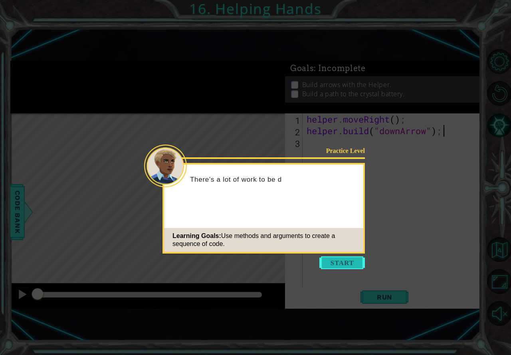
click at [341, 265] on button "Start" at bounding box center [341, 262] width 45 height 13
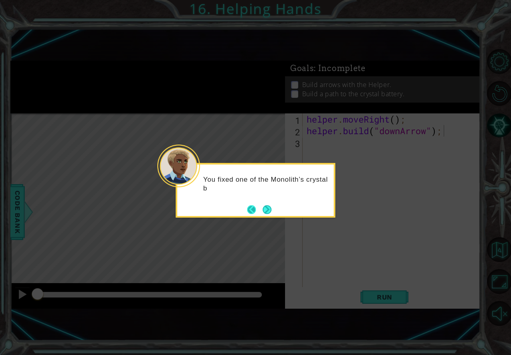
click at [260, 209] on button "Back" at bounding box center [255, 209] width 16 height 9
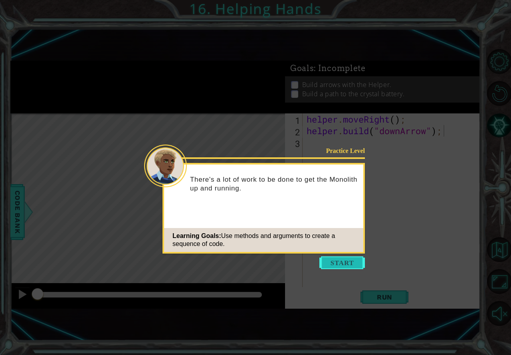
click at [341, 263] on button "Start" at bounding box center [341, 262] width 45 height 13
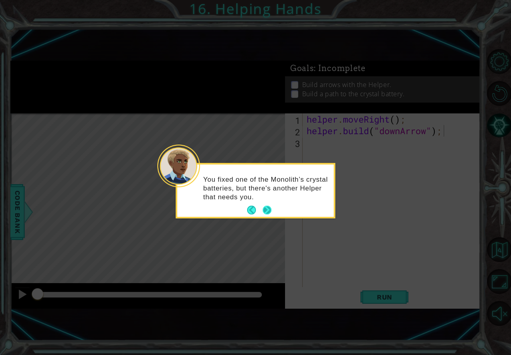
click at [269, 210] on button "Next" at bounding box center [267, 210] width 9 height 9
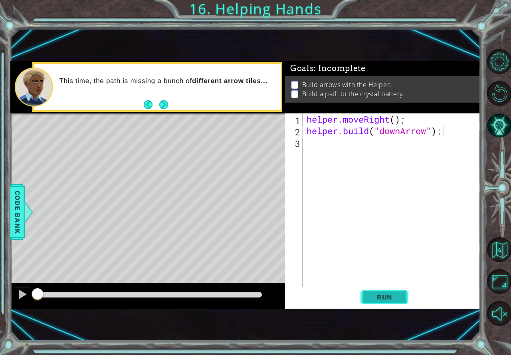
drag, startPoint x: 376, startPoint y: 302, endPoint x: 372, endPoint y: 301, distance: 4.0
click at [376, 302] on button "Run" at bounding box center [384, 297] width 48 height 20
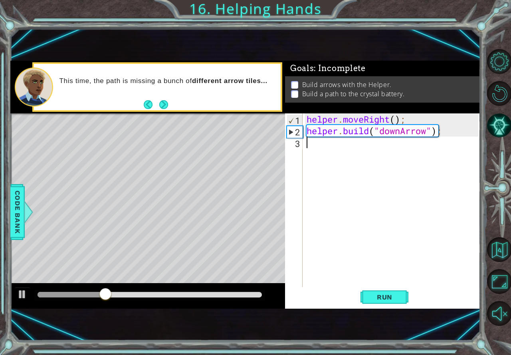
click at [409, 145] on div "helper . moveRight ( ) ; helper . build ( "downArrow" ) ;" at bounding box center [393, 211] width 177 height 197
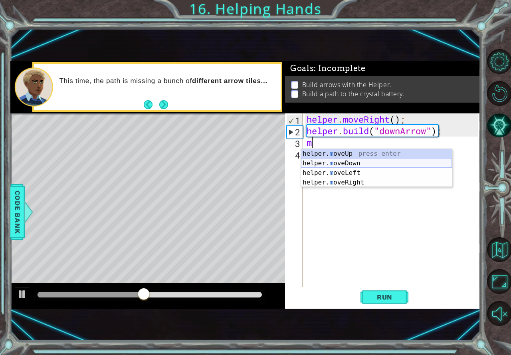
click at [363, 165] on div "helper. m oveUp press enter helper. m oveDown press enter helper. m oveLeft pre…" at bounding box center [376, 177] width 151 height 57
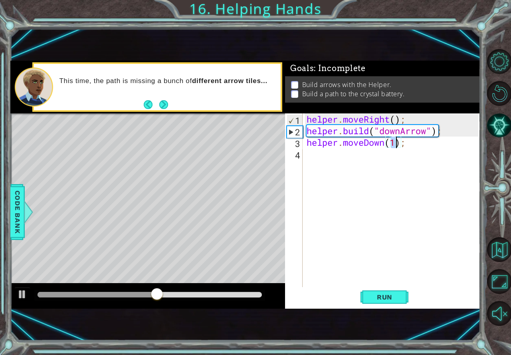
scroll to position [0, 4]
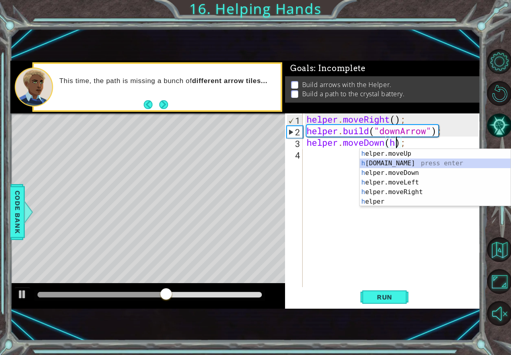
click at [377, 164] on div "h elper.moveUp press enter h [DOMAIN_NAME] press enter h elper.moveDown press e…" at bounding box center [435, 187] width 151 height 77
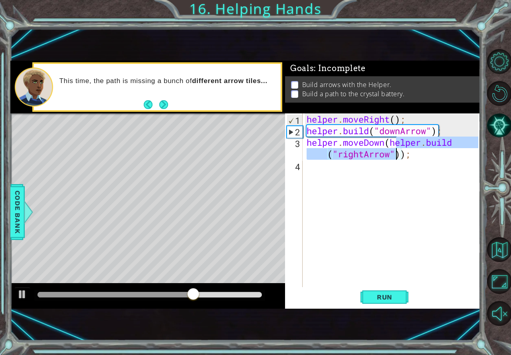
drag, startPoint x: 395, startPoint y: 147, endPoint x: 395, endPoint y: 156, distance: 9.6
click at [395, 156] on div "helper . moveRight ( ) ; helper . build ( "downArrow" ) ; helper . moveDown ( h…" at bounding box center [393, 211] width 177 height 197
click at [388, 142] on div "helper . moveRight ( ) ; helper . build ( "downArrow" ) ; helper . moveDown ( h…" at bounding box center [393, 211] width 177 height 197
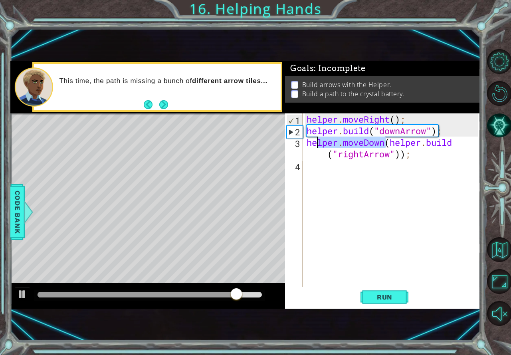
drag, startPoint x: 385, startPoint y: 142, endPoint x: 316, endPoint y: 144, distance: 68.3
click at [317, 144] on div "helper . moveRight ( ) ; helper . build ( "downArrow" ) ; helper . moveDown ( h…" at bounding box center [393, 211] width 177 height 197
click at [316, 149] on div "helper . moveRight ( ) ; helper . build ( "downArrow" ) ; helper . moveDown ( h…" at bounding box center [393, 211] width 177 height 197
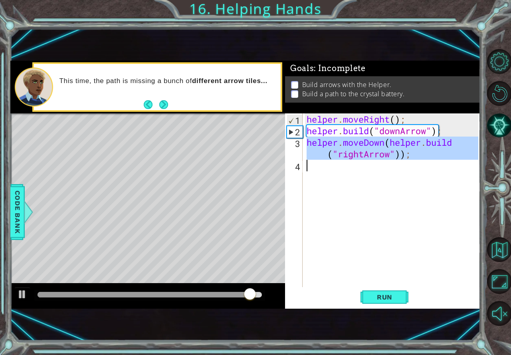
drag, startPoint x: 305, startPoint y: 142, endPoint x: 430, endPoint y: 160, distance: 126.6
click at [430, 160] on div "helper . moveRight ( ) ; helper . build ( "downArrow" ) ; helper . moveDown ( h…" at bounding box center [393, 211] width 177 height 197
type textarea "helper.moveDown([DOMAIN_NAME]("rightArrow"));"
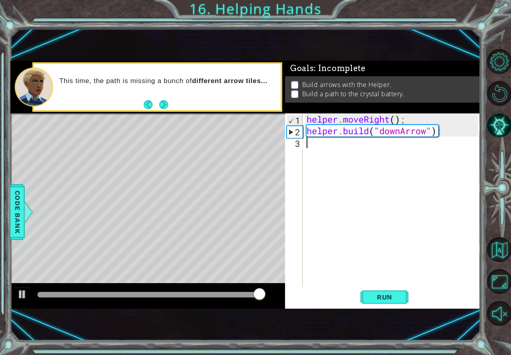
scroll to position [0, 0]
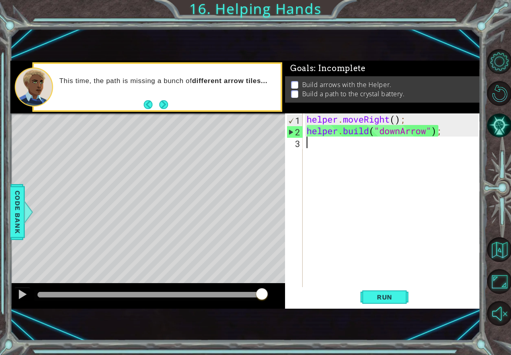
click at [348, 146] on div "helper . moveRight ( ) ; helper . build ( "downArrow" ) ;" at bounding box center [393, 211] width 177 height 197
type textarea "j"
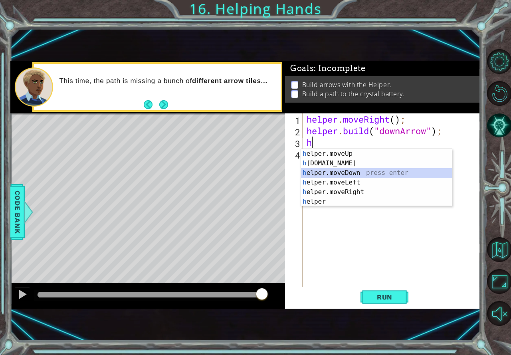
click at [345, 174] on div "h elper.moveUp press enter h [DOMAIN_NAME] press enter h elper.moveDown press e…" at bounding box center [376, 187] width 151 height 77
type textarea "helper.moveDown(1);"
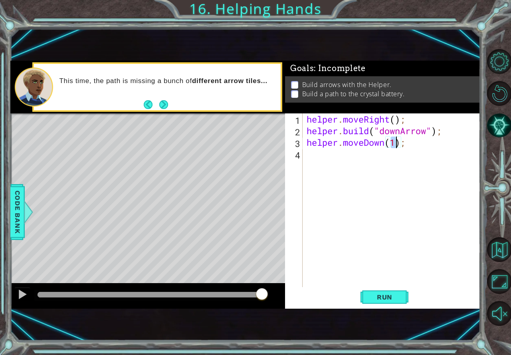
click at [320, 156] on div "helper . moveRight ( ) ; helper . build ( "downArrow" ) ; helper . moveDown ( 1…" at bounding box center [393, 211] width 177 height 197
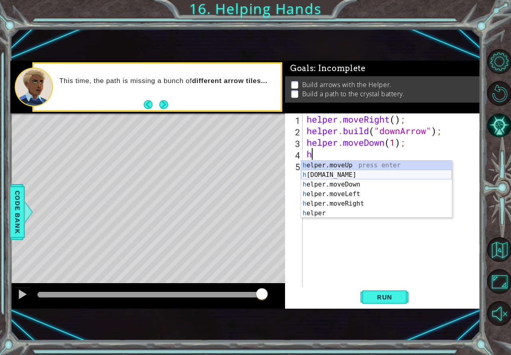
click at [332, 176] on div "h elper.moveUp press enter h [DOMAIN_NAME] press enter h elper.moveDown press e…" at bounding box center [376, 198] width 151 height 77
type textarea "[DOMAIN_NAME]("rightArrow");"
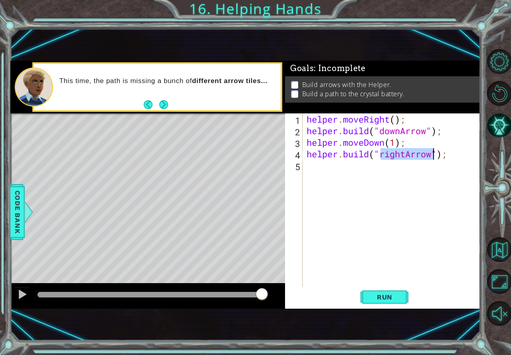
click at [354, 169] on div "helper . moveRight ( ) ; helper . build ( "downArrow" ) ; helper . moveDown ( 1…" at bounding box center [393, 211] width 177 height 197
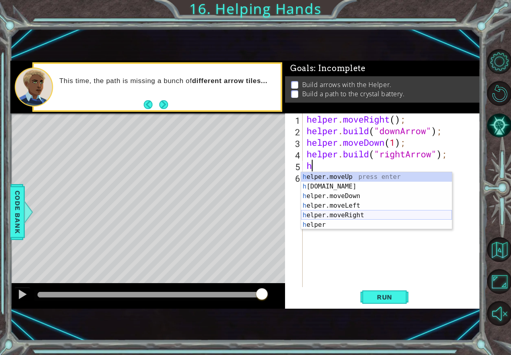
click at [368, 211] on div "h elper.moveUp press enter h [DOMAIN_NAME] press enter h elper.moveDown press e…" at bounding box center [376, 210] width 151 height 77
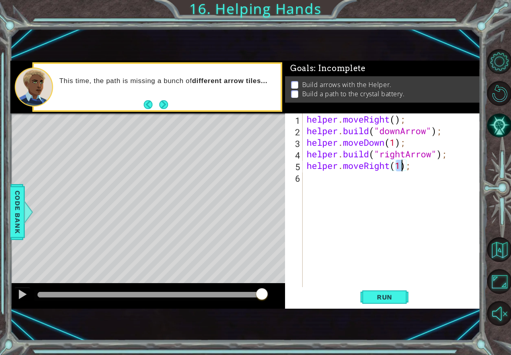
scroll to position [0, 4]
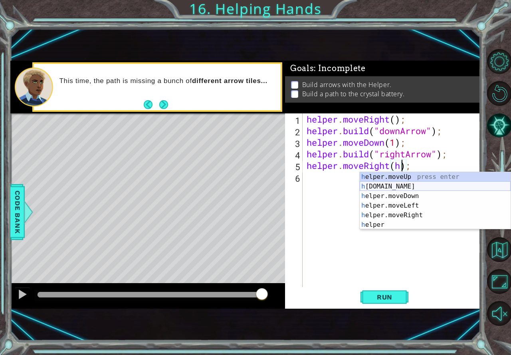
drag, startPoint x: 395, startPoint y: 182, endPoint x: 394, endPoint y: 178, distance: 4.1
click at [395, 176] on div "h elper.moveUp press enter h [DOMAIN_NAME] press enter h elper.moveDown press e…" at bounding box center [435, 210] width 151 height 77
type textarea "helper.moveRight([DOMAIN_NAME]("rightArrow"));"
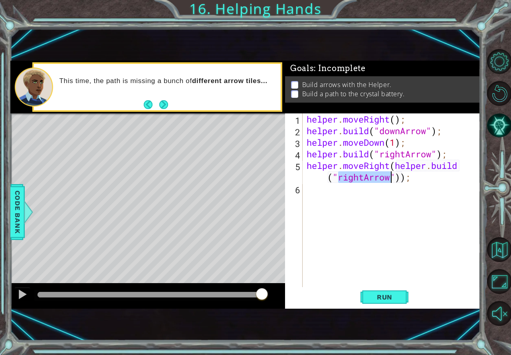
click at [408, 184] on div "helper . moveRight ( ) ; helper . build ( "downArrow" ) ; helper . moveDown ( 1…" at bounding box center [393, 211] width 177 height 197
click at [400, 179] on div "helper . moveRight ( ) ; helper . build ( "downArrow" ) ; helper . moveDown ( 1…" at bounding box center [393, 211] width 177 height 197
type textarea "helper.moveRight([DOMAIN_NAME]);"
click at [351, 179] on div "helper . moveRight ( ) ; helper . build ( "downArrow" ) ; helper . moveDown ( 1…" at bounding box center [393, 211] width 177 height 197
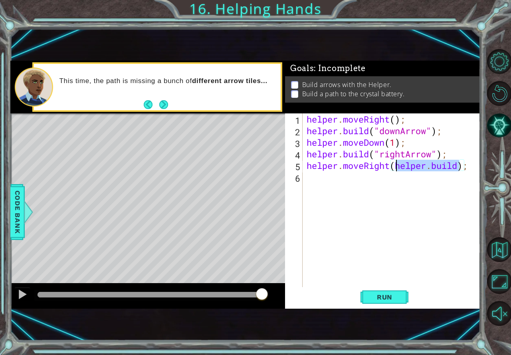
drag, startPoint x: 461, startPoint y: 167, endPoint x: 397, endPoint y: 166, distance: 64.2
click at [397, 166] on div "helper . moveRight ( ) ; helper . build ( "downArrow" ) ; helper . moveDown ( 1…" at bounding box center [393, 211] width 177 height 197
type textarea "helper.moveRight();"
click at [322, 183] on div "helper . moveRight ( ) ; helper . build ( "downArrow" ) ; helper . moveDown ( 1…" at bounding box center [393, 211] width 177 height 197
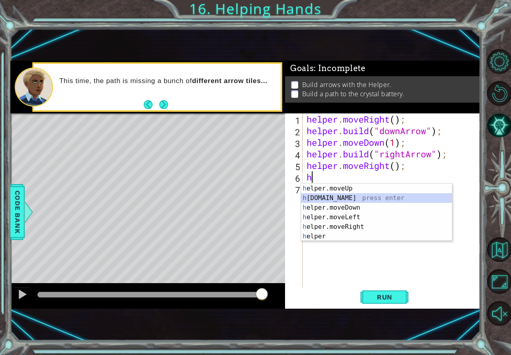
click at [330, 196] on div "h elper.moveUp press enter h [DOMAIN_NAME] press enter h elper.moveDown press e…" at bounding box center [376, 222] width 151 height 77
type textarea "[DOMAIN_NAME]("rightArrow");"
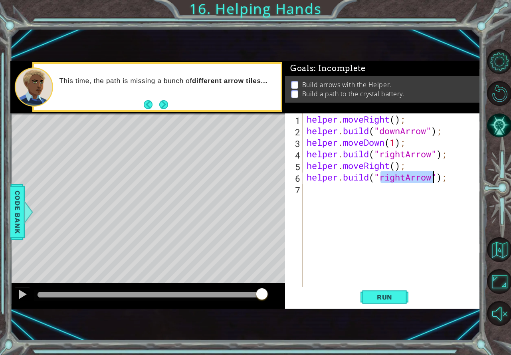
click at [324, 193] on div "helper . moveRight ( ) ; helper . build ( "downArrow" ) ; helper . moveDown ( 1…" at bounding box center [393, 211] width 177 height 197
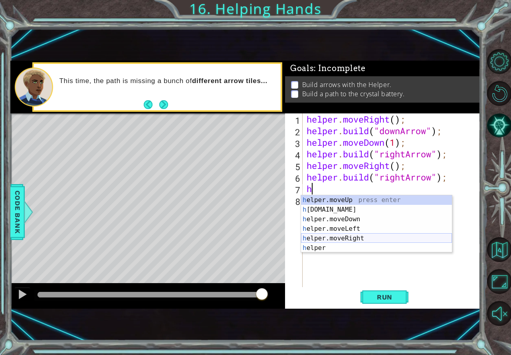
click at [337, 240] on div "h elper.moveUp press enter h [DOMAIN_NAME] press enter h elper.moveDown press e…" at bounding box center [376, 233] width 151 height 77
type textarea "helper.moveRight(1);"
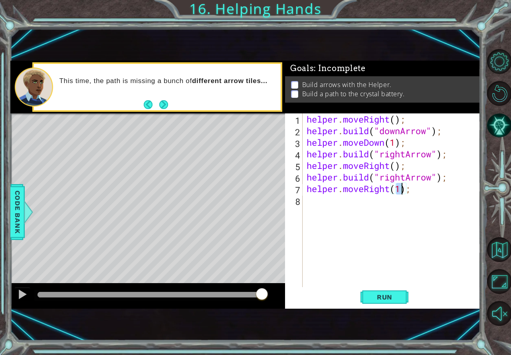
click at [328, 205] on div "helper . moveRight ( ) ; helper . build ( "downArrow" ) ; helper . moveDown ( 1…" at bounding box center [393, 211] width 177 height 197
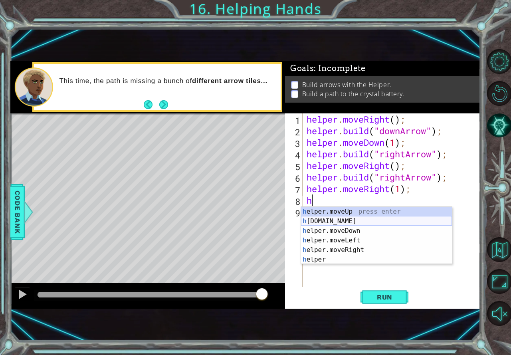
click at [330, 219] on div "h elper.moveUp press enter h [DOMAIN_NAME] press enter h elper.moveDown press e…" at bounding box center [376, 245] width 151 height 77
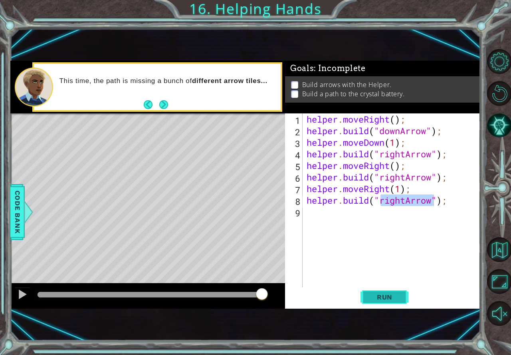
click at [380, 302] on button "Run" at bounding box center [384, 297] width 48 height 20
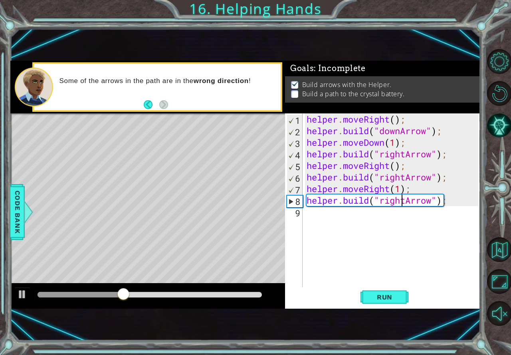
click at [403, 206] on div "helper . moveRight ( ) ; helper . build ( "downArrow" ) ; helper . moveDown ( 1…" at bounding box center [393, 211] width 177 height 197
click at [405, 206] on div "helper . moveRight ( ) ; helper . build ( "downArrow" ) ; helper . moveDown ( 1…" at bounding box center [393, 211] width 177 height 197
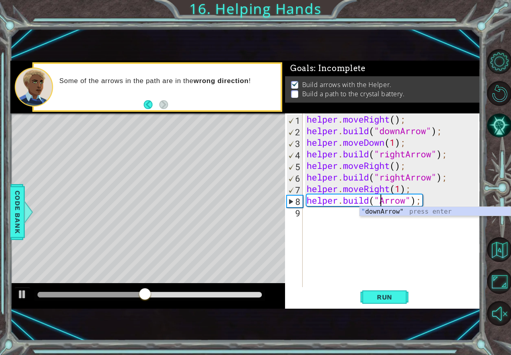
scroll to position [0, 4]
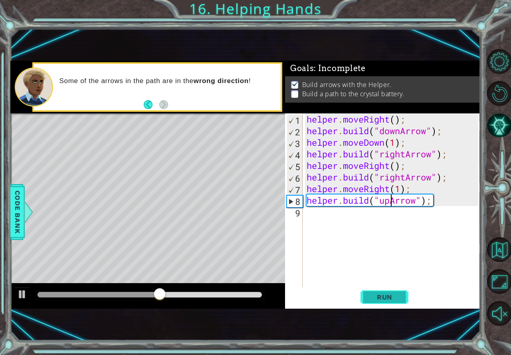
type textarea "[DOMAIN_NAME]("upArrow");"
click at [393, 296] on span "Run" at bounding box center [385, 297] width 32 height 8
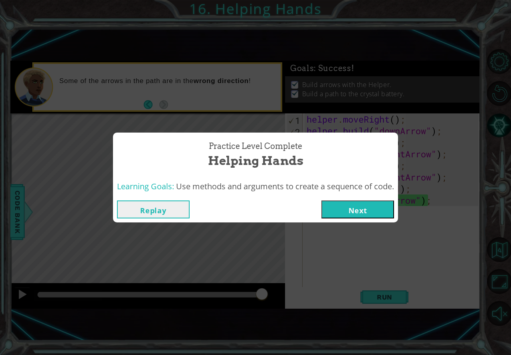
click at [369, 201] on button "Next" at bounding box center [357, 209] width 73 height 18
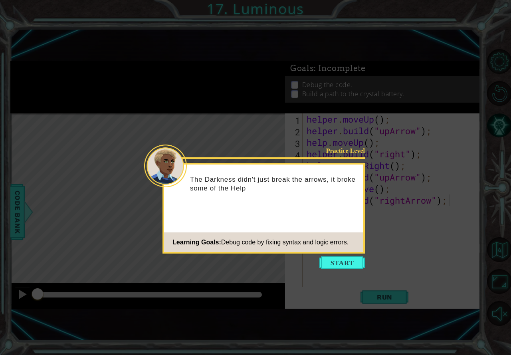
click at [332, 263] on button "Start" at bounding box center [341, 262] width 45 height 13
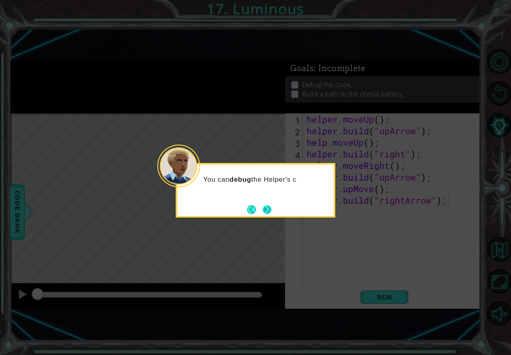
click at [263, 208] on button "Next" at bounding box center [267, 209] width 9 height 9
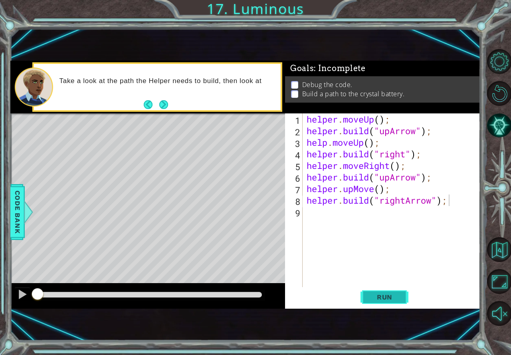
drag, startPoint x: 375, startPoint y: 295, endPoint x: 361, endPoint y: 292, distance: 15.0
click at [373, 294] on span "Run" at bounding box center [385, 297] width 32 height 8
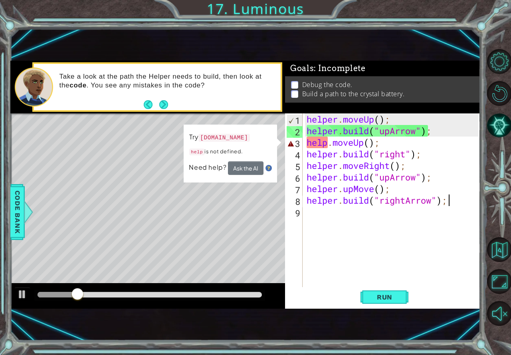
click at [368, 148] on div "helper . moveUp ( ) ; helper . build ( "upArrow" ) ; help . moveUp ( ) ; helper…" at bounding box center [393, 211] width 177 height 197
click at [305, 142] on div "helper . moveUp ( ) ; helper . build ( "upArrow" ) ; help . moveUp ( ) ; helper…" at bounding box center [391, 200] width 173 height 174
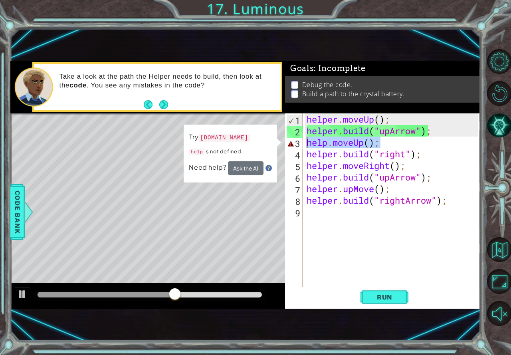
drag, startPoint x: 379, startPoint y: 142, endPoint x: 305, endPoint y: 143, distance: 73.8
click at [305, 143] on div "helper . moveUp ( ) ; helper . build ( "upArrow" ) ; help . moveUp ( ) ; helper…" at bounding box center [393, 211] width 177 height 197
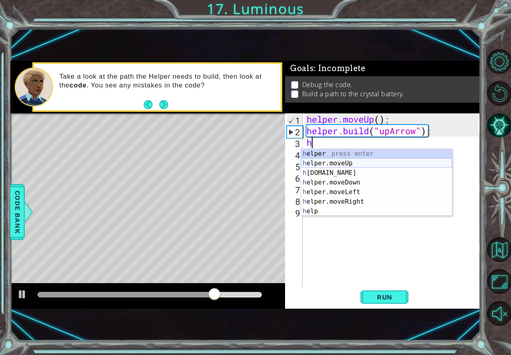
click at [324, 163] on div "h elper press enter h elper.moveUp press enter h [DOMAIN_NAME] press enter h el…" at bounding box center [376, 192] width 151 height 86
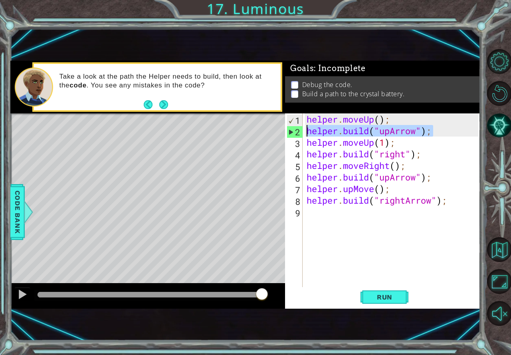
drag, startPoint x: 434, startPoint y: 129, endPoint x: 301, endPoint y: 128, distance: 132.5
click at [301, 128] on div "helper.moveUp(1); 1 2 3 4 5 6 7 8 9 helper . moveUp ( ) ; helper . build ( "upA…" at bounding box center [381, 200] width 193 height 174
click at [376, 292] on button "Run" at bounding box center [384, 297] width 48 height 20
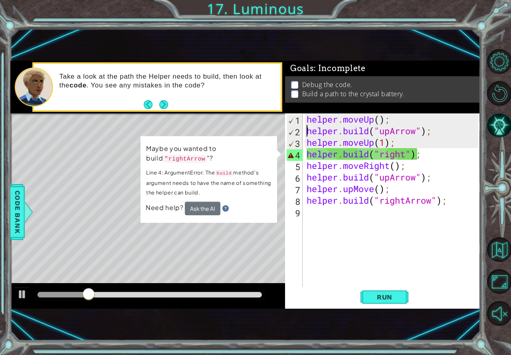
click at [405, 154] on div "helper . moveUp ( ) ; helper . build ( "upArrow" ) ; helper . moveUp ( 1 ) ; he…" at bounding box center [393, 211] width 177 height 197
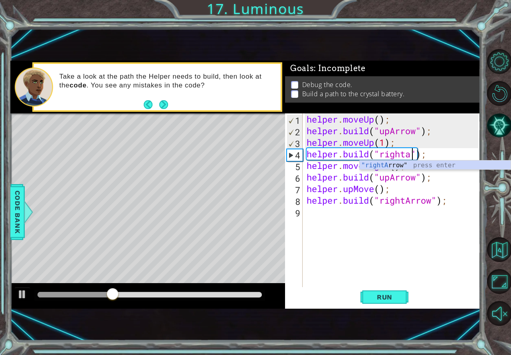
scroll to position [0, 5]
click at [431, 166] on div ""rightArr ow" press enter" at bounding box center [435, 174] width 151 height 29
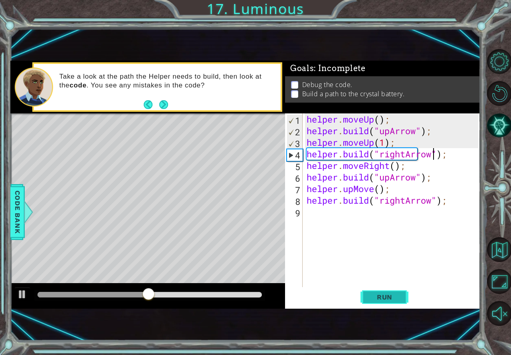
click at [378, 294] on span "Run" at bounding box center [385, 297] width 32 height 8
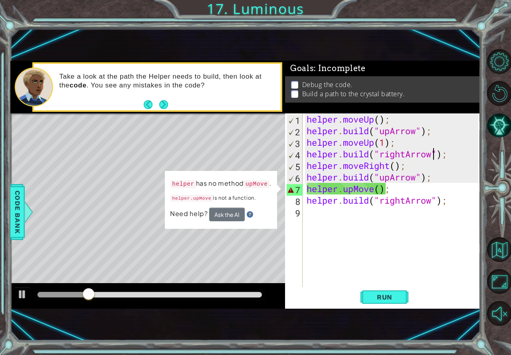
click at [249, 215] on img at bounding box center [250, 214] width 6 height 6
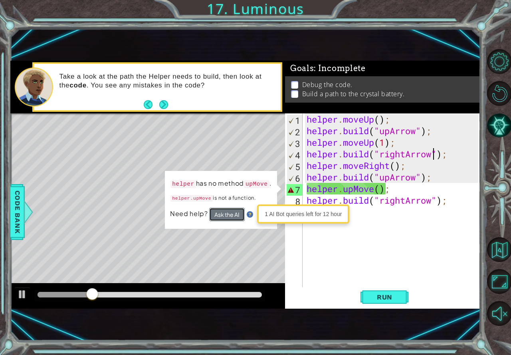
click at [235, 216] on button "Ask the AI" at bounding box center [227, 214] width 36 height 14
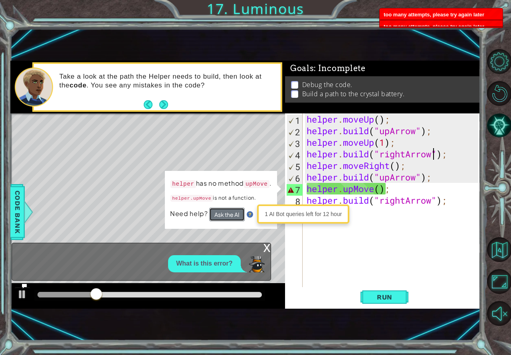
click at [237, 209] on button "Ask the AI" at bounding box center [227, 214] width 36 height 14
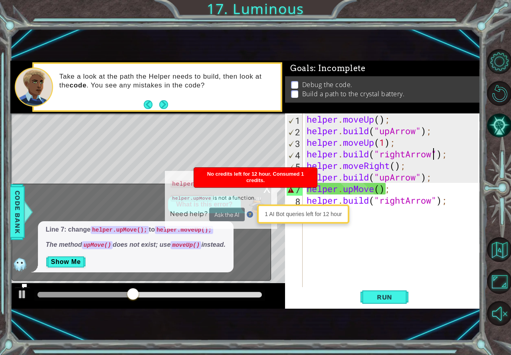
click at [392, 190] on div "helper . moveUp ( ) ; helper . build ( "upArrow" ) ; helper . moveUp ( 1 ) ; he…" at bounding box center [393, 211] width 177 height 197
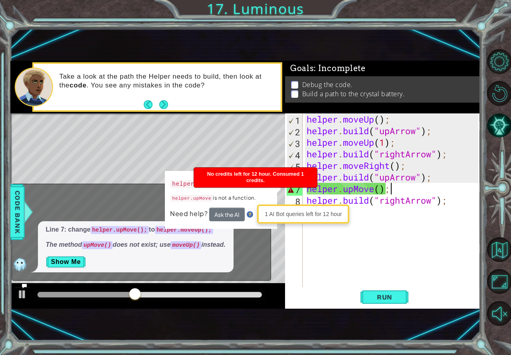
scroll to position [0, 4]
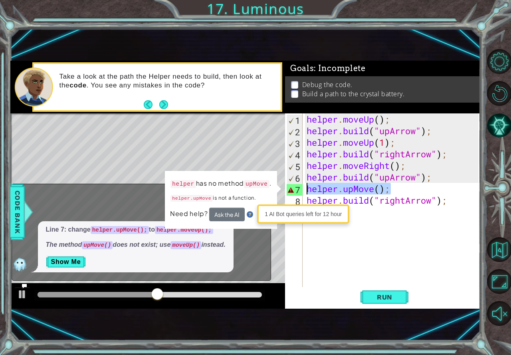
drag, startPoint x: 390, startPoint y: 191, endPoint x: 304, endPoint y: 192, distance: 85.8
click at [304, 192] on div "helper.upMove(); 1 2 3 4 5 6 7 8 9 helper . moveUp ( ) ; helper . build ( "upAr…" at bounding box center [381, 200] width 193 height 174
click at [159, 103] on button "Next" at bounding box center [163, 104] width 9 height 9
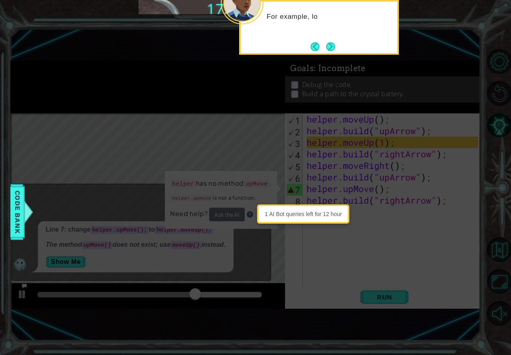
click at [326, 43] on button "Next" at bounding box center [330, 46] width 9 height 9
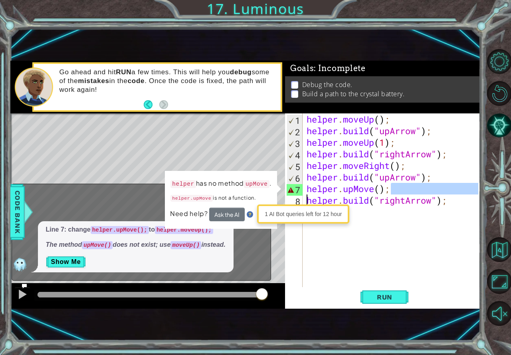
click at [279, 195] on div "1 2 3 4 5 6 7 8 9 helper . moveUp ( ) ; helper . build ( "upArrow" ) ; helper .…" at bounding box center [245, 185] width 470 height 248
drag, startPoint x: 413, startPoint y: 188, endPoint x: 403, endPoint y: 188, distance: 10.0
click at [412, 188] on div "helper . moveUp ( ) ; helper . build ( "upArrow" ) ; helper . moveUp ( 1 ) ; he…" at bounding box center [391, 200] width 173 height 174
type textarea "helper.upMove();"
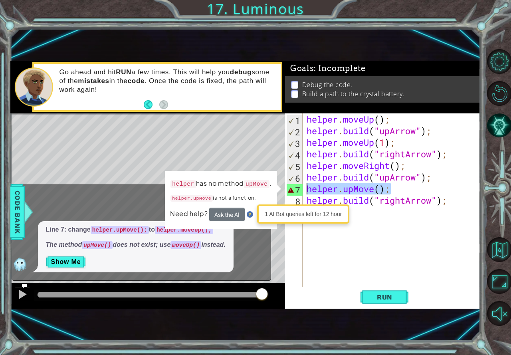
drag, startPoint x: 396, startPoint y: 189, endPoint x: 304, endPoint y: 187, distance: 91.8
click at [306, 188] on div "helper . moveUp ( ) ; helper . build ( "upArrow" ) ; helper . moveUp ( 1 ) ; he…" at bounding box center [393, 211] width 177 height 197
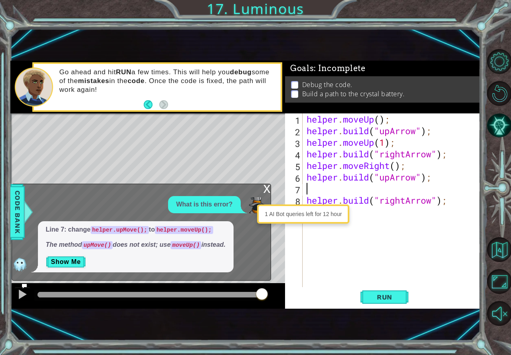
scroll to position [0, 0]
click at [265, 191] on div "x" at bounding box center [266, 188] width 7 height 8
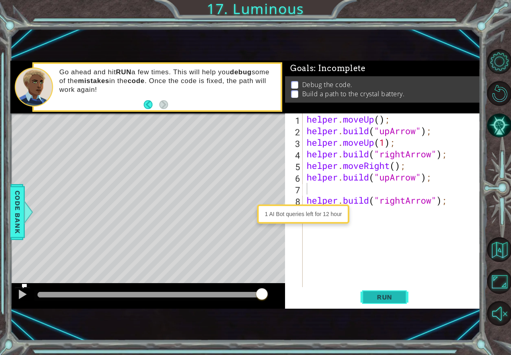
click at [379, 292] on button "Run" at bounding box center [384, 297] width 48 height 20
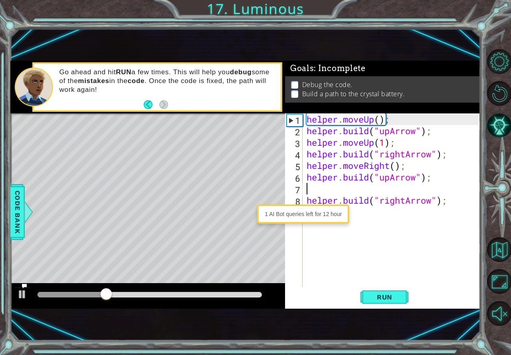
click at [419, 180] on div "helper . moveUp ( ) ; helper . build ( "upArrow" ) ; helper . moveUp ( 1 ) ; he…" at bounding box center [393, 211] width 177 height 197
click at [392, 182] on div "helper . moveUp ( ) ; helper . build ( "upArrow" ) ; helper . moveUp ( 1 ) ; he…" at bounding box center [393, 211] width 177 height 197
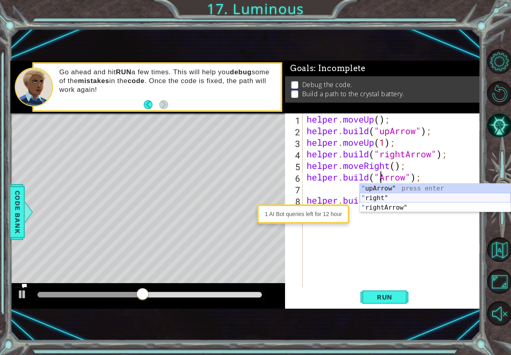
click at [393, 198] on div "" upArrow" press enter " right" press enter " rightArrow" press enter" at bounding box center [435, 208] width 151 height 48
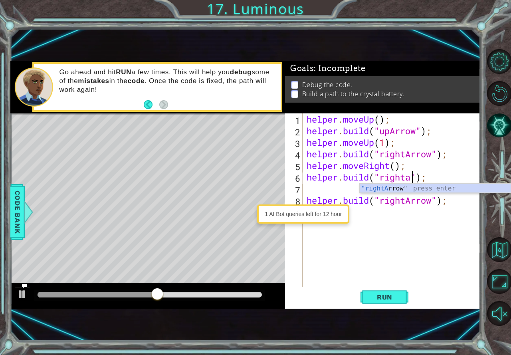
scroll to position [0, 5]
click at [394, 191] on div ""rightA rrow" press enter" at bounding box center [435, 198] width 151 height 29
type textarea "[DOMAIN_NAME]("rightArrow");"
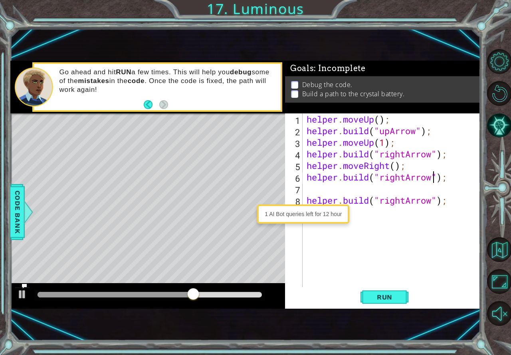
click at [330, 188] on div "helper . moveUp ( ) ; helper . build ( "upArrow" ) ; helper . moveUp ( 1 ) ; he…" at bounding box center [393, 211] width 177 height 197
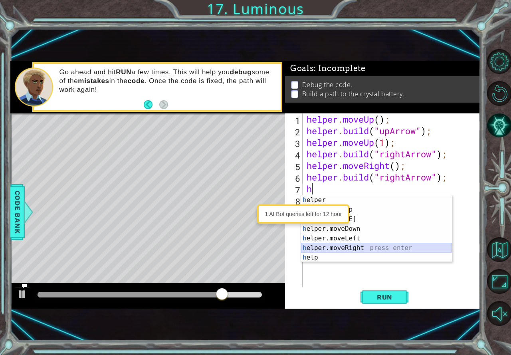
click at [353, 248] on div "h elper press enter h elper.moveUp press enter h [DOMAIN_NAME] press enter h el…" at bounding box center [376, 238] width 151 height 86
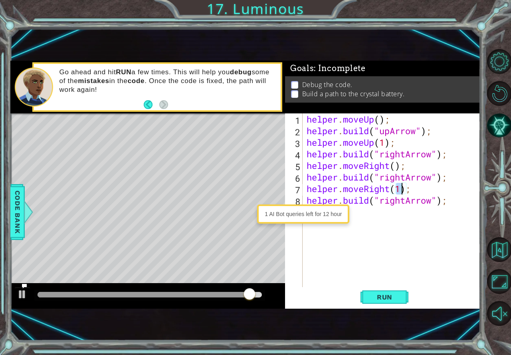
click at [405, 204] on div "helper . moveUp ( ) ; helper . build ( "upArrow" ) ; helper . moveUp ( 1 ) ; he…" at bounding box center [393, 211] width 177 height 197
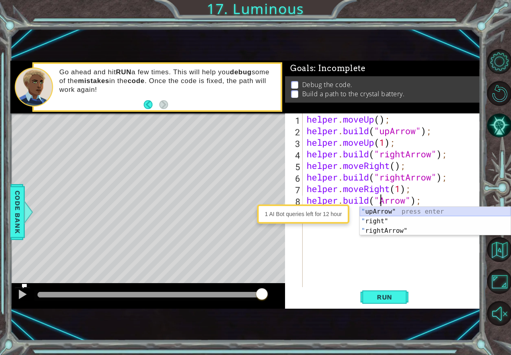
click at [402, 212] on div "" upArrow" press enter " right" press enter " rightArrow" press enter" at bounding box center [435, 231] width 151 height 48
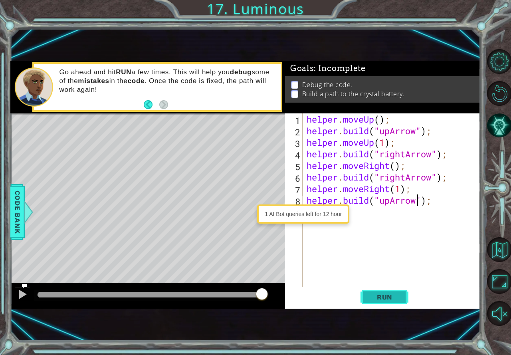
type textarea "[DOMAIN_NAME]("upArrow");"
click at [394, 301] on span "Run" at bounding box center [385, 297] width 32 height 8
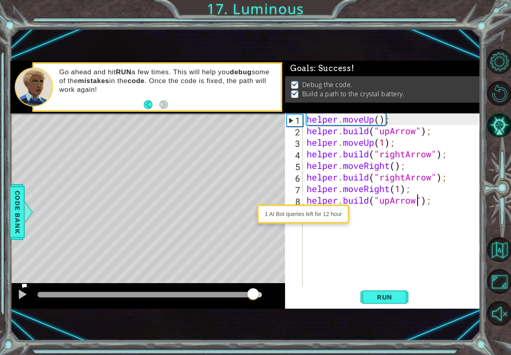
drag, startPoint x: 56, startPoint y: 296, endPoint x: 253, endPoint y: 288, distance: 197.7
click at [253, 288] on div at bounding box center [253, 294] width 14 height 14
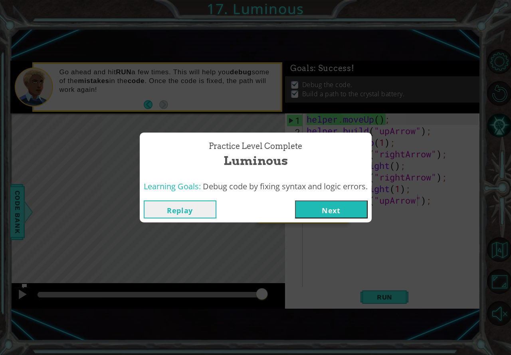
click at [329, 203] on button "Next" at bounding box center [331, 209] width 73 height 18
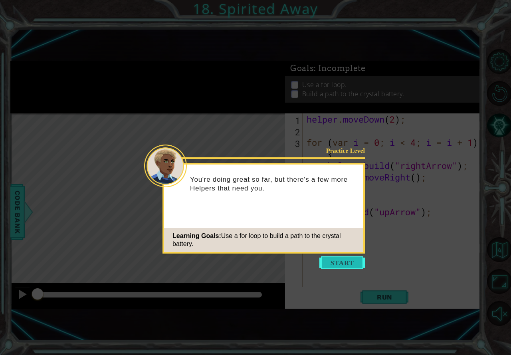
click at [350, 263] on button "Start" at bounding box center [341, 262] width 45 height 13
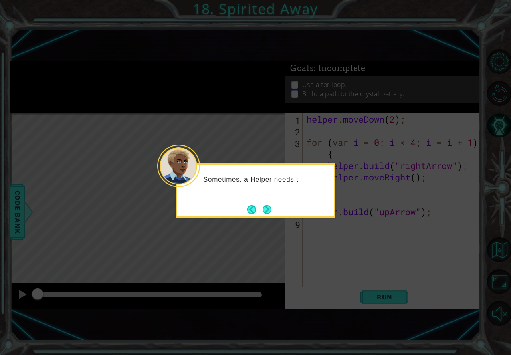
drag, startPoint x: 267, startPoint y: 206, endPoint x: 262, endPoint y: 205, distance: 4.9
click at [266, 205] on button "Next" at bounding box center [267, 209] width 9 height 9
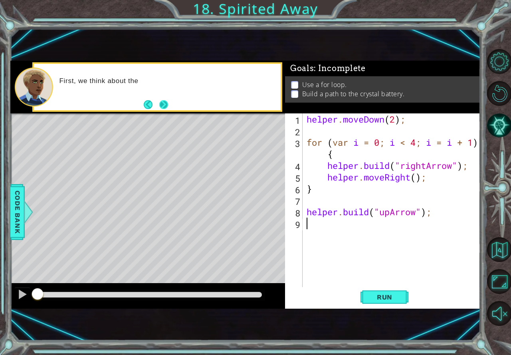
click at [166, 104] on button "Next" at bounding box center [163, 104] width 9 height 9
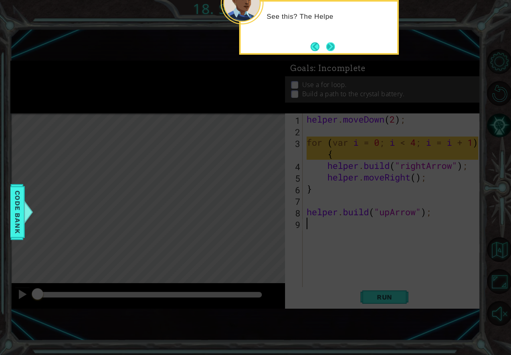
click at [330, 43] on button "Next" at bounding box center [330, 46] width 9 height 9
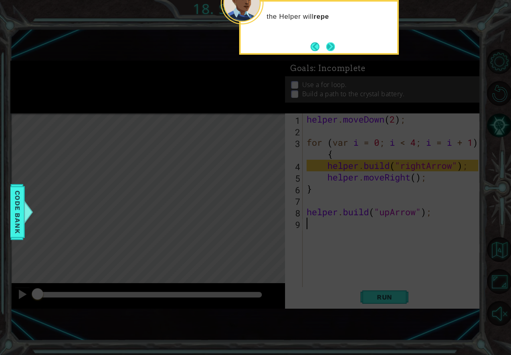
click at [328, 42] on button "Next" at bounding box center [330, 46] width 9 height 9
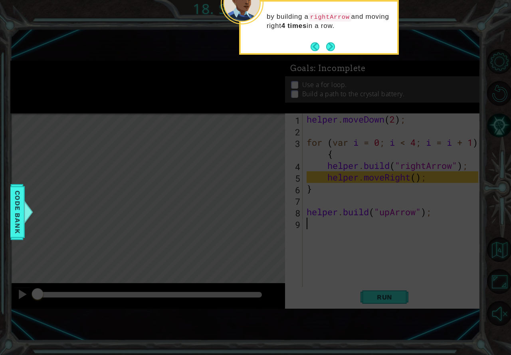
click at [328, 42] on button "Next" at bounding box center [330, 46] width 9 height 9
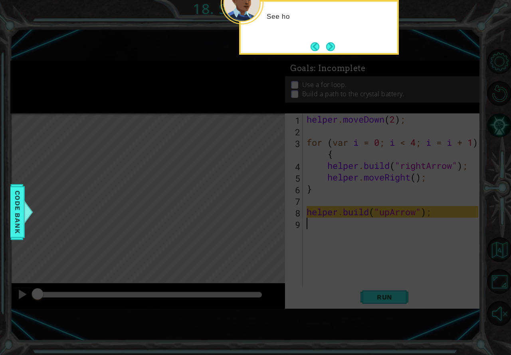
click at [328, 42] on button "Next" at bounding box center [330, 46] width 9 height 9
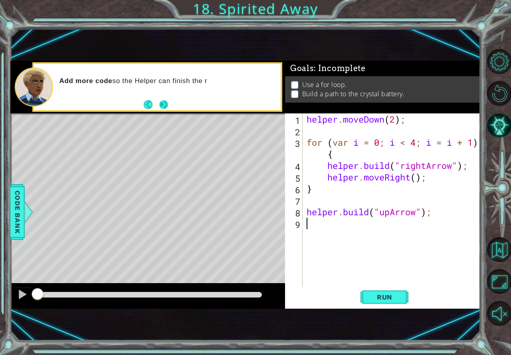
click at [161, 103] on button "Next" at bounding box center [163, 104] width 9 height 9
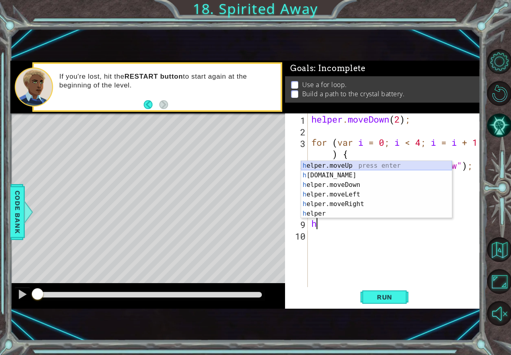
click at [352, 164] on div "h elper.moveUp press enter h [DOMAIN_NAME] press enter h elper.moveDown press e…" at bounding box center [376, 199] width 151 height 77
type textarea "helper.moveUp(1);"
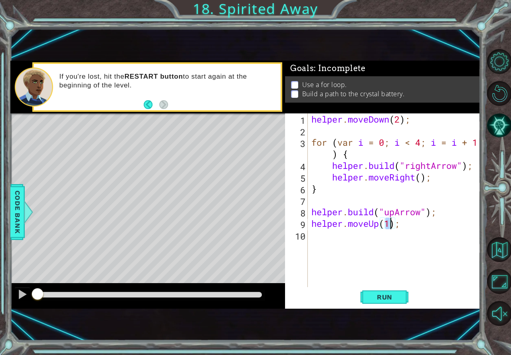
click at [380, 242] on div "helper . moveDown ( 2 ) ; for ( var i = 0 ; i < 4 ; i = i + 1 ) { helper . buil…" at bounding box center [396, 211] width 172 height 197
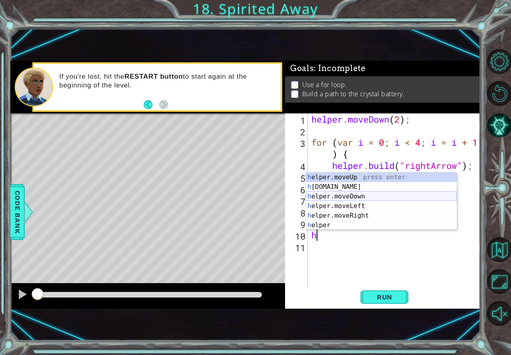
click at [313, 192] on div "h elper.moveUp press enter h [DOMAIN_NAME] press enter h elper.moveDown press e…" at bounding box center [381, 210] width 151 height 77
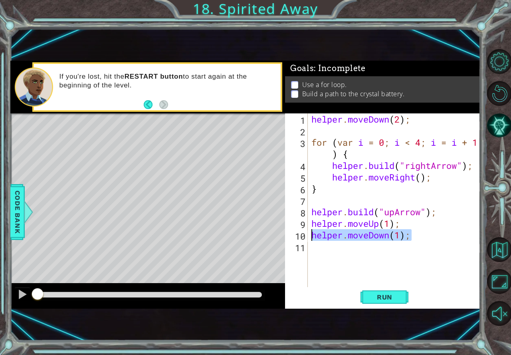
drag, startPoint x: 413, startPoint y: 238, endPoint x: 308, endPoint y: 237, distance: 105.7
click at [308, 237] on div "helper.moveDown(1); 1 2 3 4 5 6 7 8 9 10 11 helper . moveDown ( 2 ) ; for ( var…" at bounding box center [381, 200] width 193 height 174
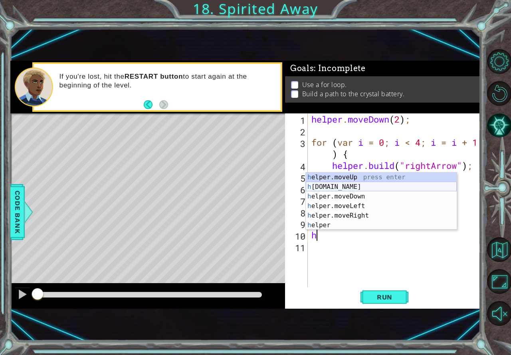
drag, startPoint x: 329, startPoint y: 184, endPoint x: 338, endPoint y: 195, distance: 14.2
click at [330, 186] on div "h elper.moveUp press enter h [DOMAIN_NAME] press enter h elper.moveDown press e…" at bounding box center [381, 210] width 151 height 77
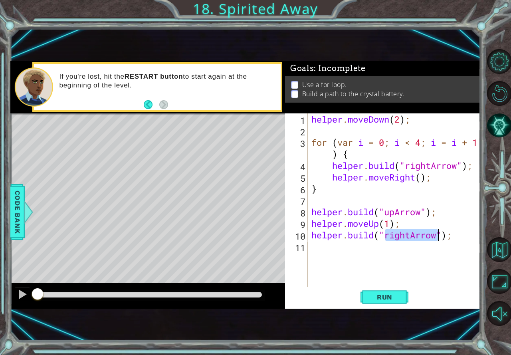
click at [407, 236] on div "helper . moveDown ( 2 ) ; for ( var i = 0 ; i < 4 ; i = i + 1 ) { helper . buil…" at bounding box center [394, 200] width 168 height 174
click at [409, 236] on div "helper . moveDown ( 2 ) ; for ( var i = 0 ; i < 4 ; i = i + 1 ) { helper . buil…" at bounding box center [396, 211] width 172 height 197
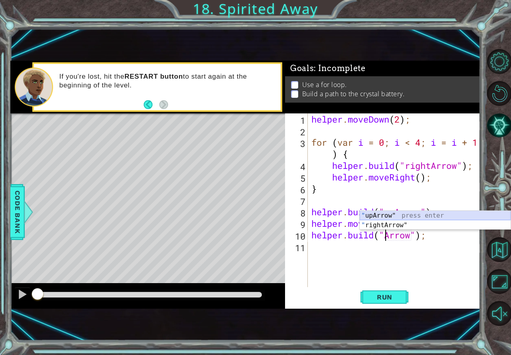
click at [389, 214] on div "" upArrow" press enter " rightArrow" press enter" at bounding box center [435, 230] width 151 height 38
type textarea "[DOMAIN_NAME]("upArrow");"
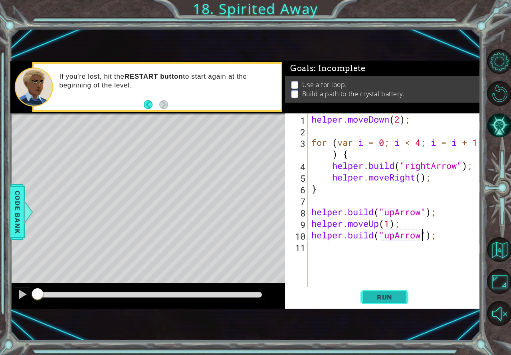
click at [386, 298] on span "Run" at bounding box center [385, 297] width 32 height 8
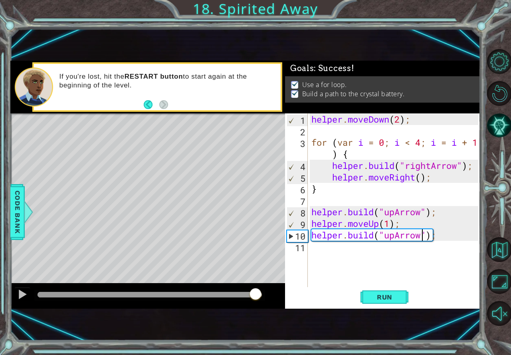
click at [287, 289] on body "1 ההההההההההההההההההההההההההההההההההההההההההההההההההההההההההההההההההההההההההההה…" at bounding box center [255, 177] width 511 height 355
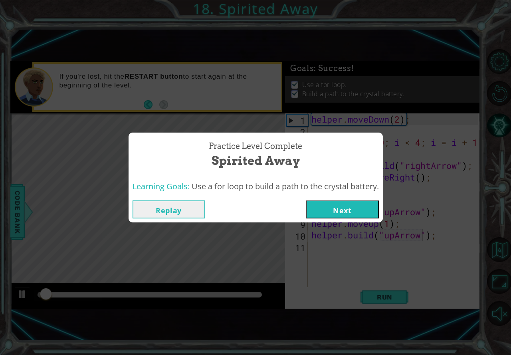
click at [336, 213] on button "Next" at bounding box center [342, 209] width 73 height 18
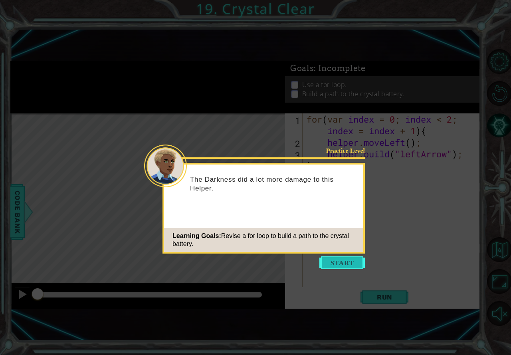
click at [338, 259] on button "Start" at bounding box center [341, 262] width 45 height 13
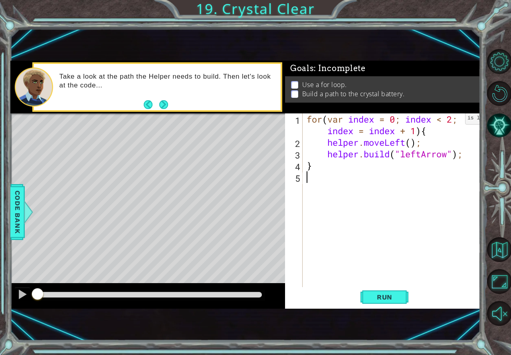
click at [453, 120] on div "for ( var index = 0 ; index < 2 ; index = index + 1 ) { helper . moveLeft ( ) ;…" at bounding box center [393, 217] width 177 height 208
type textarea "for(var index = 0; index < 4; index = index + 1){"
click at [386, 296] on span "Run" at bounding box center [385, 297] width 32 height 8
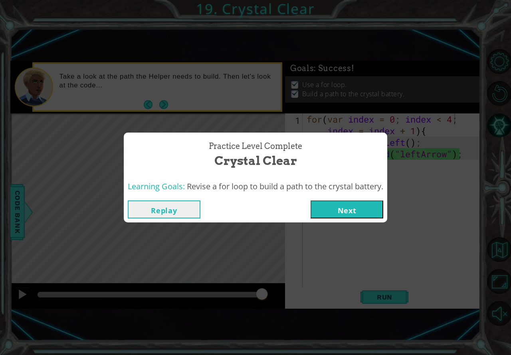
click at [336, 207] on button "Next" at bounding box center [346, 209] width 73 height 18
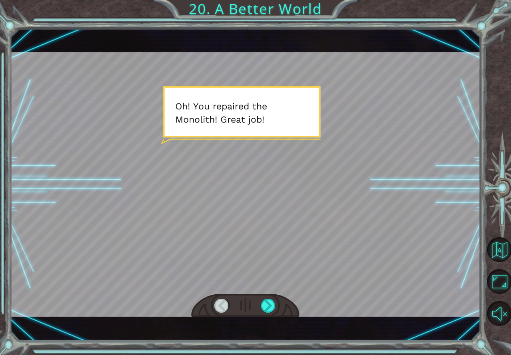
click at [202, 155] on div at bounding box center [245, 184] width 470 height 264
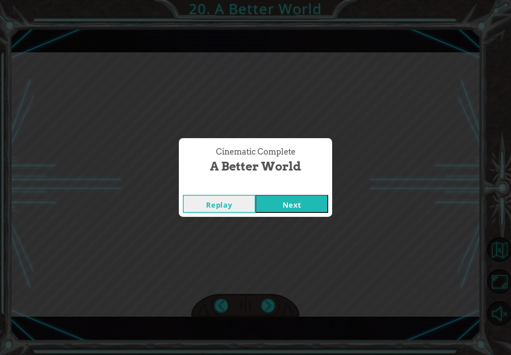
click at [319, 200] on button "Next" at bounding box center [291, 204] width 73 height 18
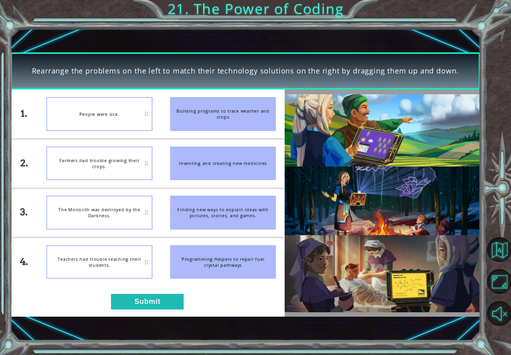
click at [196, 126] on div "Building programs to track weather and crops" at bounding box center [223, 114] width 106 height 34
click at [126, 200] on div "The Monolith was destroyed by the Darkness." at bounding box center [99, 213] width 106 height 34
click at [130, 200] on div "The Monolith was destroyed by the Darkness." at bounding box center [99, 213] width 106 height 34
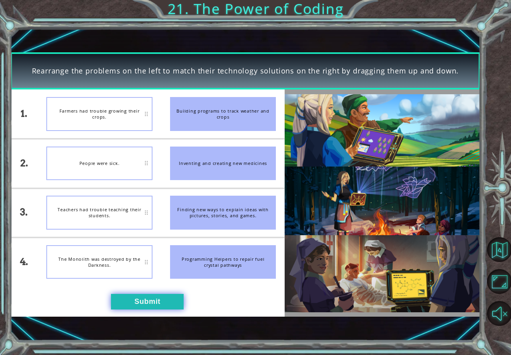
click at [149, 299] on button "Submit" at bounding box center [147, 302] width 73 height 16
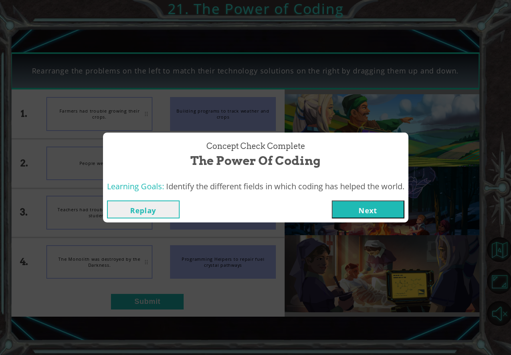
drag, startPoint x: 369, startPoint y: 207, endPoint x: 364, endPoint y: 209, distance: 5.4
click at [368, 208] on button "Next" at bounding box center [368, 209] width 73 height 18
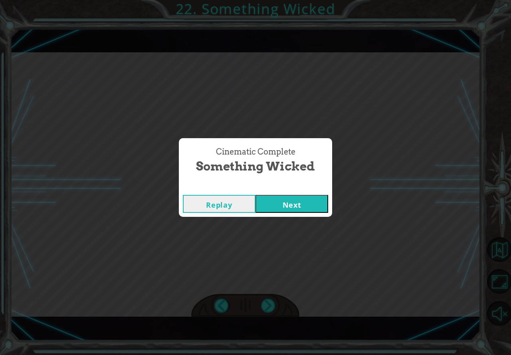
click at [312, 196] on button "Next" at bounding box center [291, 204] width 73 height 18
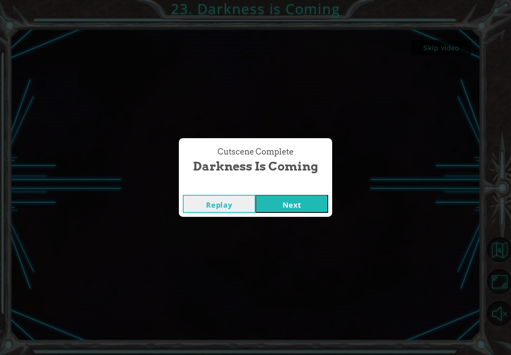
click at [312, 195] on button "Next" at bounding box center [291, 204] width 73 height 18
